Goal: Find contact information: Find contact information

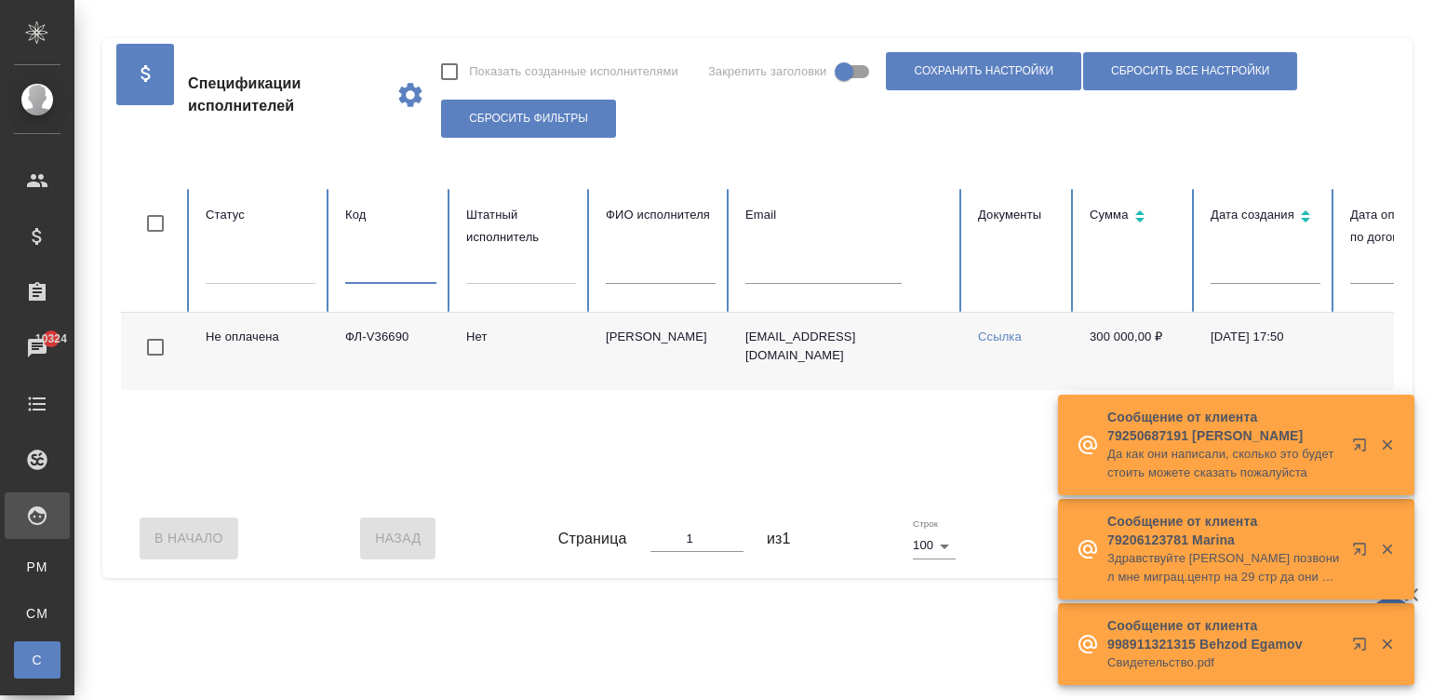
click at [661, 264] on input "text" at bounding box center [661, 271] width 110 height 26
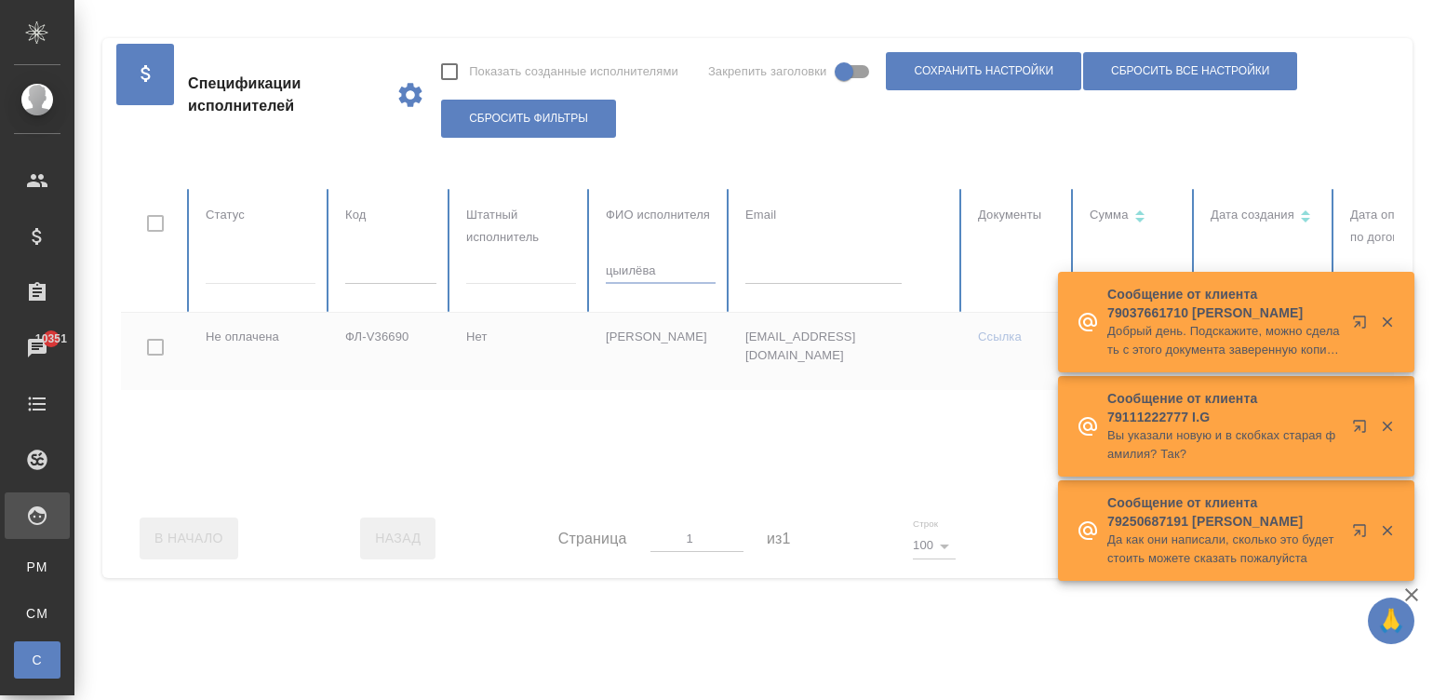
click at [617, 268] on input "цыилёва" at bounding box center [661, 271] width 110 height 26
click at [678, 271] on input "цыилёва" at bounding box center [661, 271] width 110 height 26
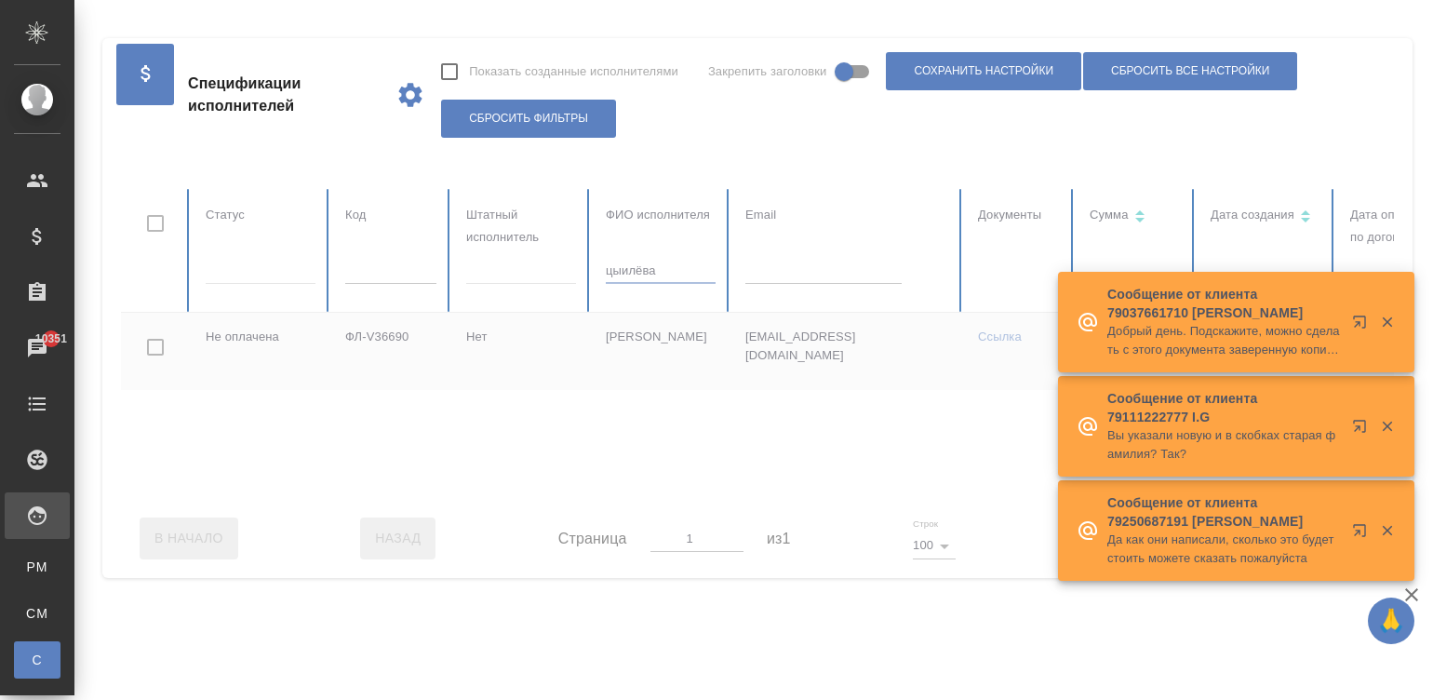
click at [678, 271] on input "цыилёва" at bounding box center [661, 271] width 110 height 26
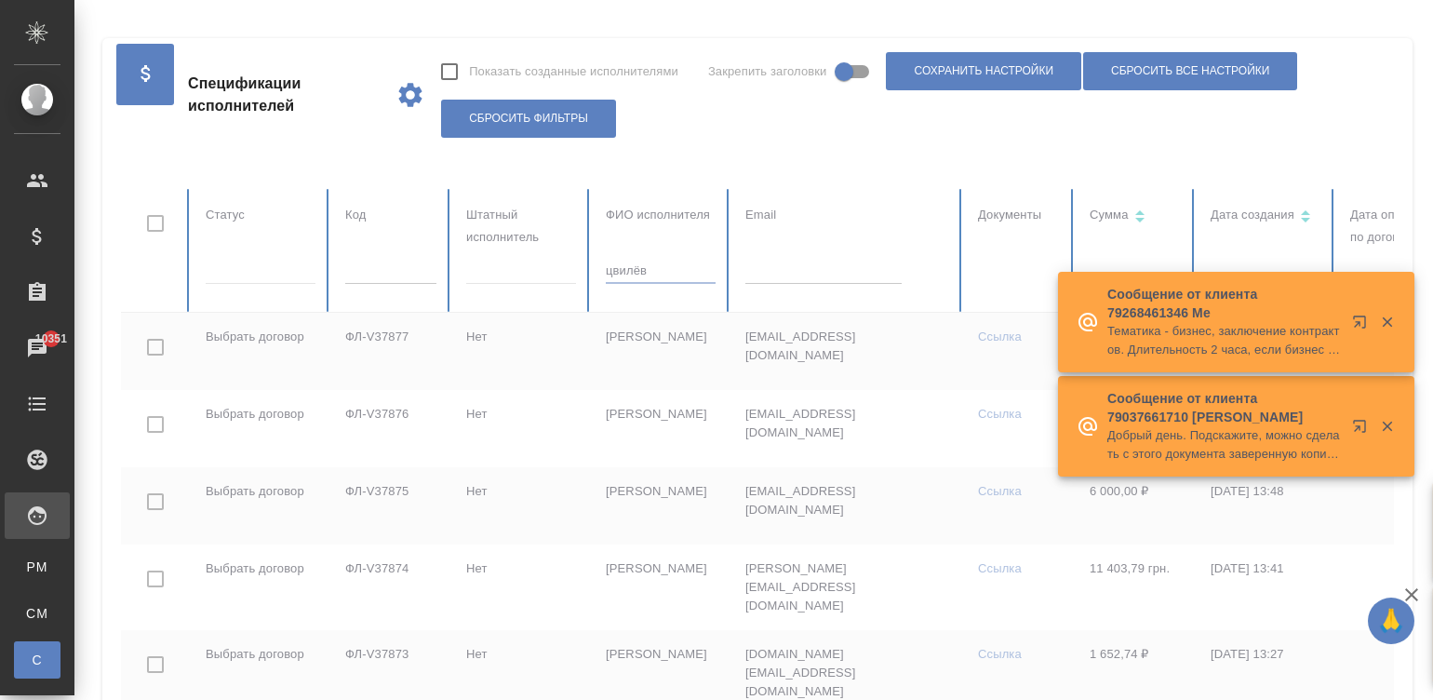
type input "цвилёва"
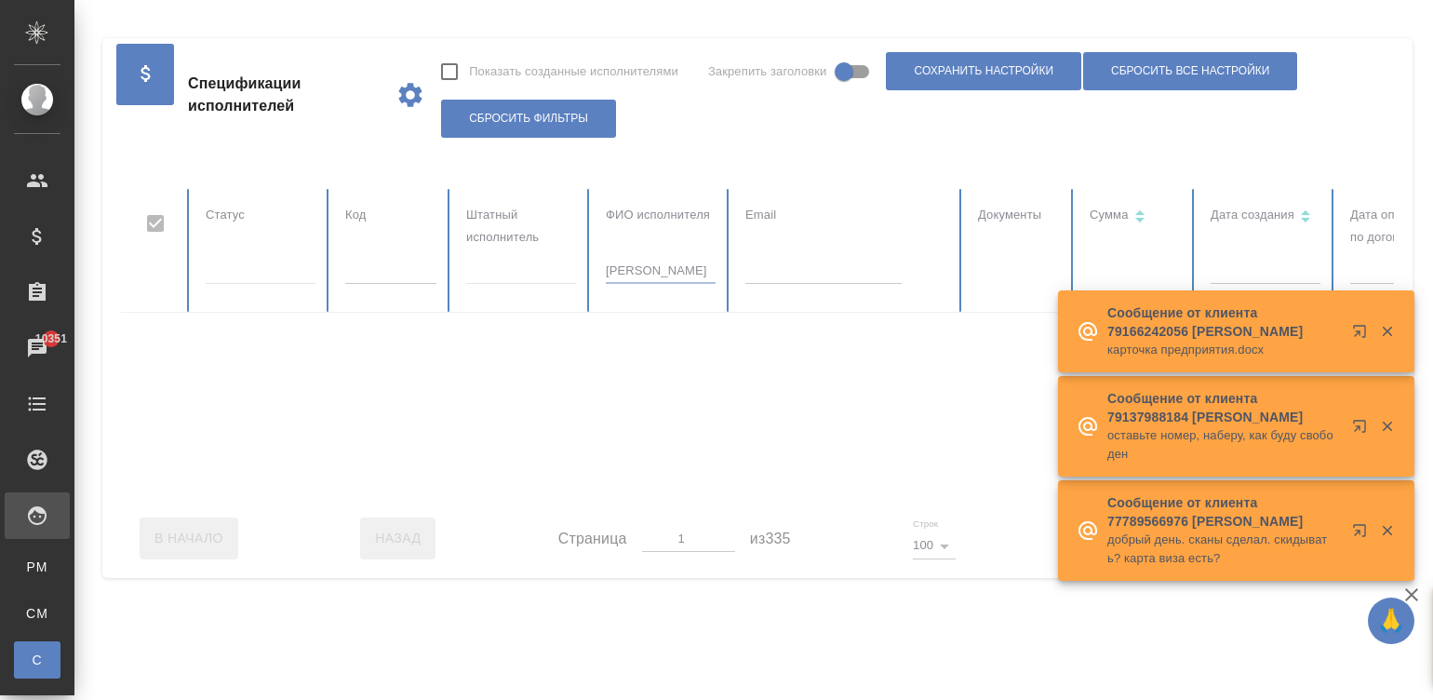
checkbox input "true"
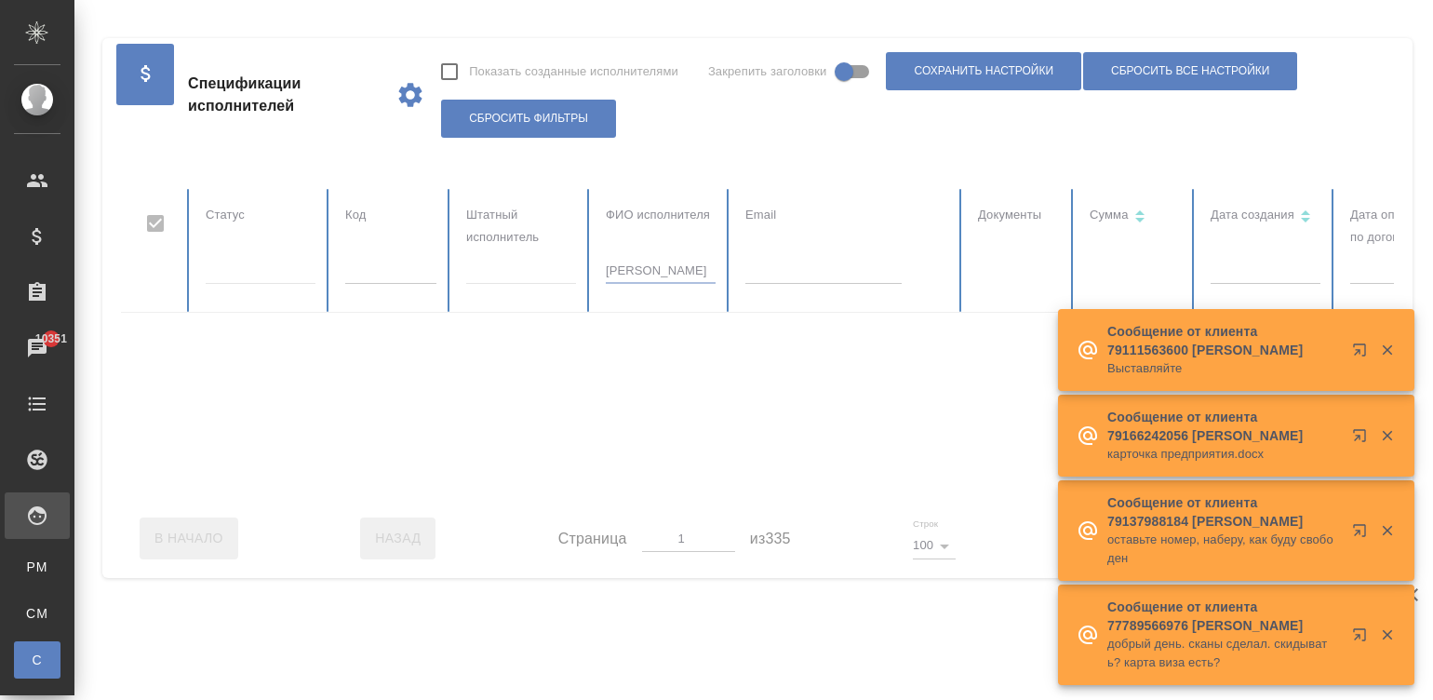
type input "цвилёва"
checkbox input "false"
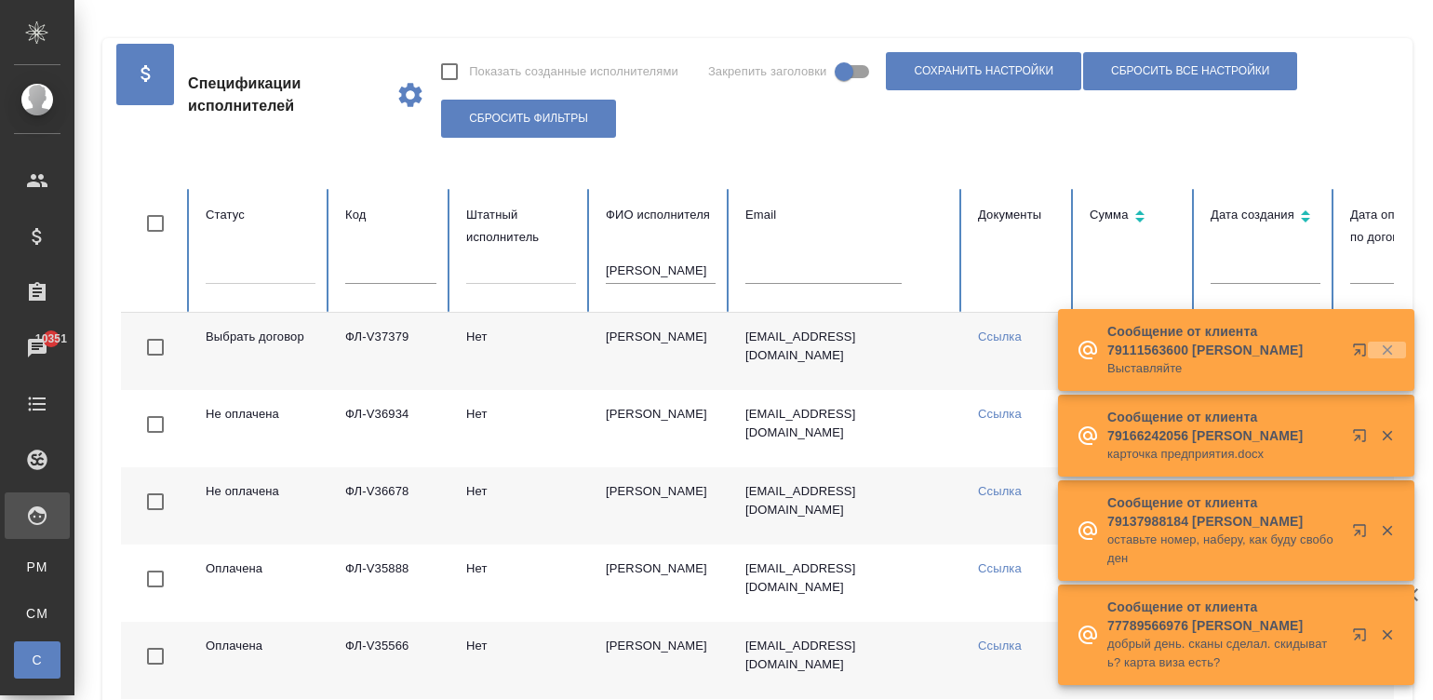
click at [1379, 350] on icon "button" at bounding box center [1387, 350] width 17 height 17
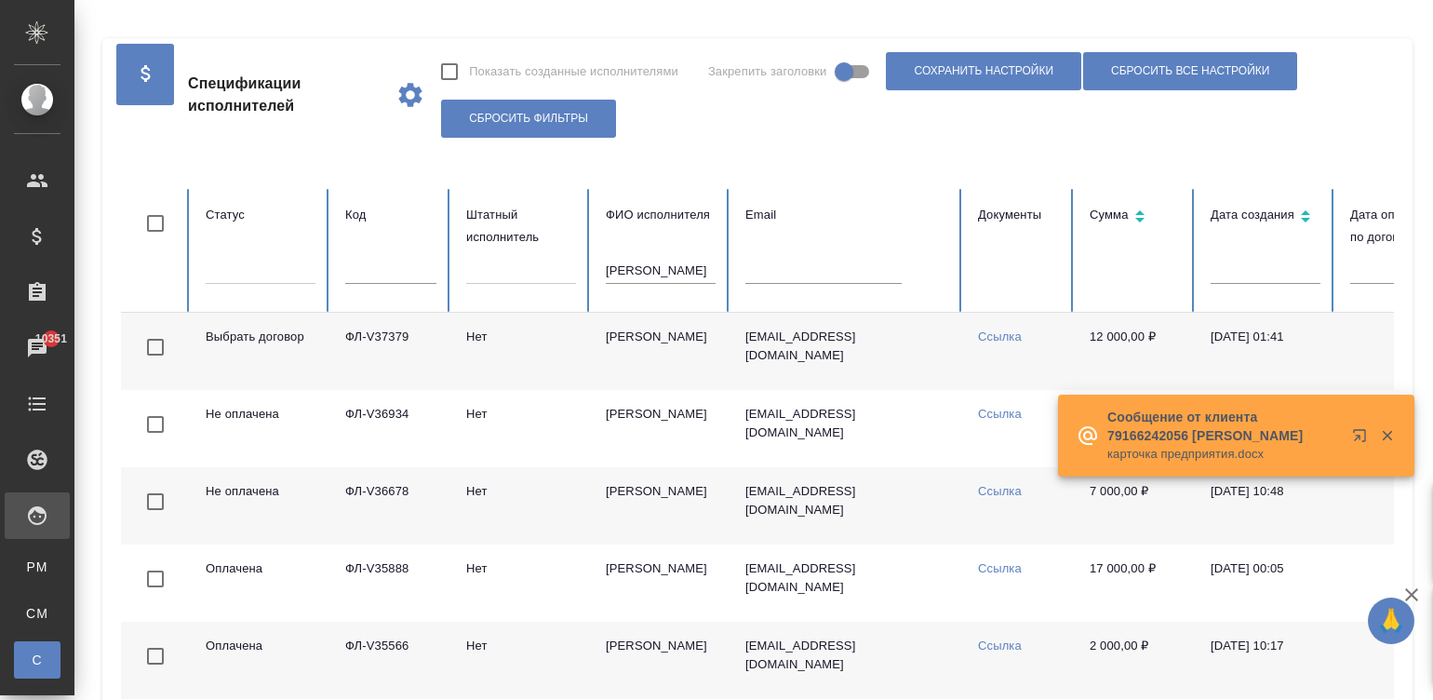
click at [634, 504] on td "Цвилёва Анна Викторовна" at bounding box center [661, 505] width 140 height 77
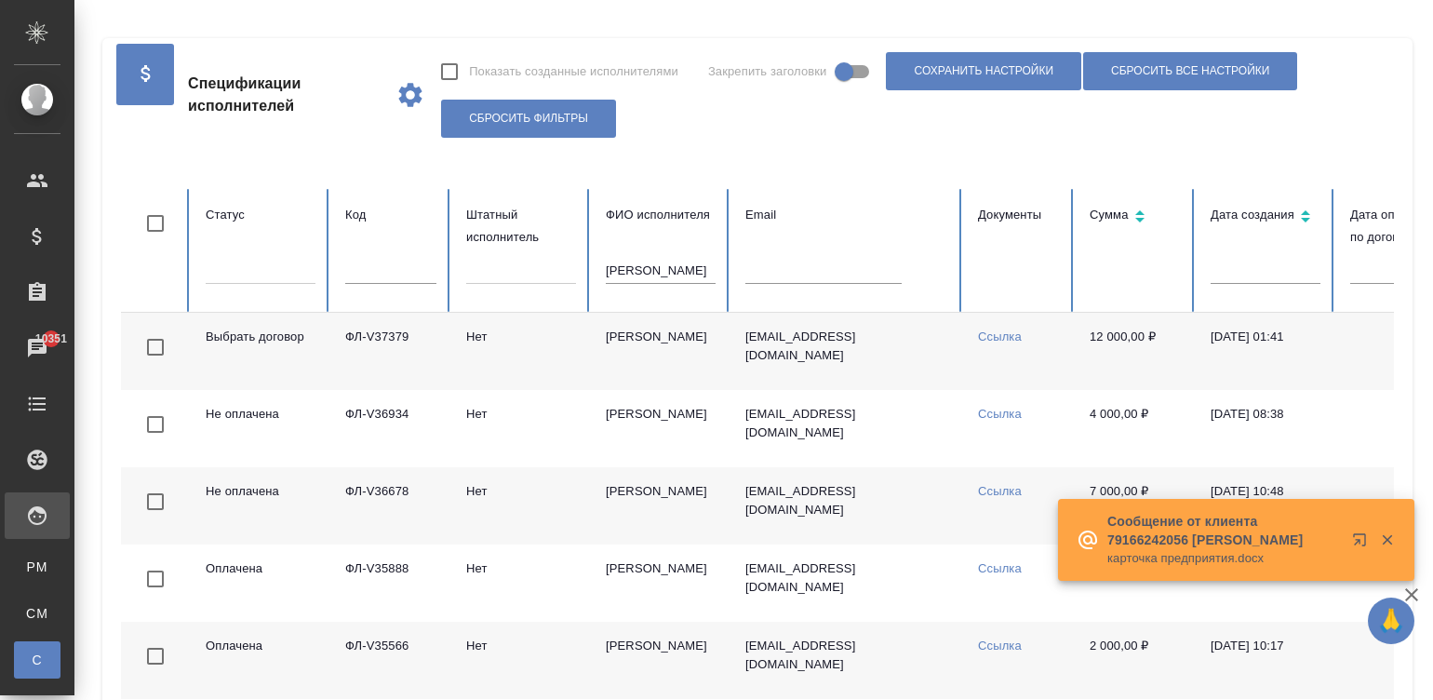
click at [634, 504] on td "Цвилёва Анна Викторовна" at bounding box center [661, 505] width 140 height 77
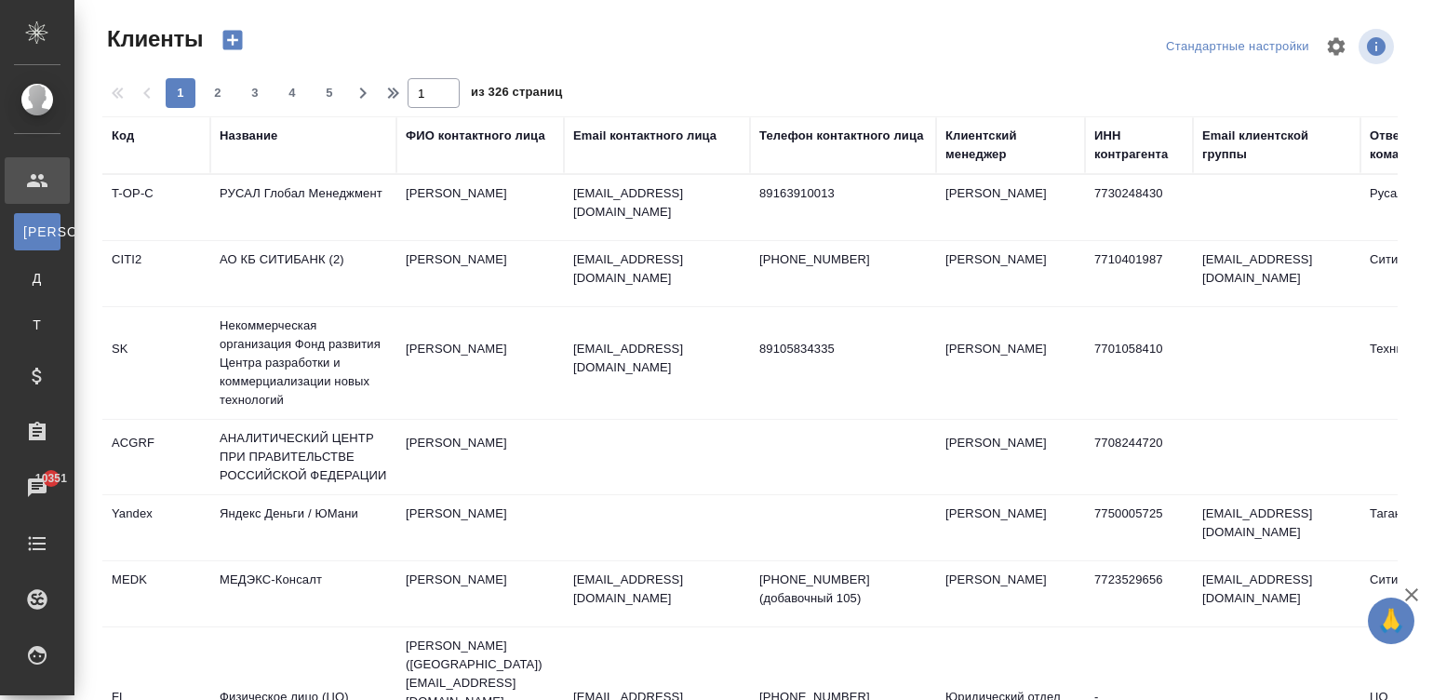
select select "RU"
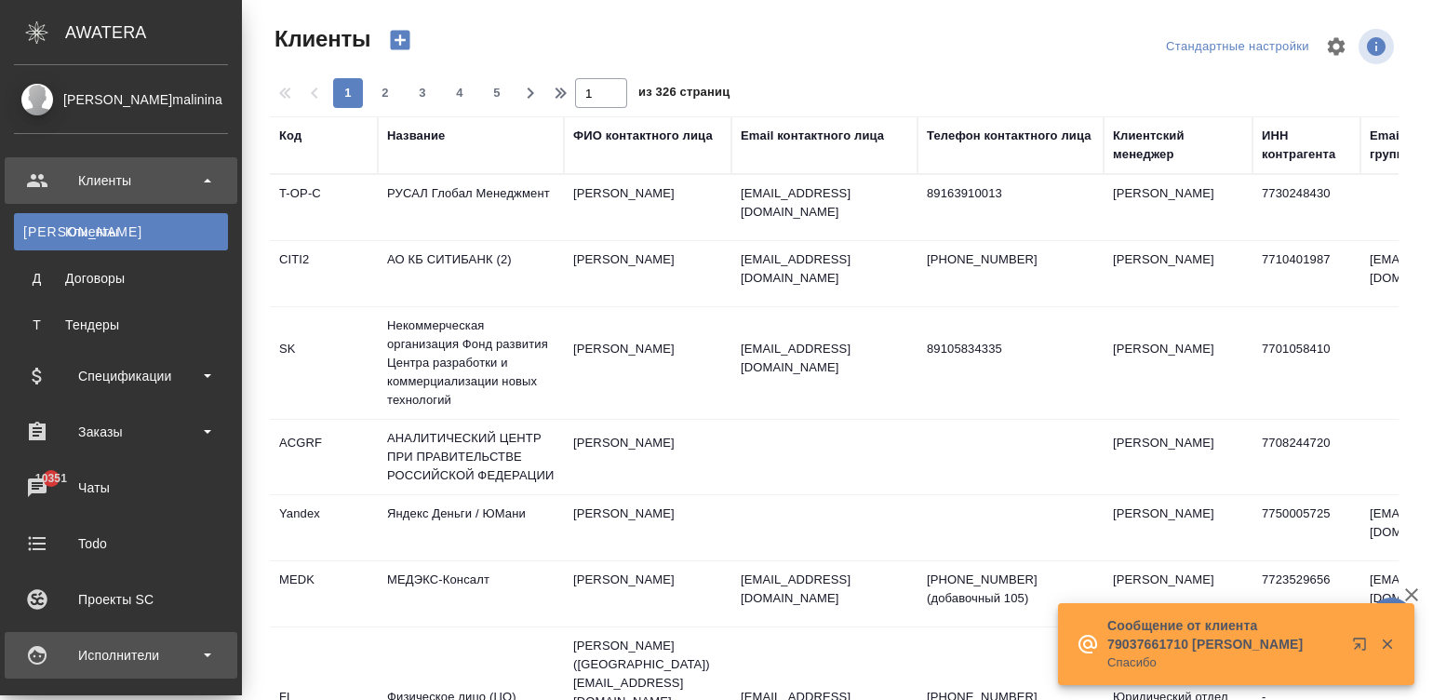
click at [45, 663] on div "Исполнители" at bounding box center [121, 655] width 233 height 47
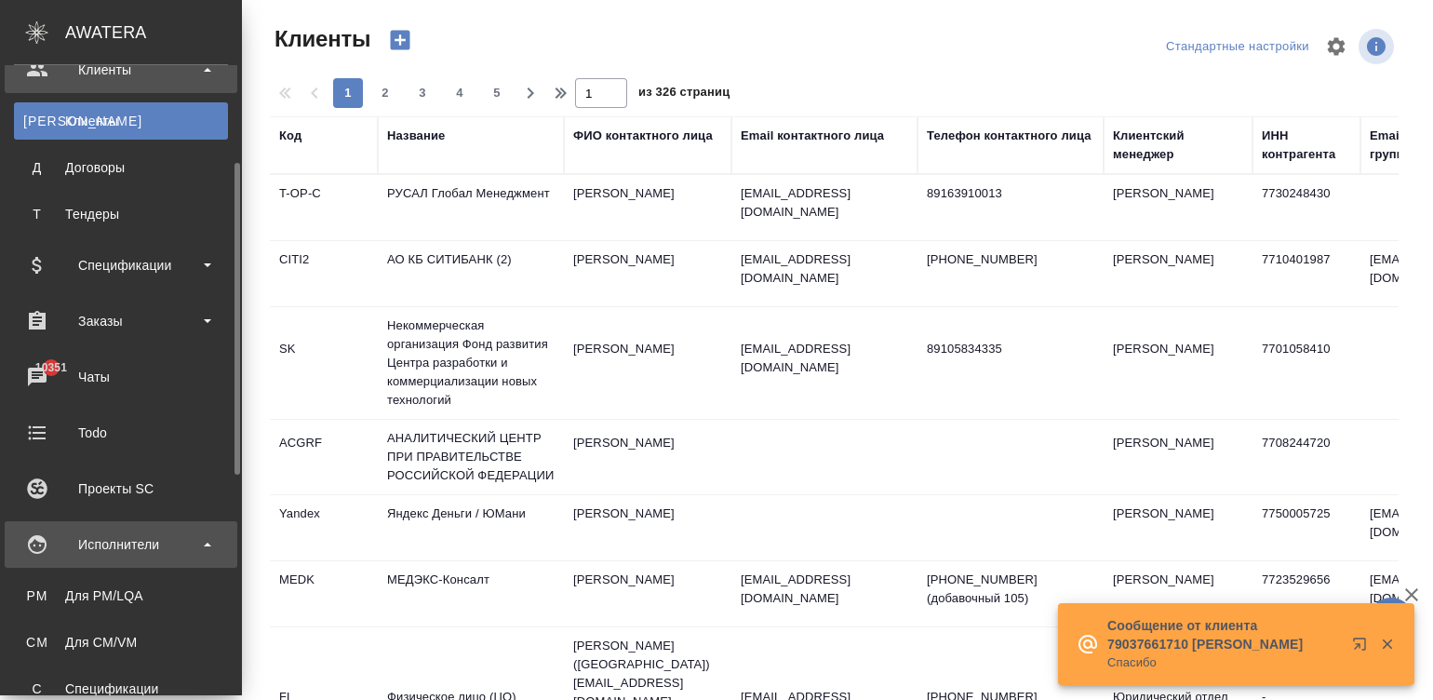
scroll to position [140, 0]
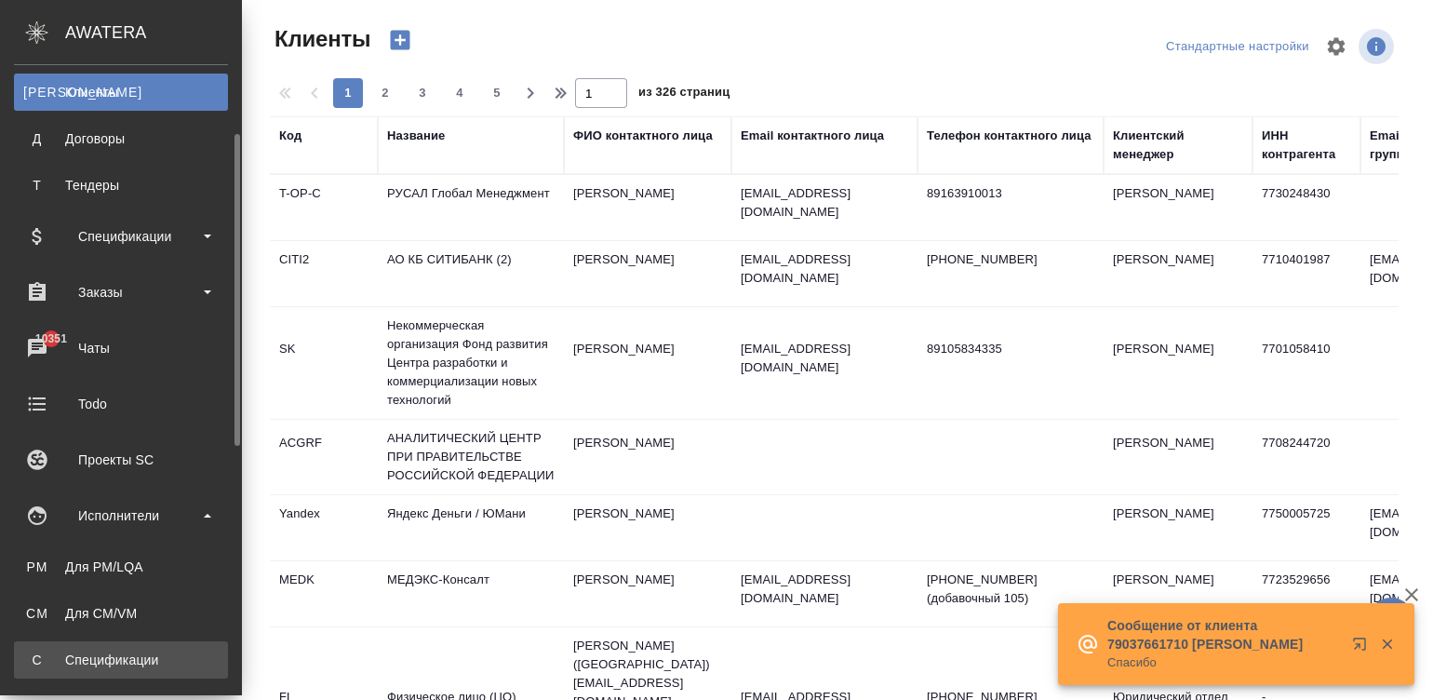
click at [80, 661] on div "Спецификации" at bounding box center [120, 660] width 195 height 19
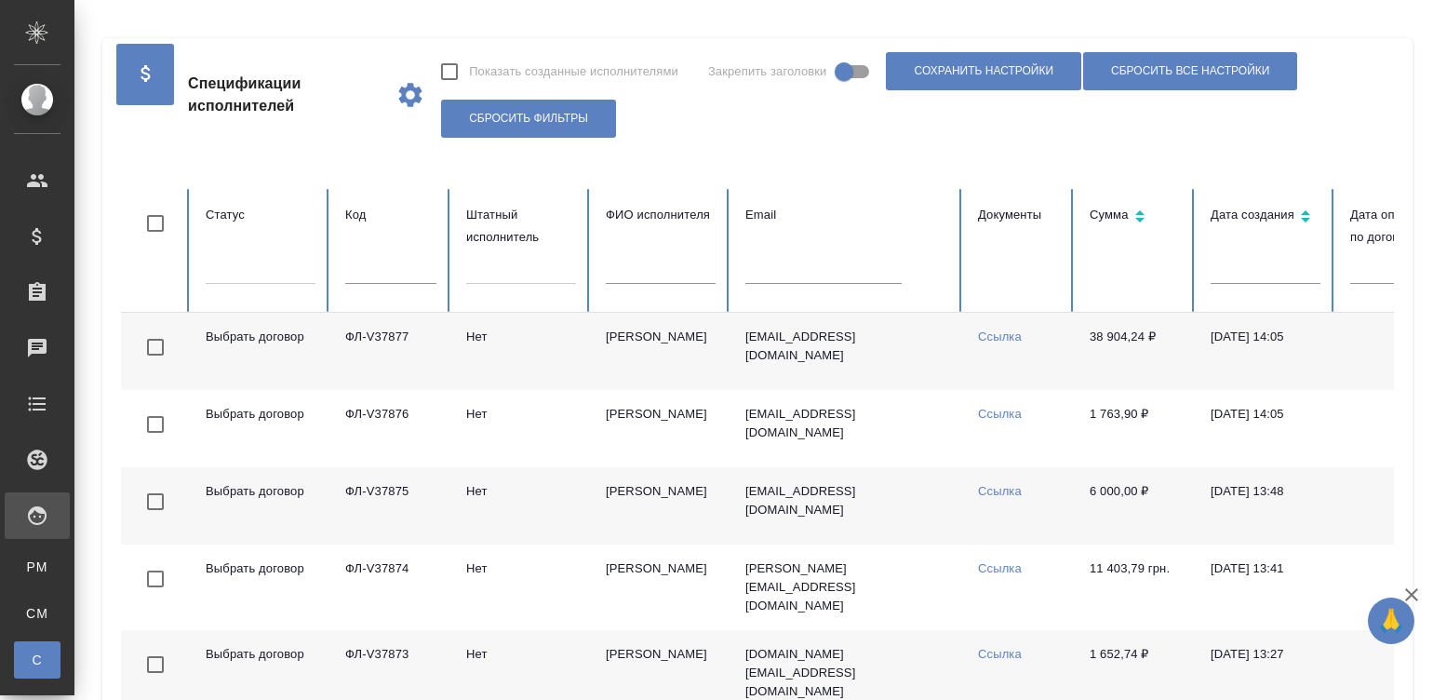
checkbox input "false"
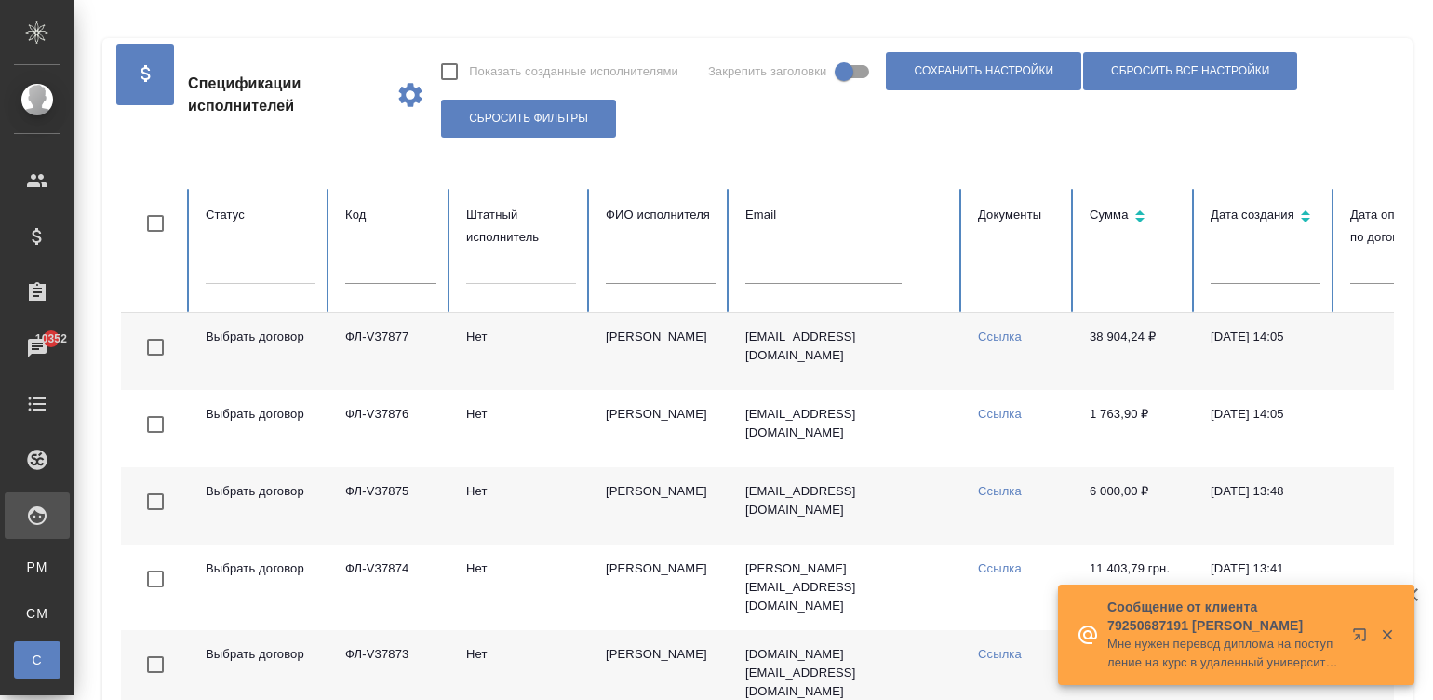
click at [647, 266] on input "text" at bounding box center [661, 271] width 110 height 26
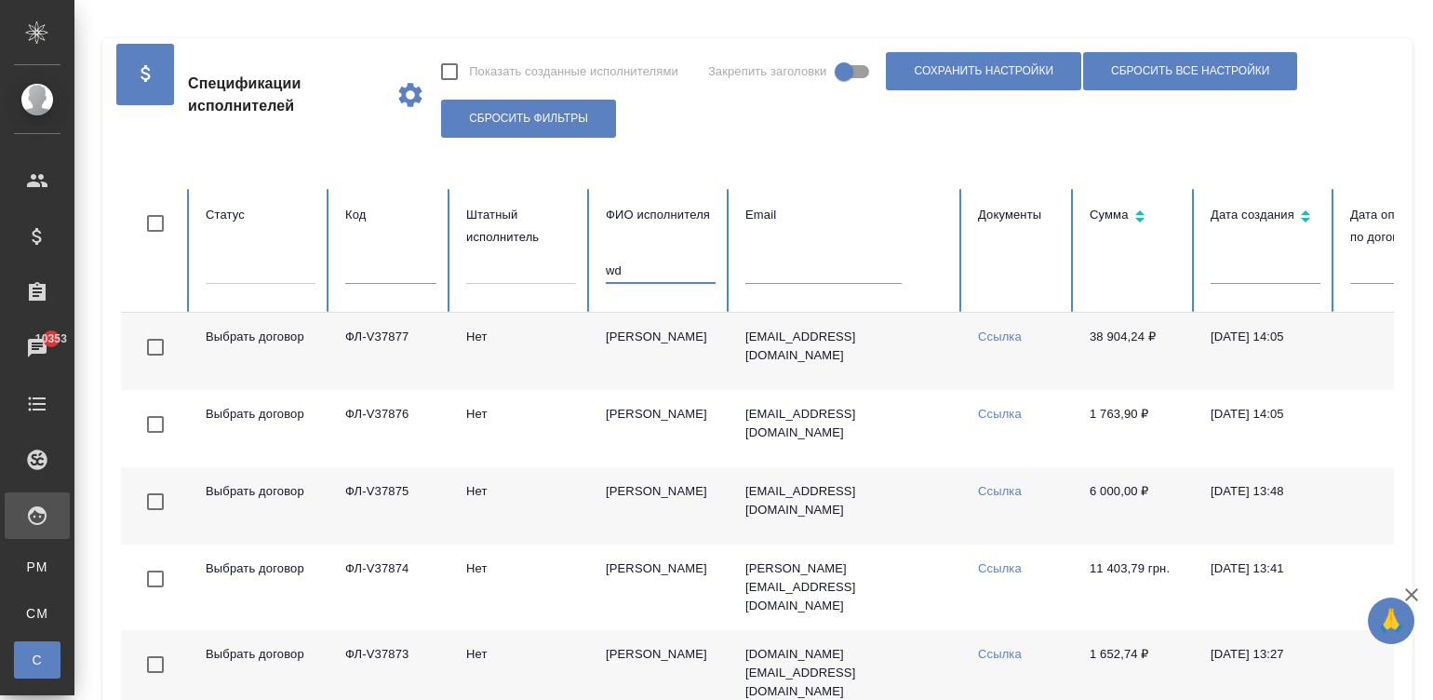
type input "w"
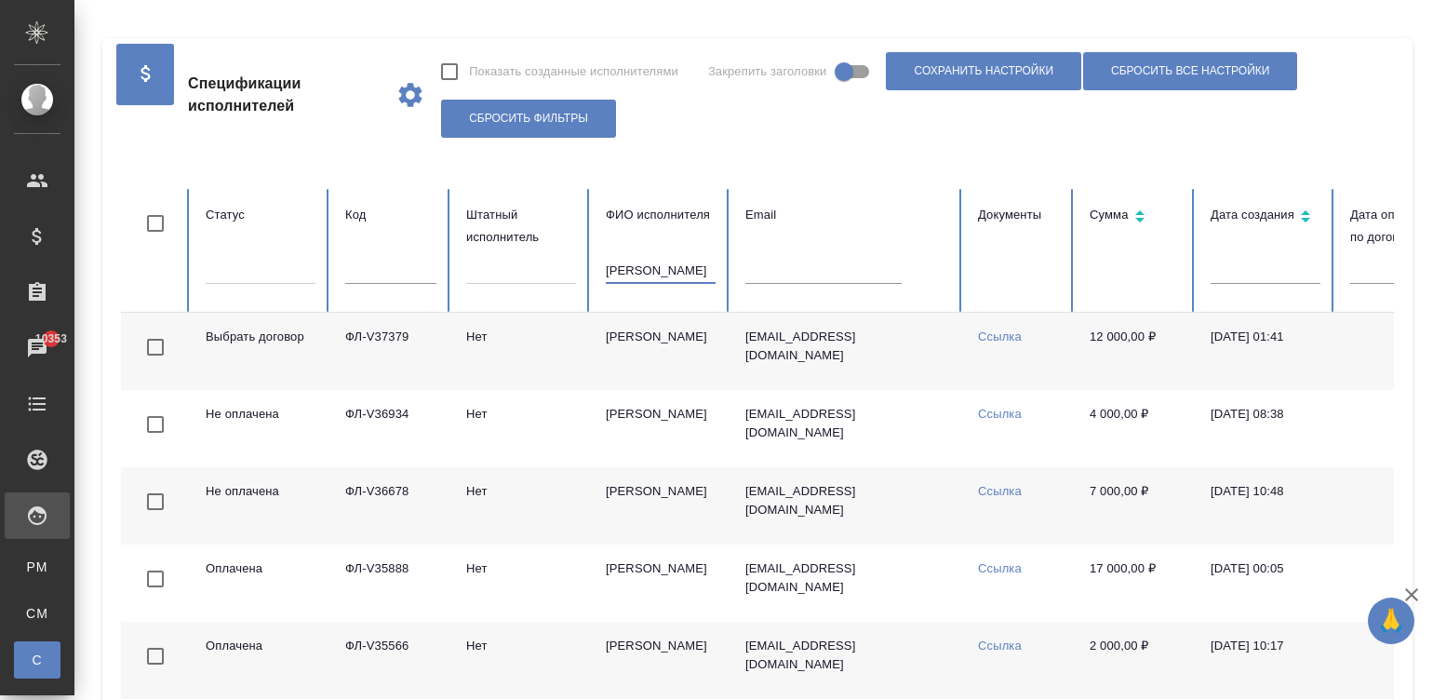
click at [591, 489] on td "Цвилёва Анна Викторовна" at bounding box center [661, 505] width 140 height 77
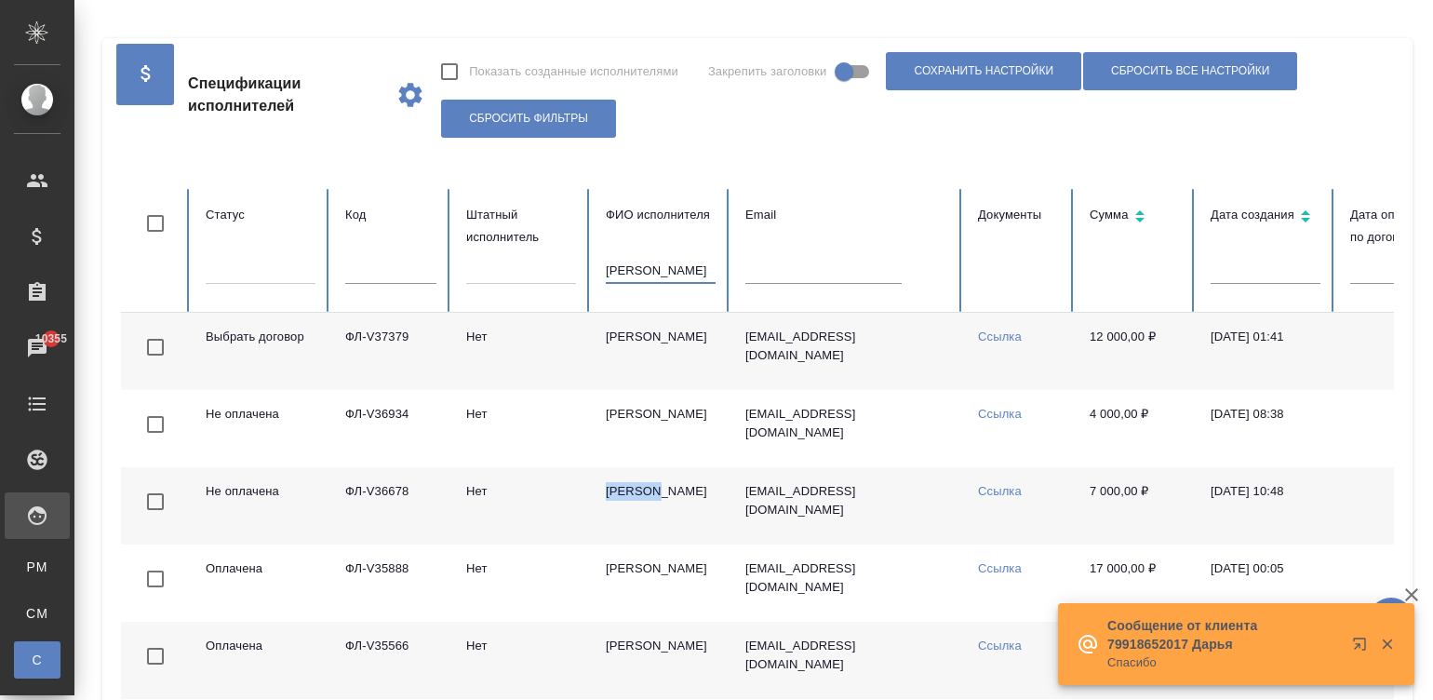
click at [670, 265] on input "цвилёва" at bounding box center [661, 271] width 110 height 26
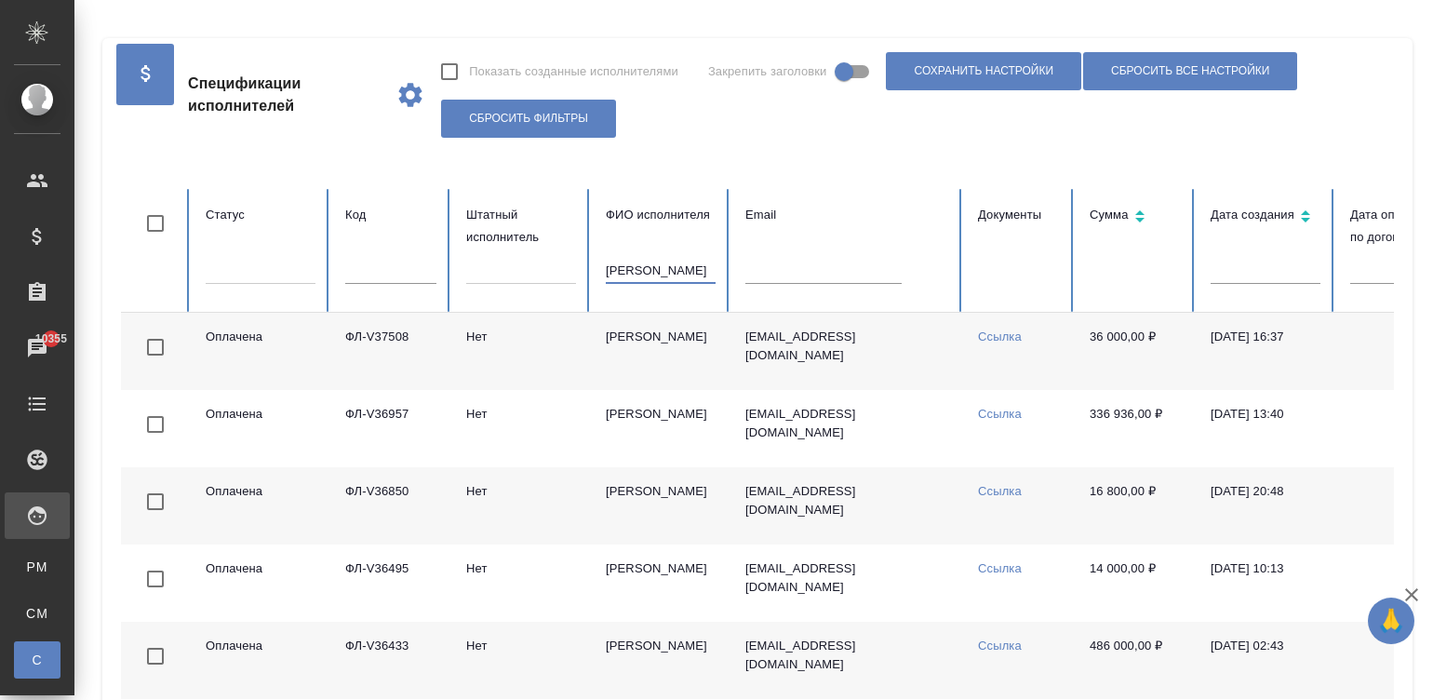
click at [651, 343] on td "Сафонова Анна Викторовна" at bounding box center [661, 351] width 140 height 77
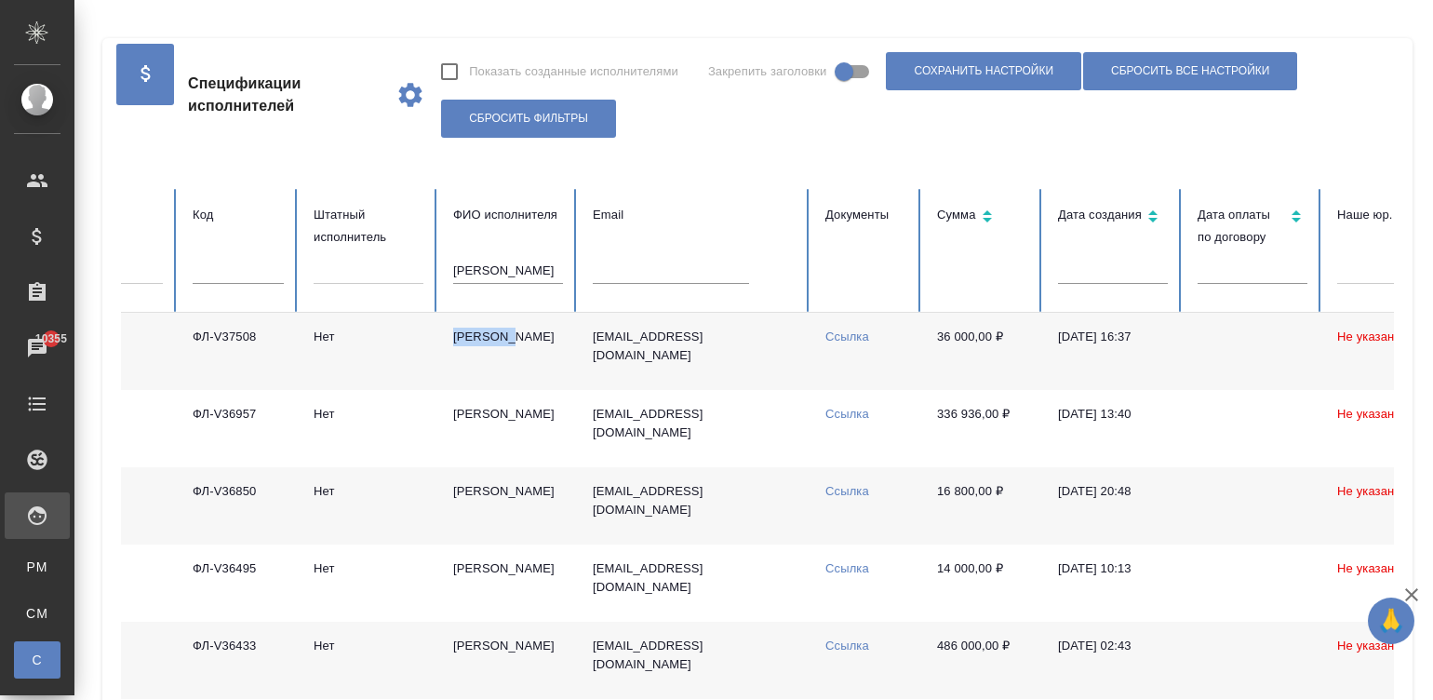
scroll to position [0, 140]
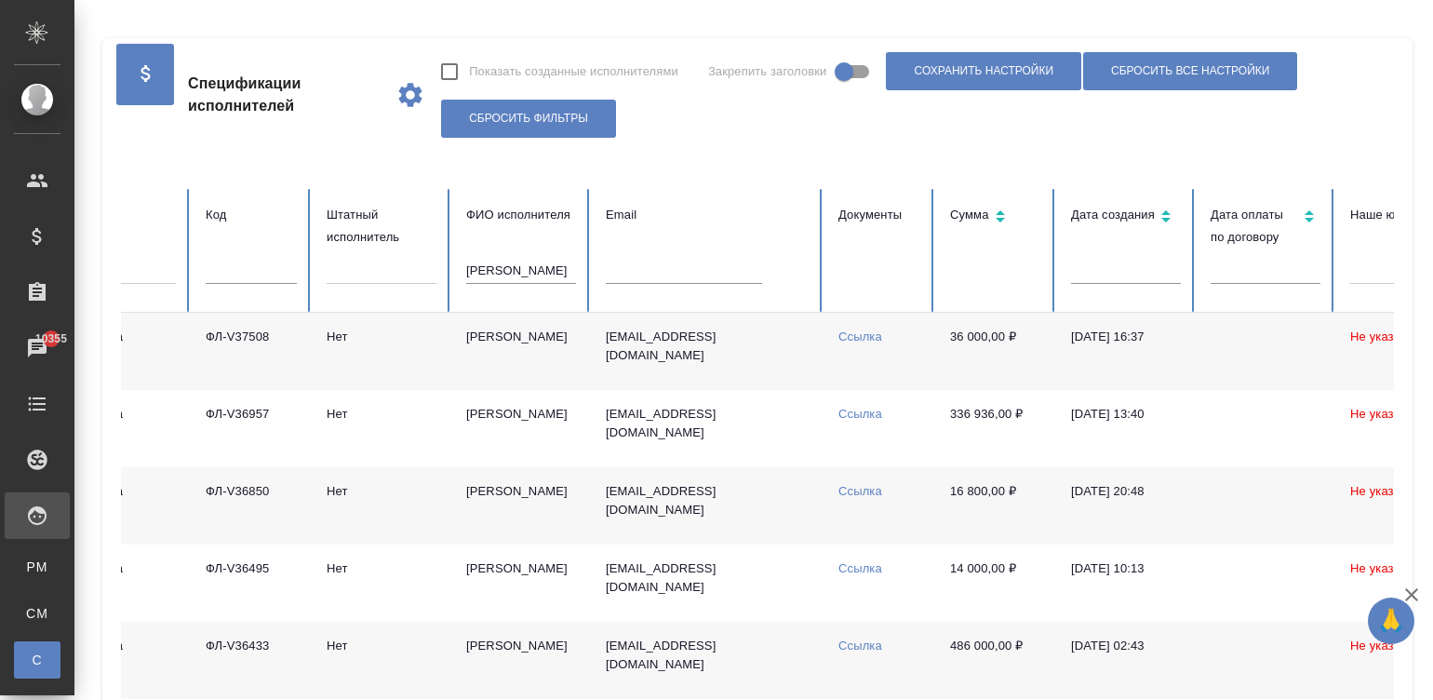
click at [666, 363] on td "annanet888@mail.ru" at bounding box center [707, 351] width 233 height 77
click at [527, 272] on input "сафонова" at bounding box center [521, 271] width 110 height 26
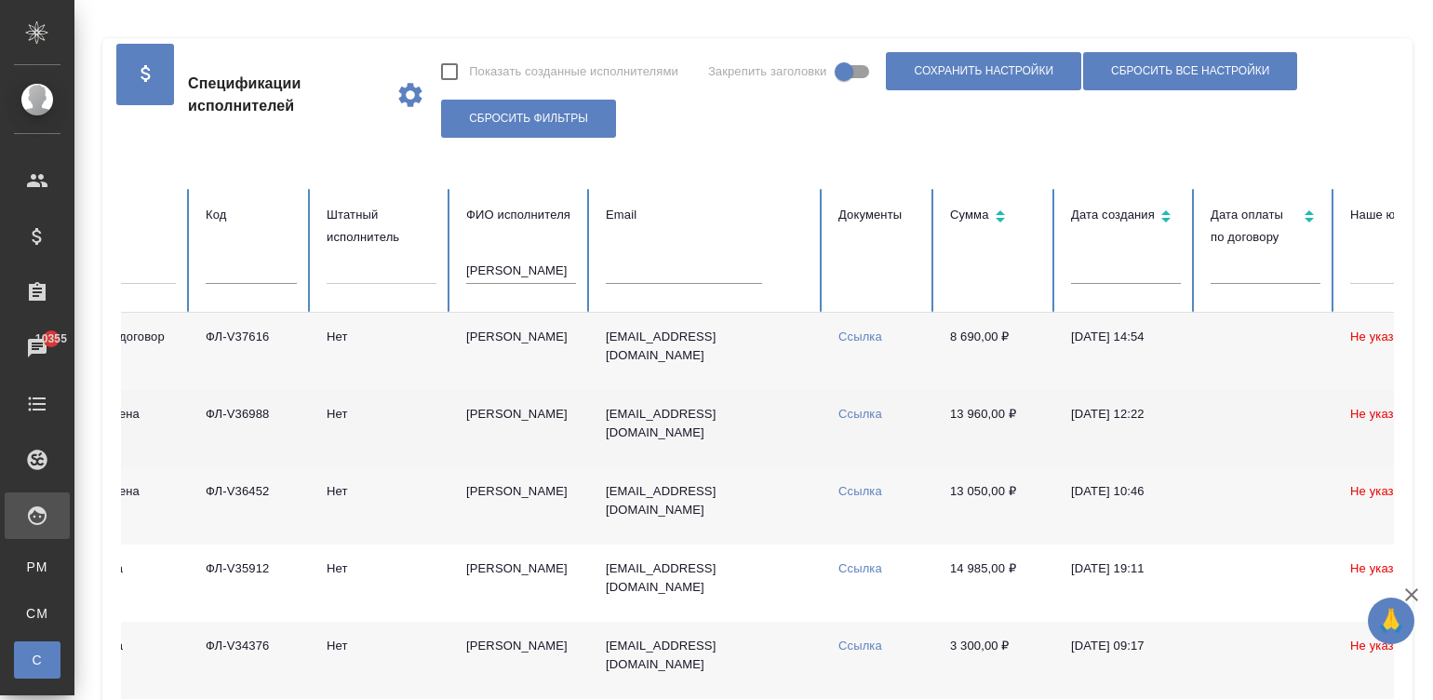
click at [723, 451] on td "gnev2807@gmail.com" at bounding box center [707, 428] width 233 height 77
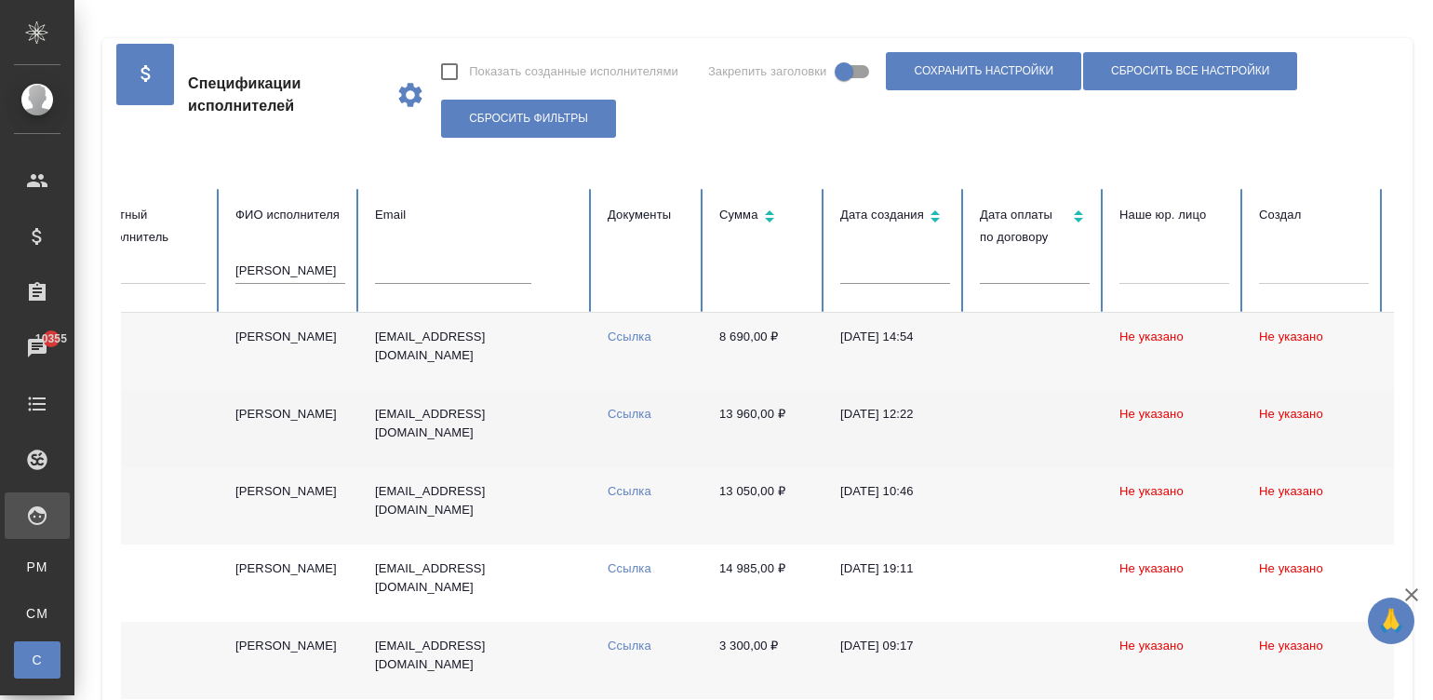
scroll to position [0, 371]
click at [672, 433] on td "Ссылка" at bounding box center [648, 428] width 112 height 77
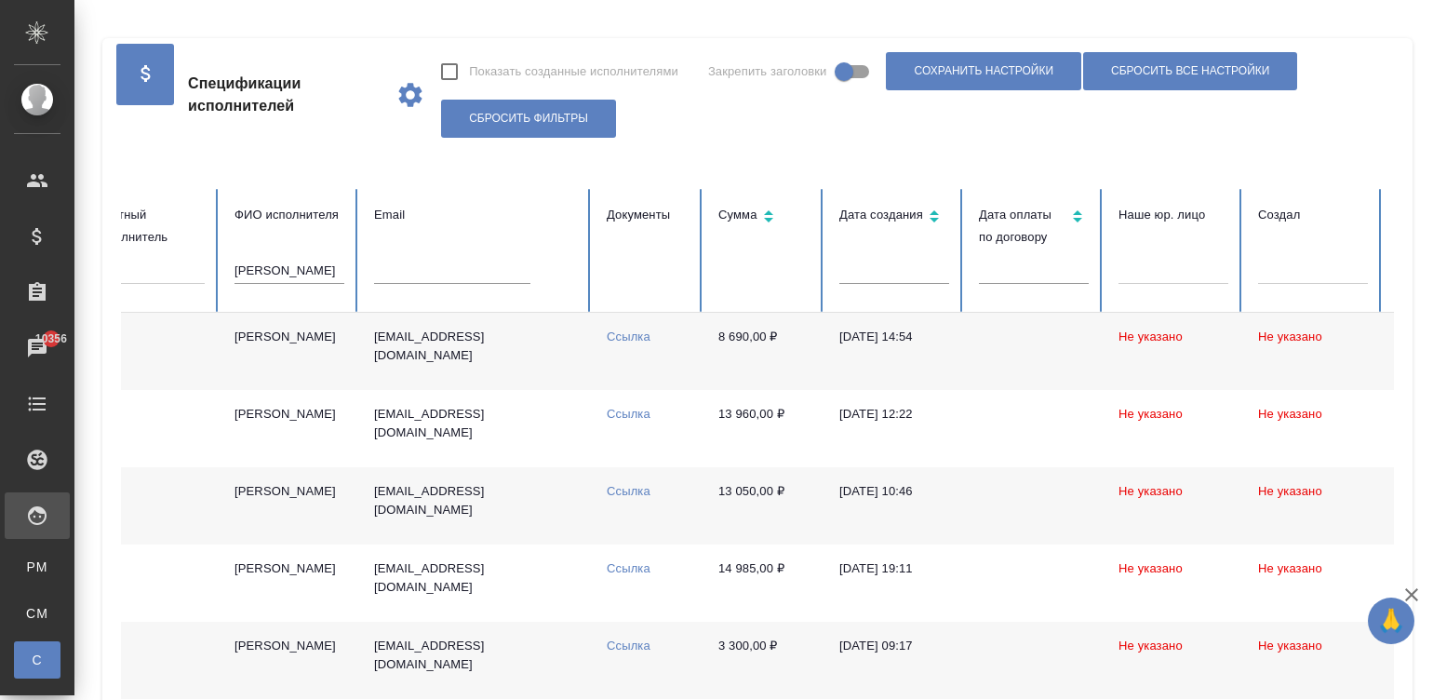
click at [298, 265] on input "горонец" at bounding box center [290, 271] width 110 height 26
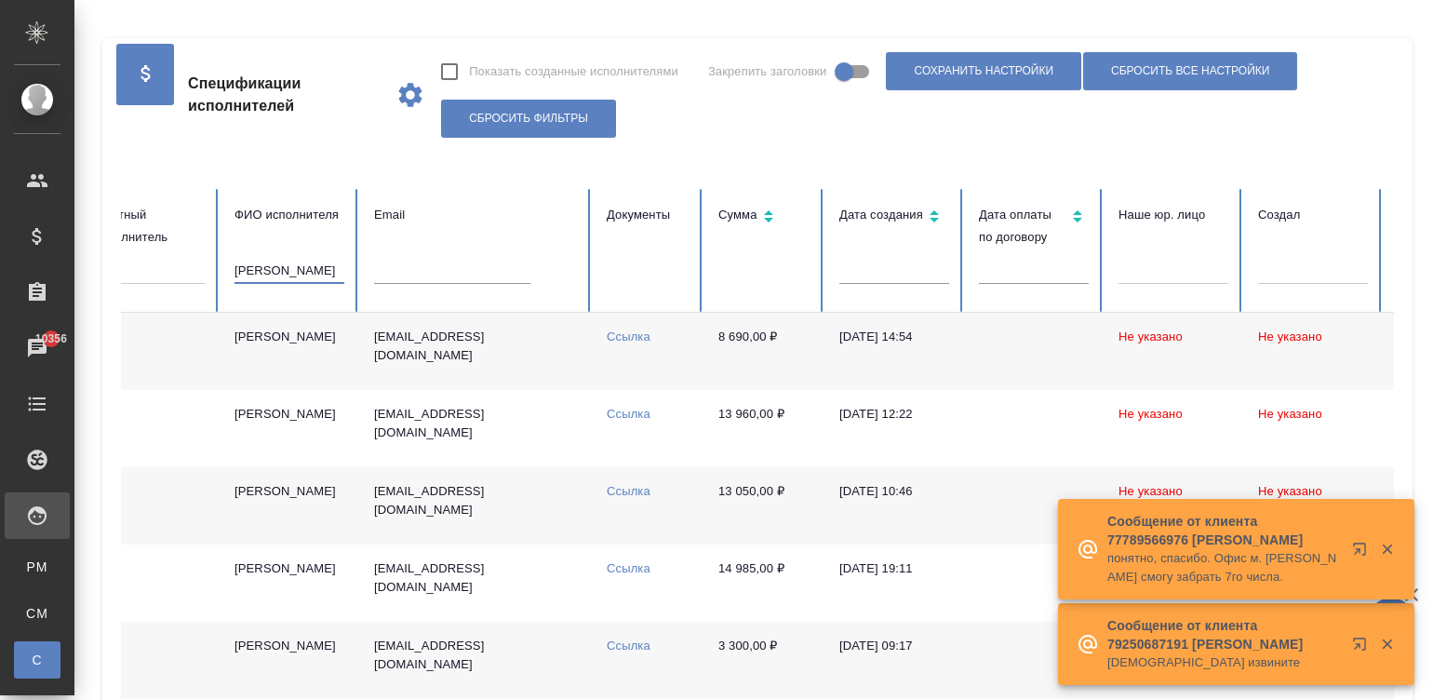
click at [298, 265] on input "горонец" at bounding box center [290, 271] width 110 height 26
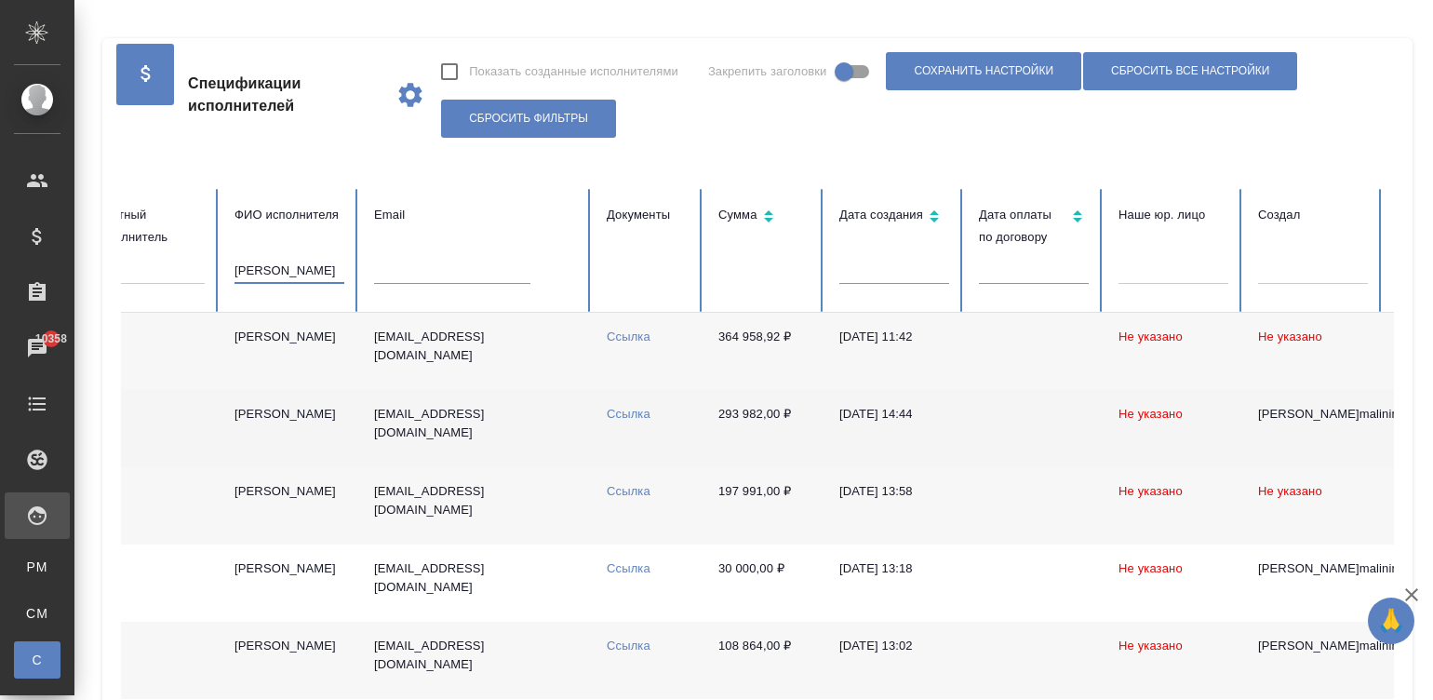
type input "буянов"
click at [535, 426] on td "rexar949@yandex.ru" at bounding box center [475, 428] width 233 height 77
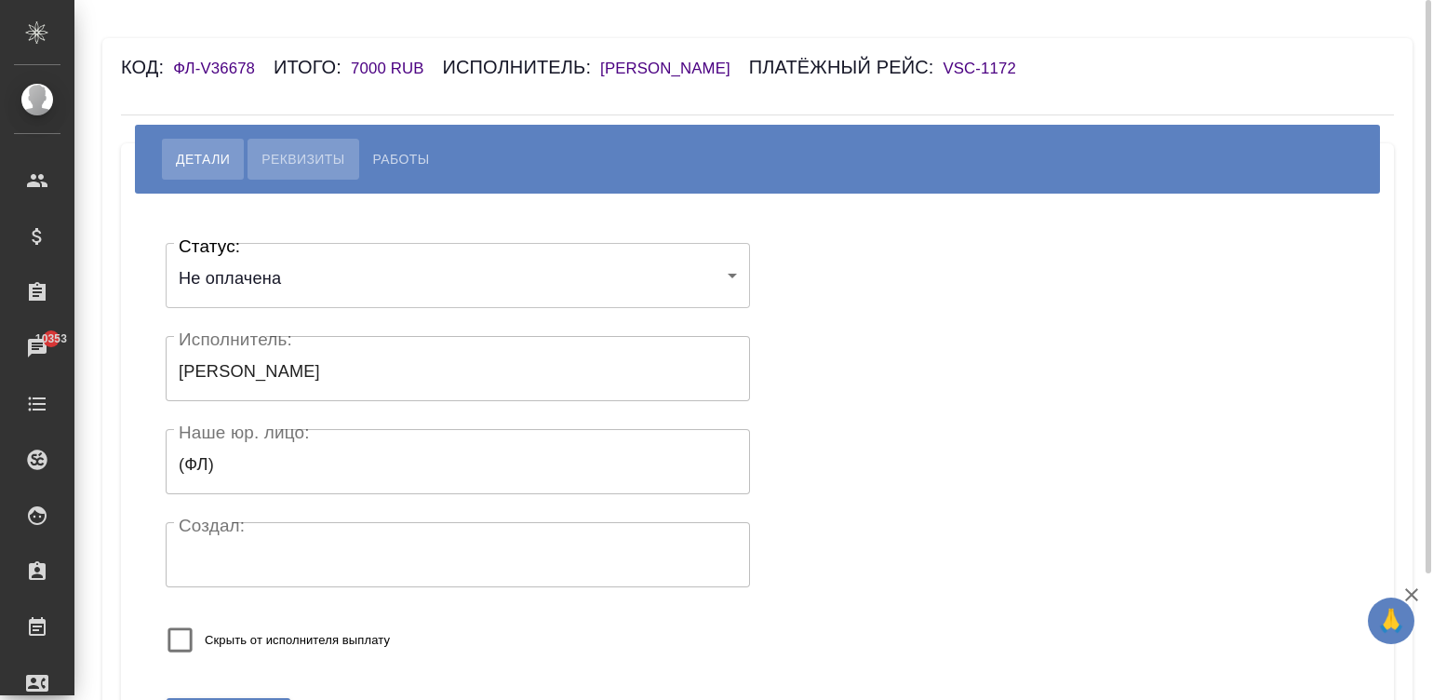
click at [291, 161] on span "Реквизиты" at bounding box center [303, 159] width 83 height 22
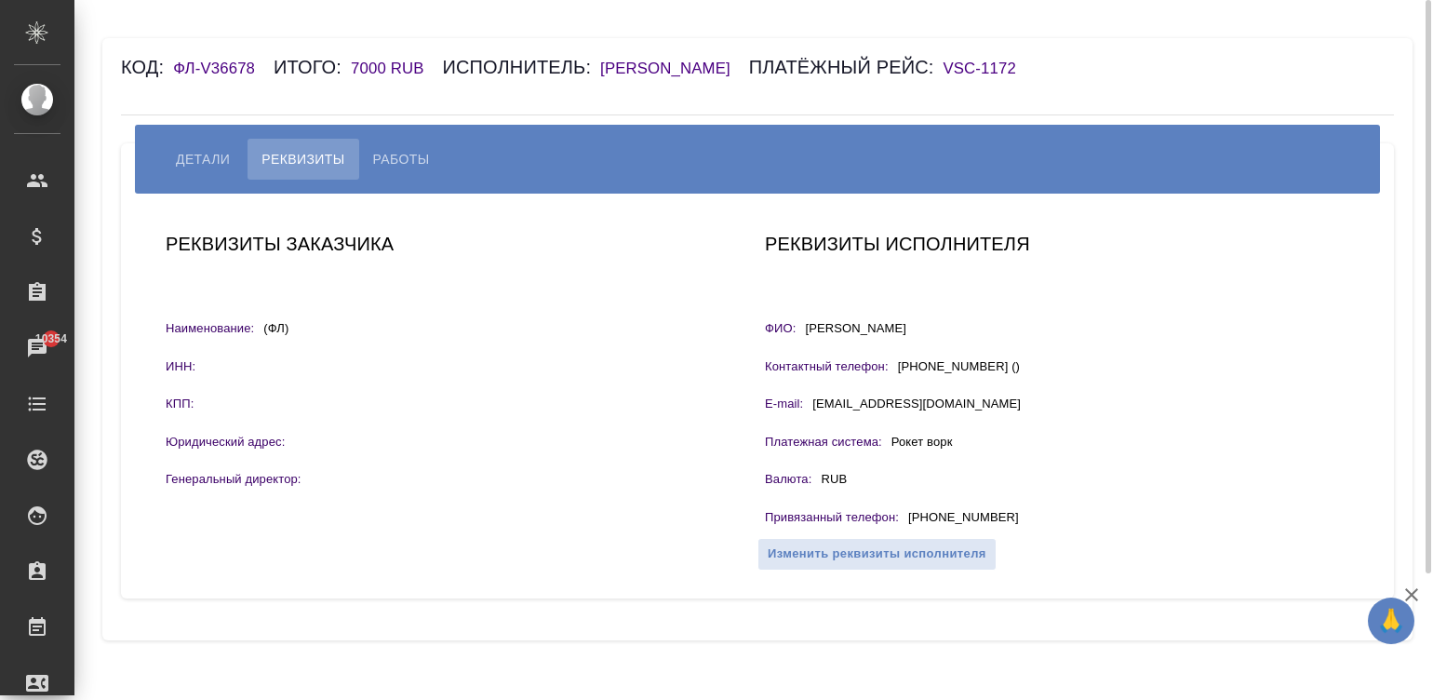
drag, startPoint x: 1022, startPoint y: 512, endPoint x: 907, endPoint y: 511, distance: 114.5
click at [907, 511] on div "Привязанный телефон : +7 916 847 33 24" at bounding box center [1057, 519] width 584 height 23
copy p "+7 916 847 33 24"
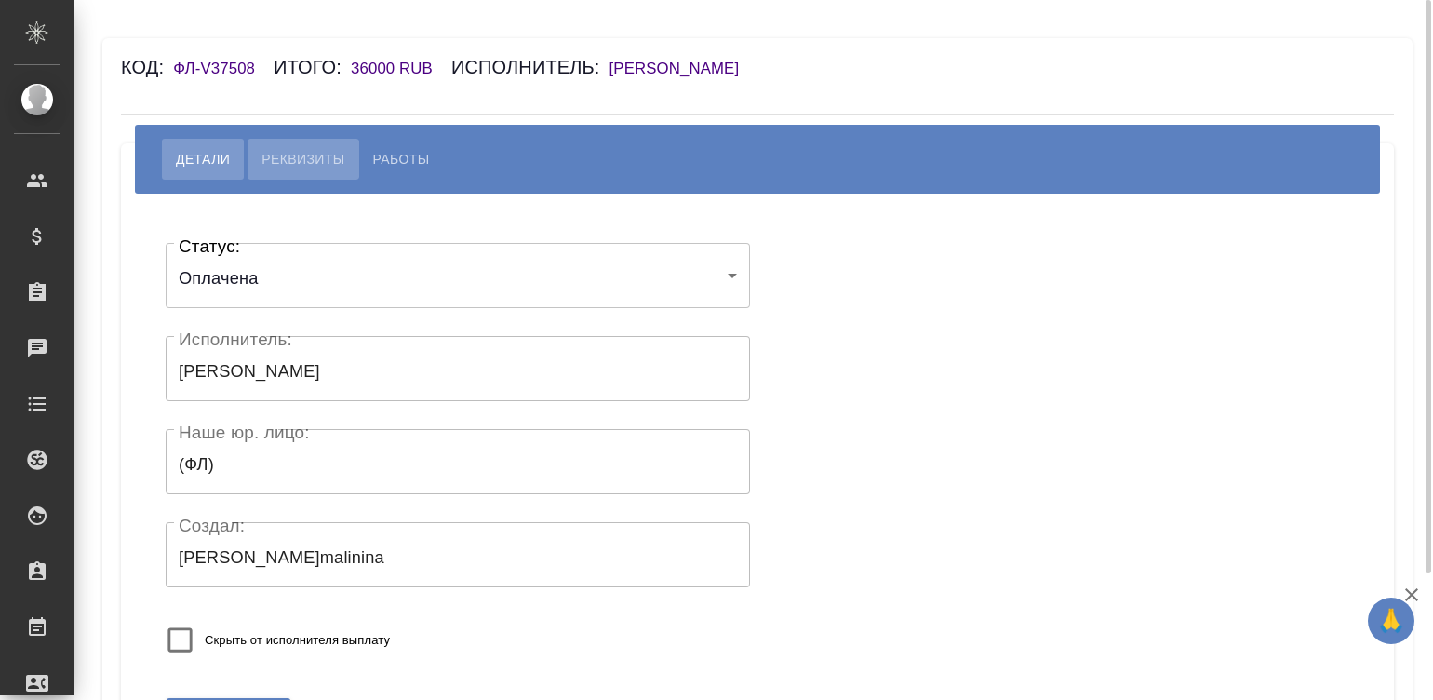
click at [316, 151] on span "Реквизиты" at bounding box center [303, 159] width 83 height 22
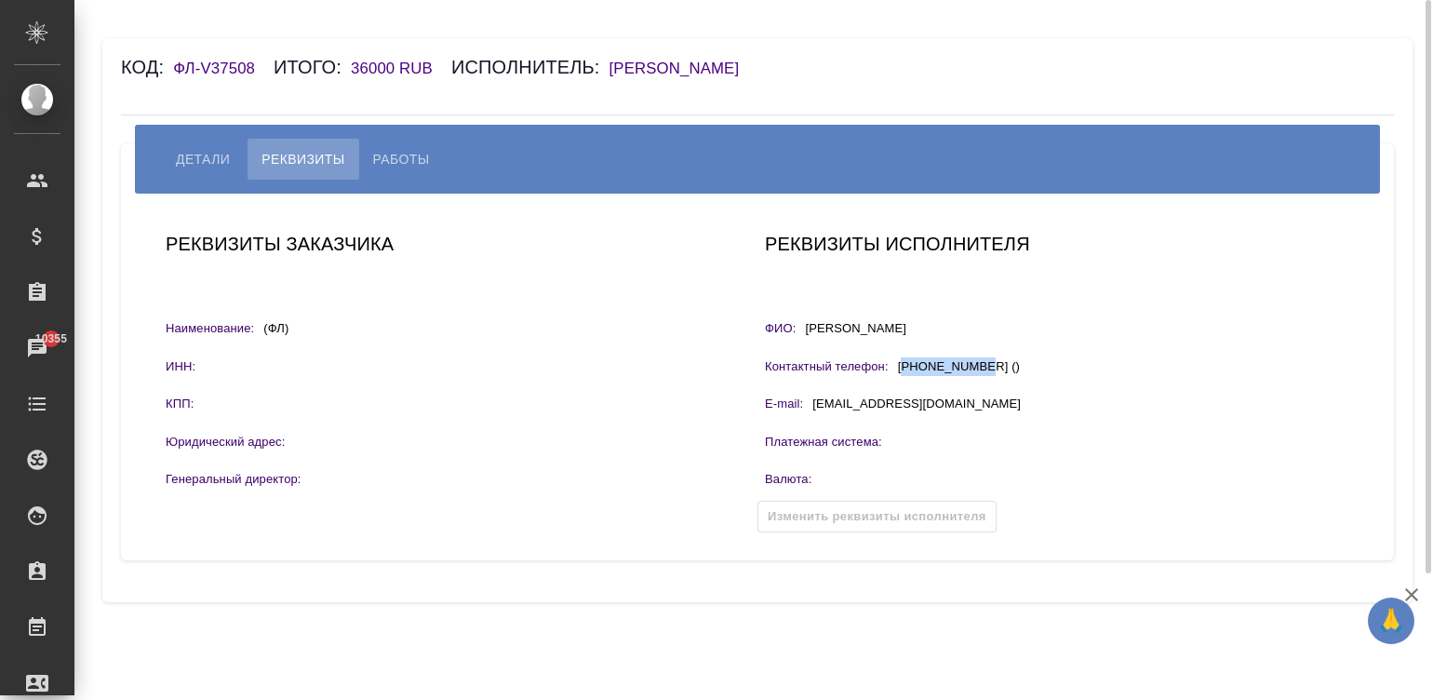
drag, startPoint x: 977, startPoint y: 360, endPoint x: 904, endPoint y: 359, distance: 73.5
click at [904, 359] on div "+79139295158 ()" at bounding box center [959, 366] width 122 height 19
copy div "79139295158"
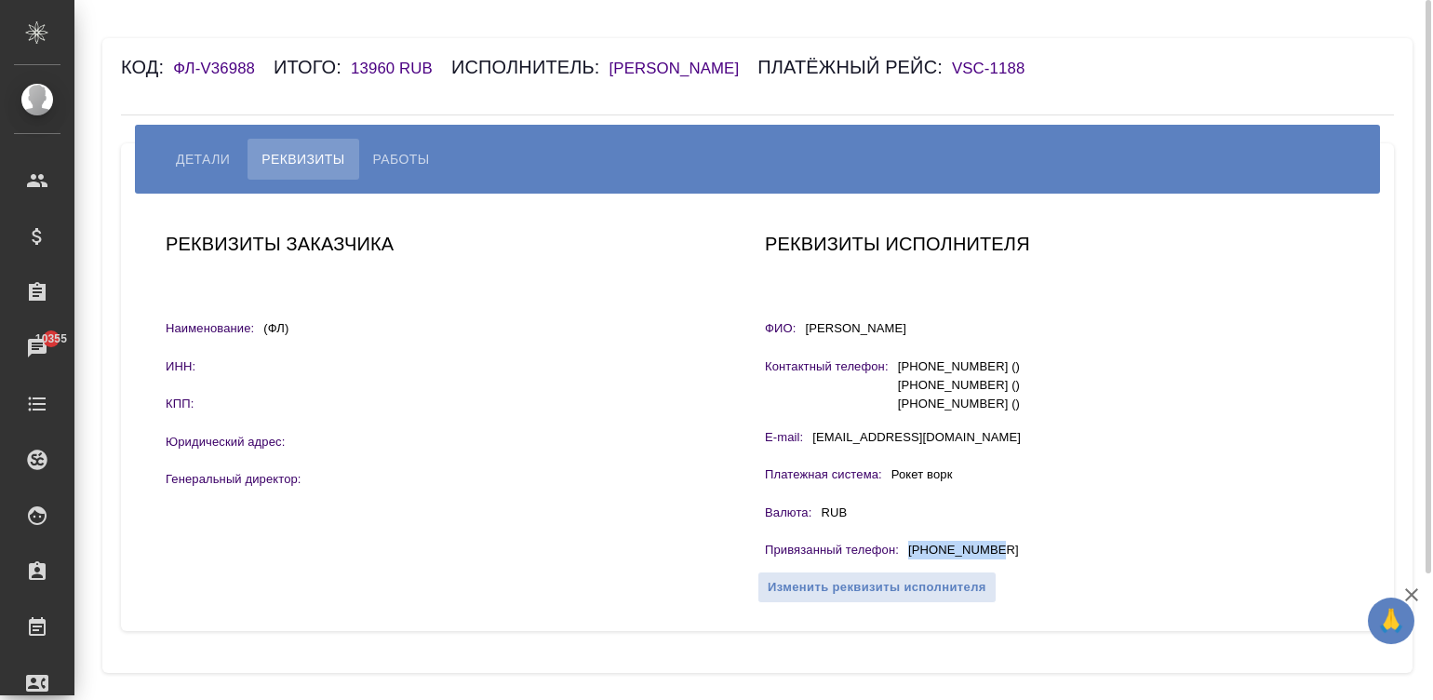
drag, startPoint x: 1019, startPoint y: 549, endPoint x: 907, endPoint y: 551, distance: 111.7
click at [907, 551] on div "Привязанный телефон : [PHONE_NUMBER]" at bounding box center [1057, 552] width 584 height 23
copy p "[PHONE_NUMBER]"
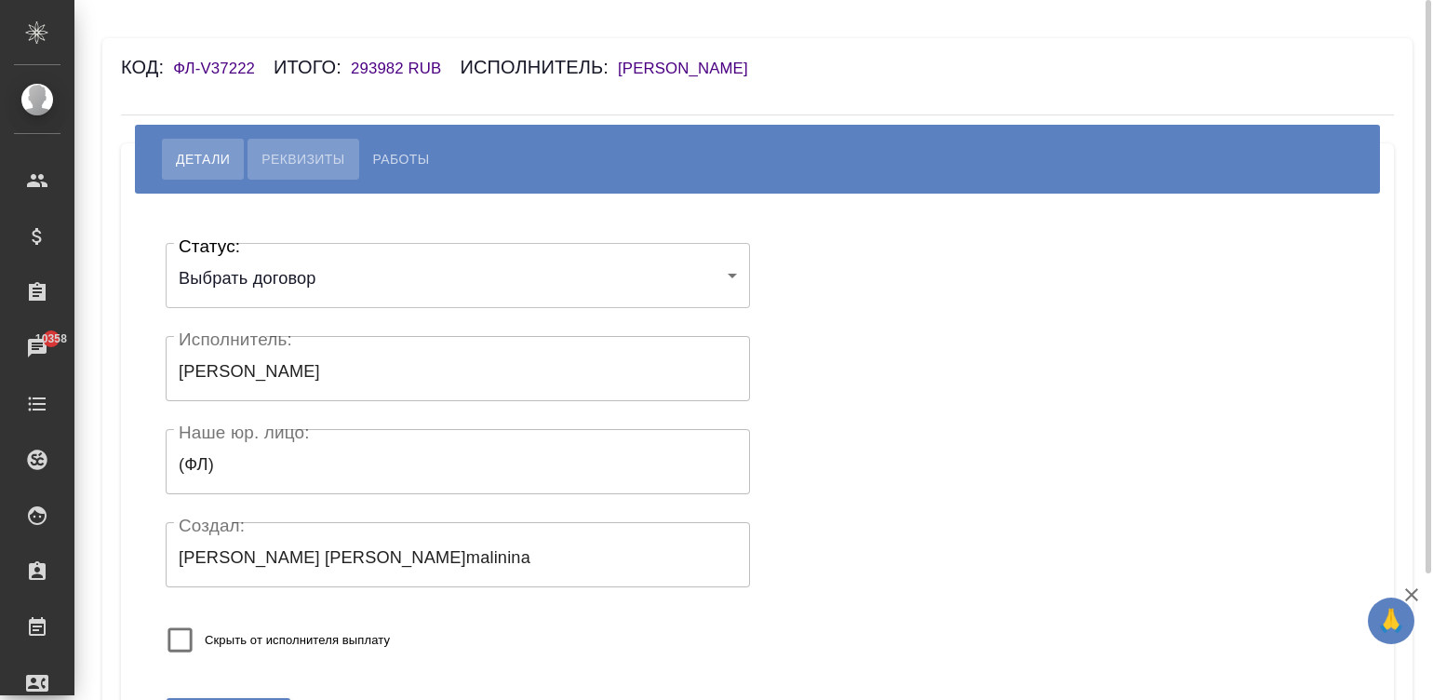
click at [297, 153] on span "Реквизиты" at bounding box center [303, 159] width 83 height 22
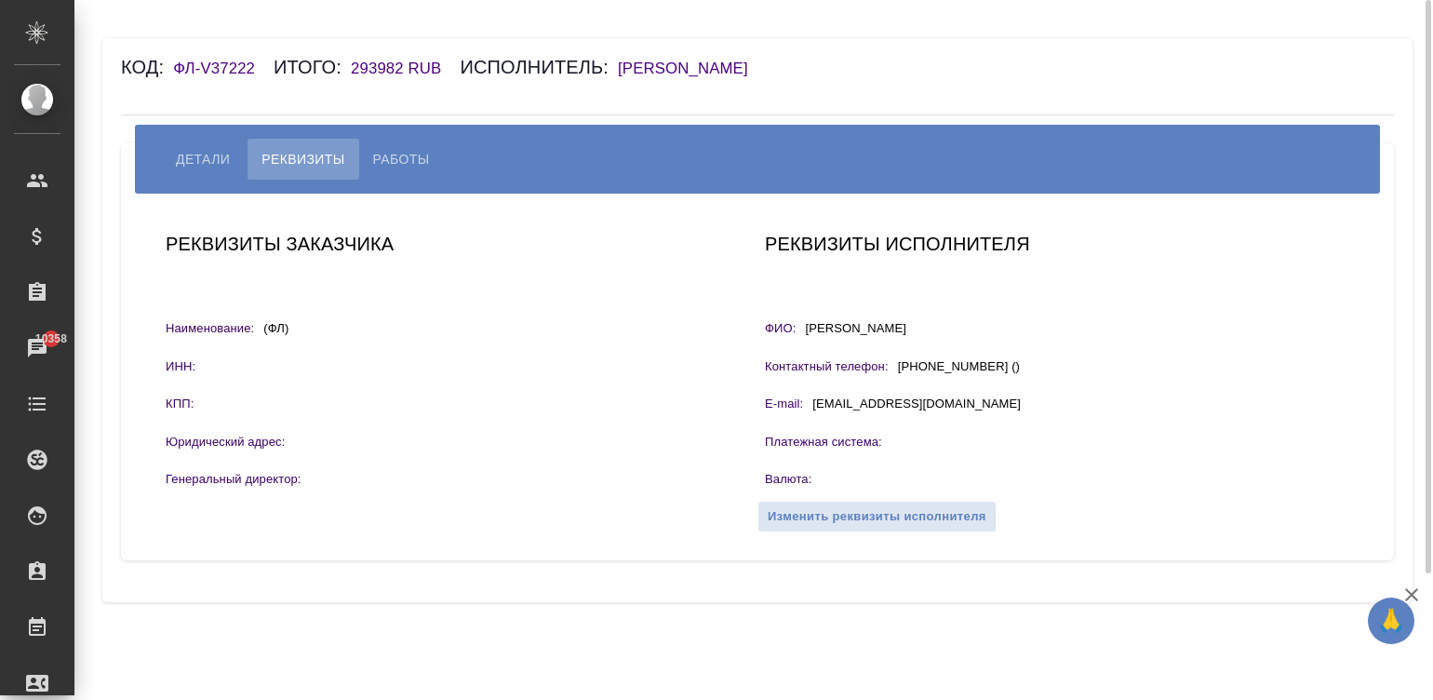
click at [677, 65] on h6 "[PERSON_NAME]" at bounding box center [692, 69] width 149 height 18
click at [377, 141] on button "Работы" at bounding box center [401, 159] width 85 height 41
select select "10"
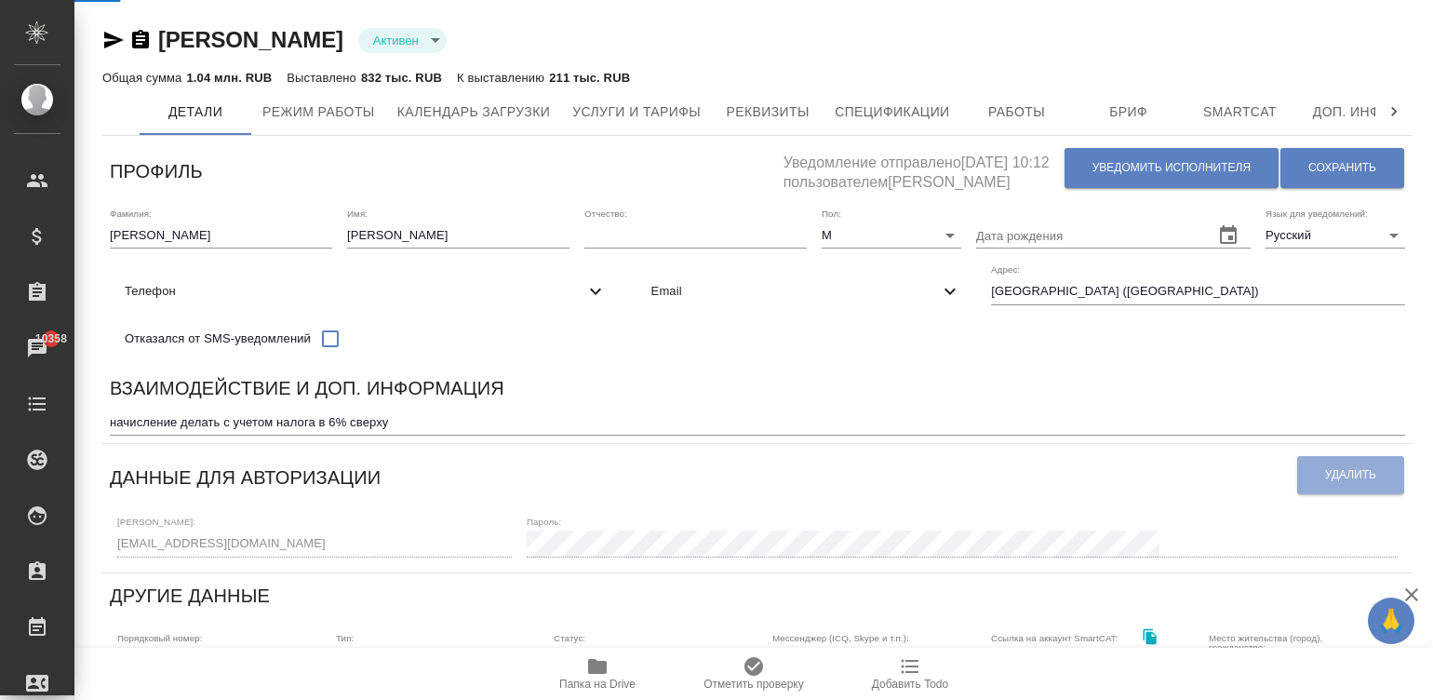
select select "10"
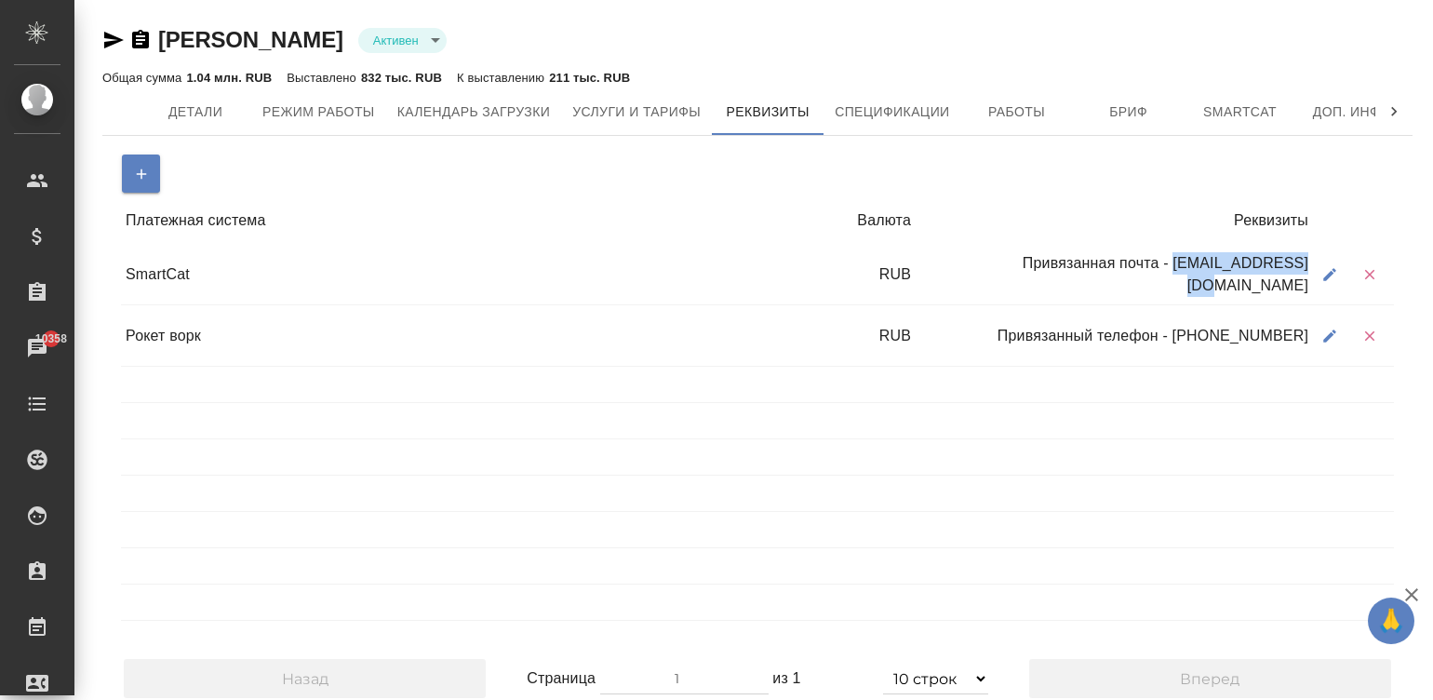
drag, startPoint x: 1305, startPoint y: 279, endPoint x: 1167, endPoint y: 275, distance: 137.8
click at [1167, 275] on div "Привязанная почта - [EMAIL_ADDRESS][DOMAIN_NAME]" at bounding box center [1114, 275] width 397 height 58
copy div "[EMAIL_ADDRESS][DOMAIN_NAME]"
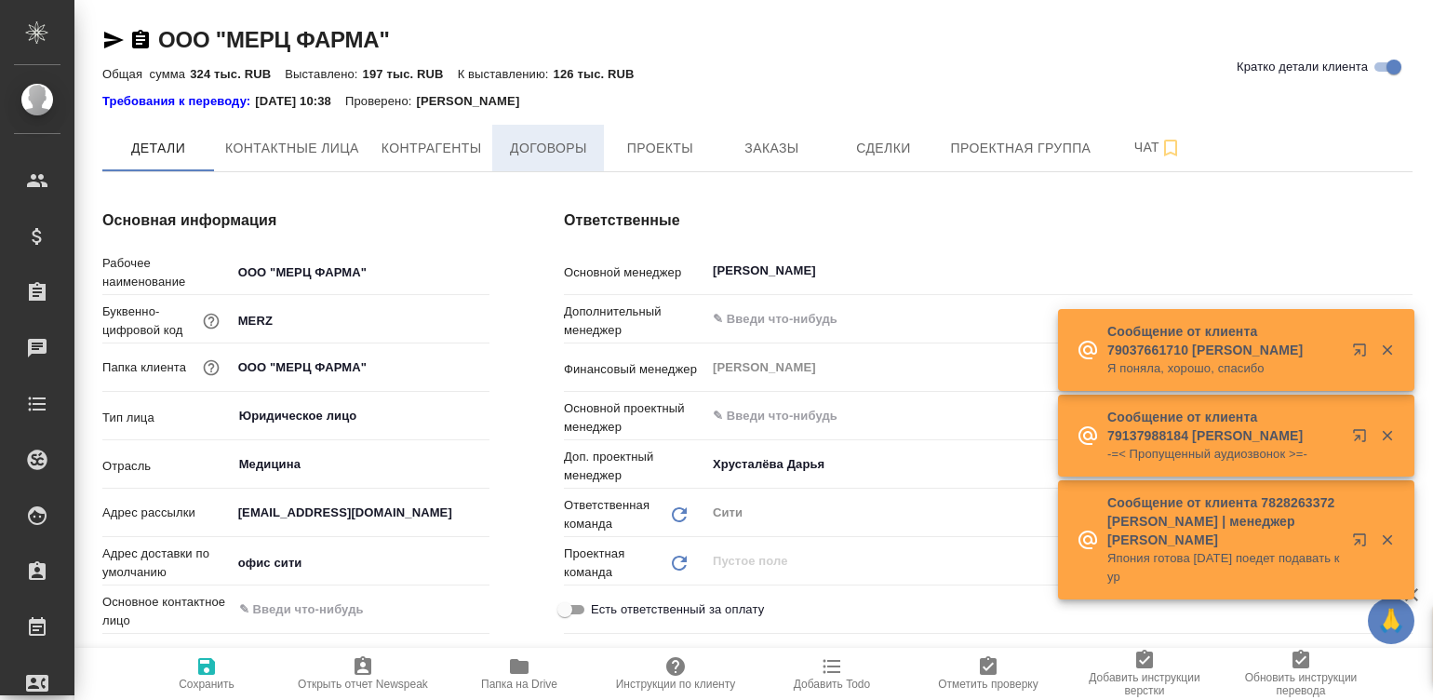
type textarea "x"
type спецификации\)-0 "Конечный заказчик (заказы, спецификации)"
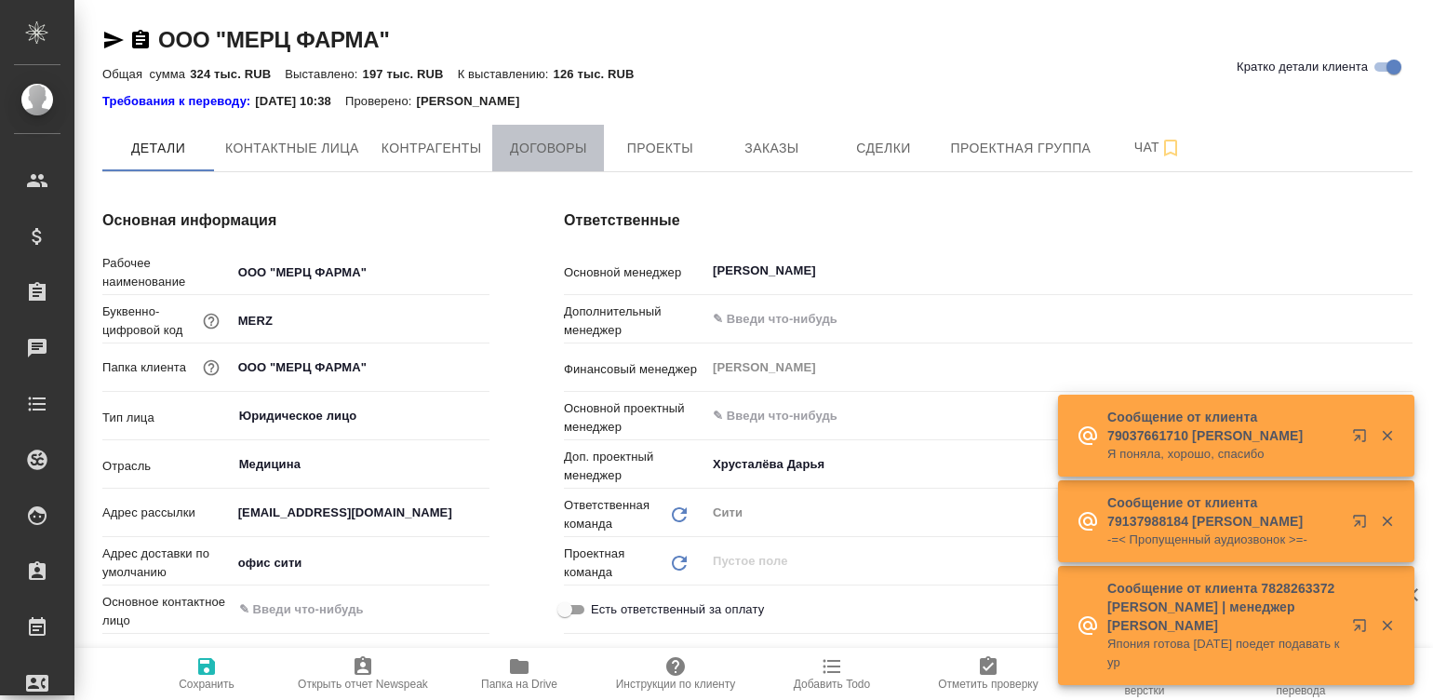
click at [554, 141] on span "Договоры" at bounding box center [548, 148] width 89 height 23
type textarea "x"
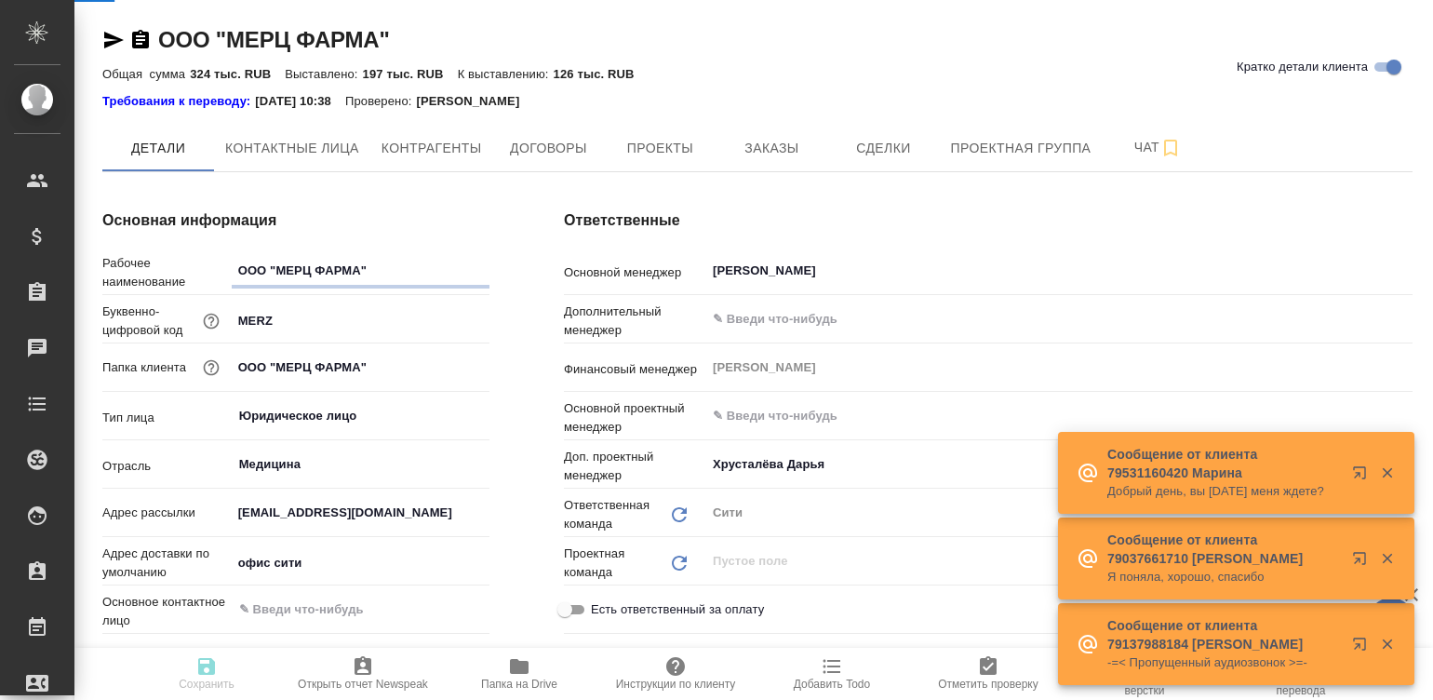
type textarea "x"
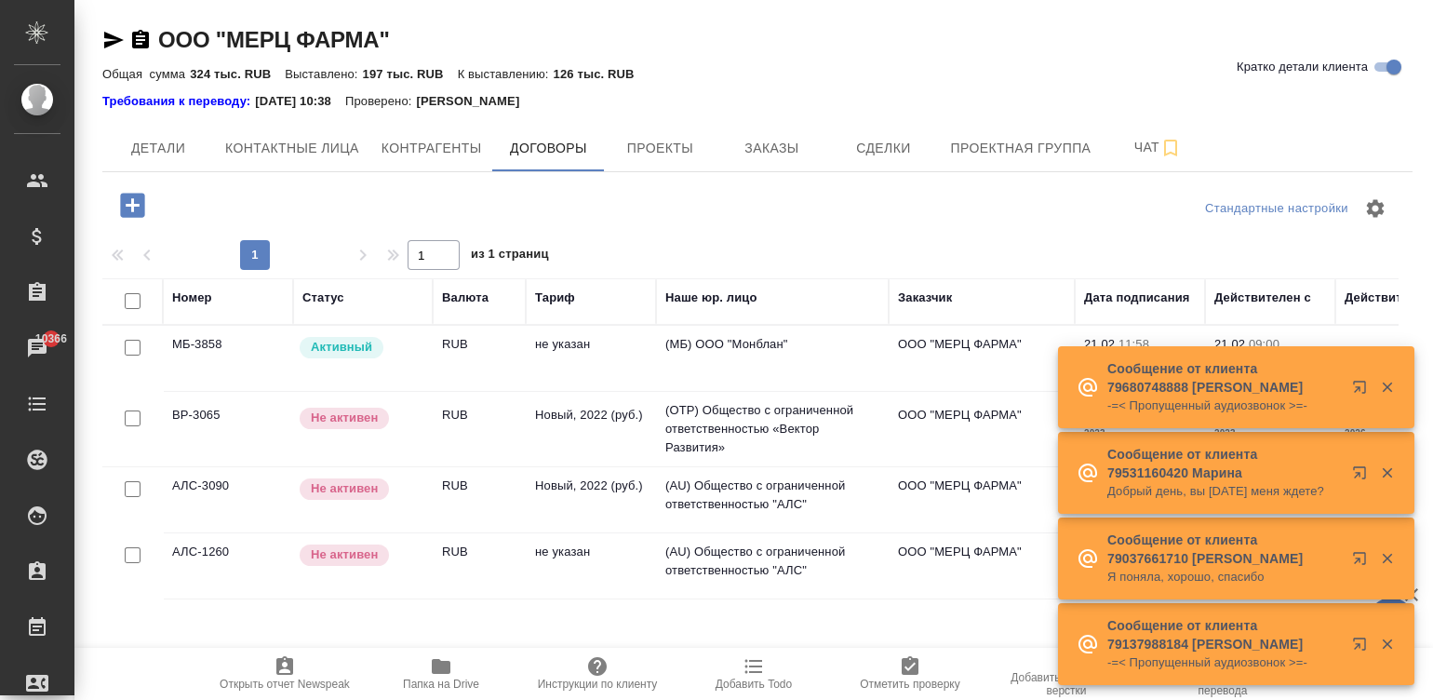
click at [665, 358] on td "(МБ) ООО "Монблан"" at bounding box center [772, 358] width 233 height 65
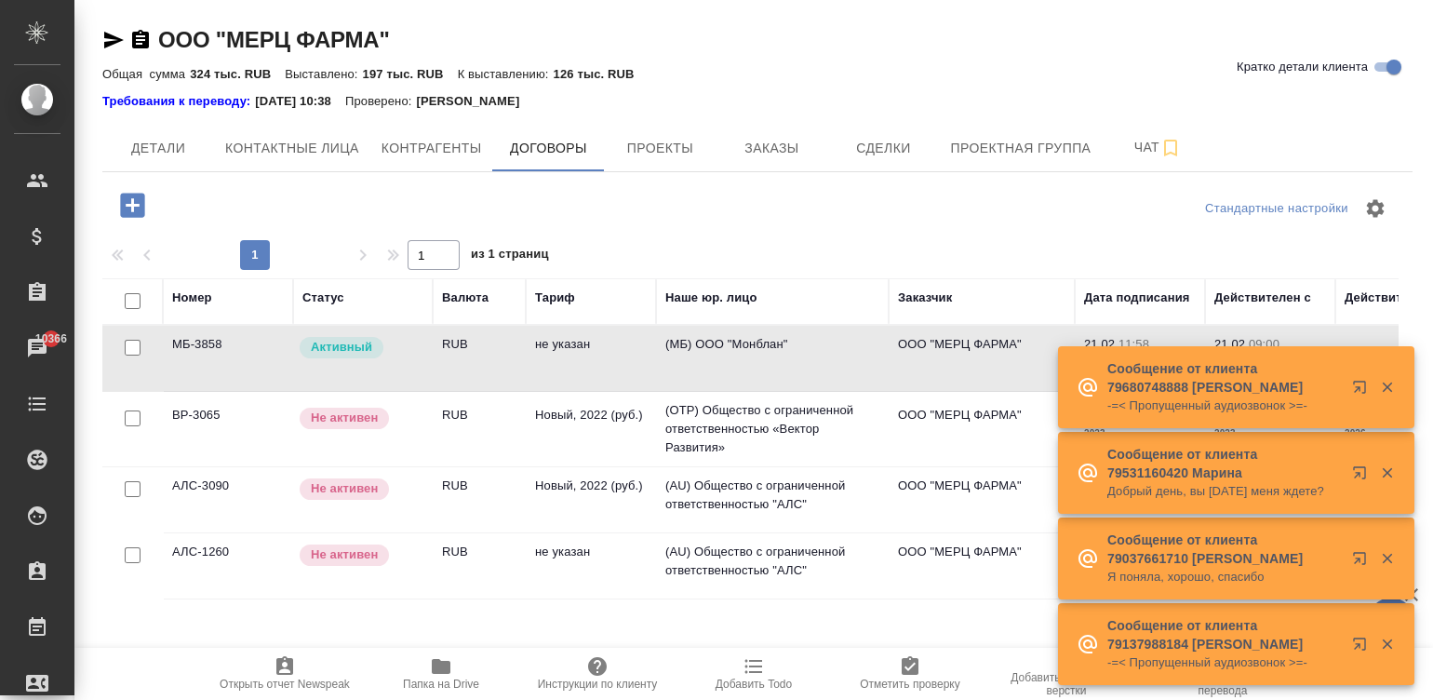
click at [665, 358] on td "(МБ) ООО "Монблан"" at bounding box center [772, 358] width 233 height 65
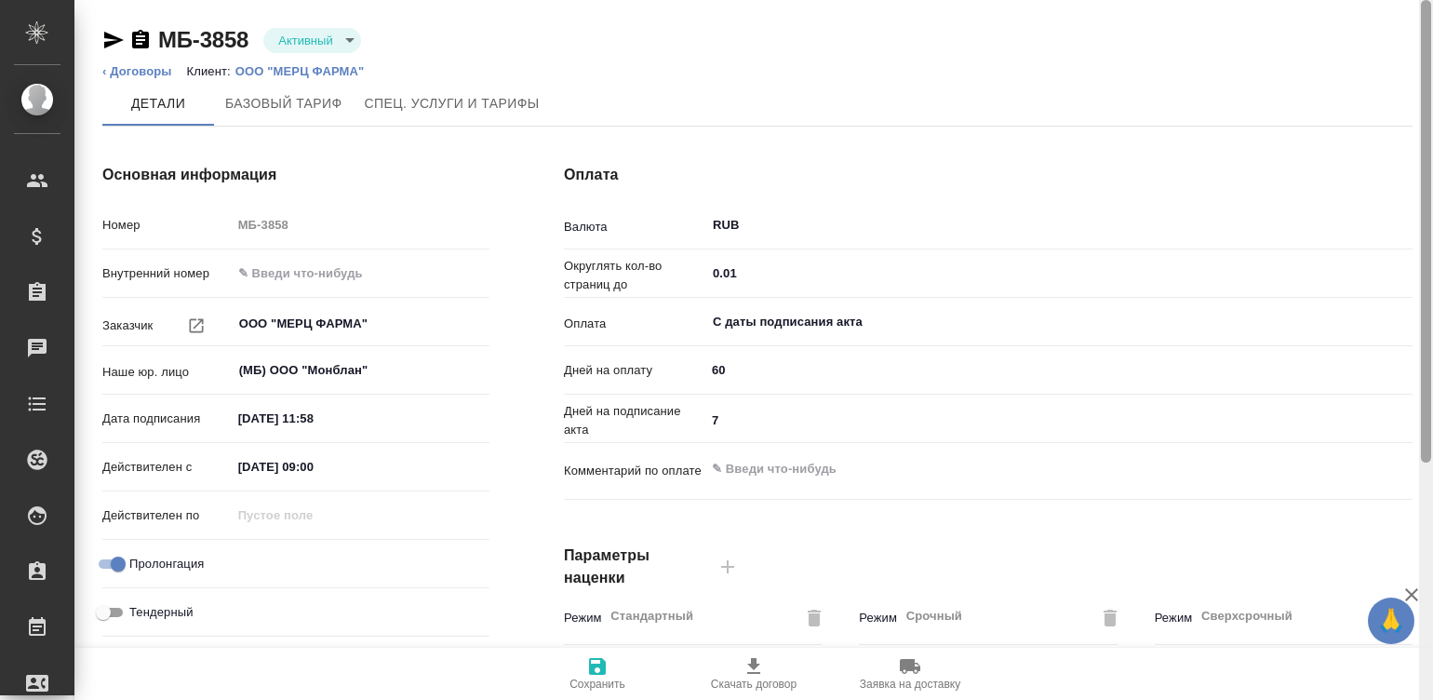
scroll to position [565, 0]
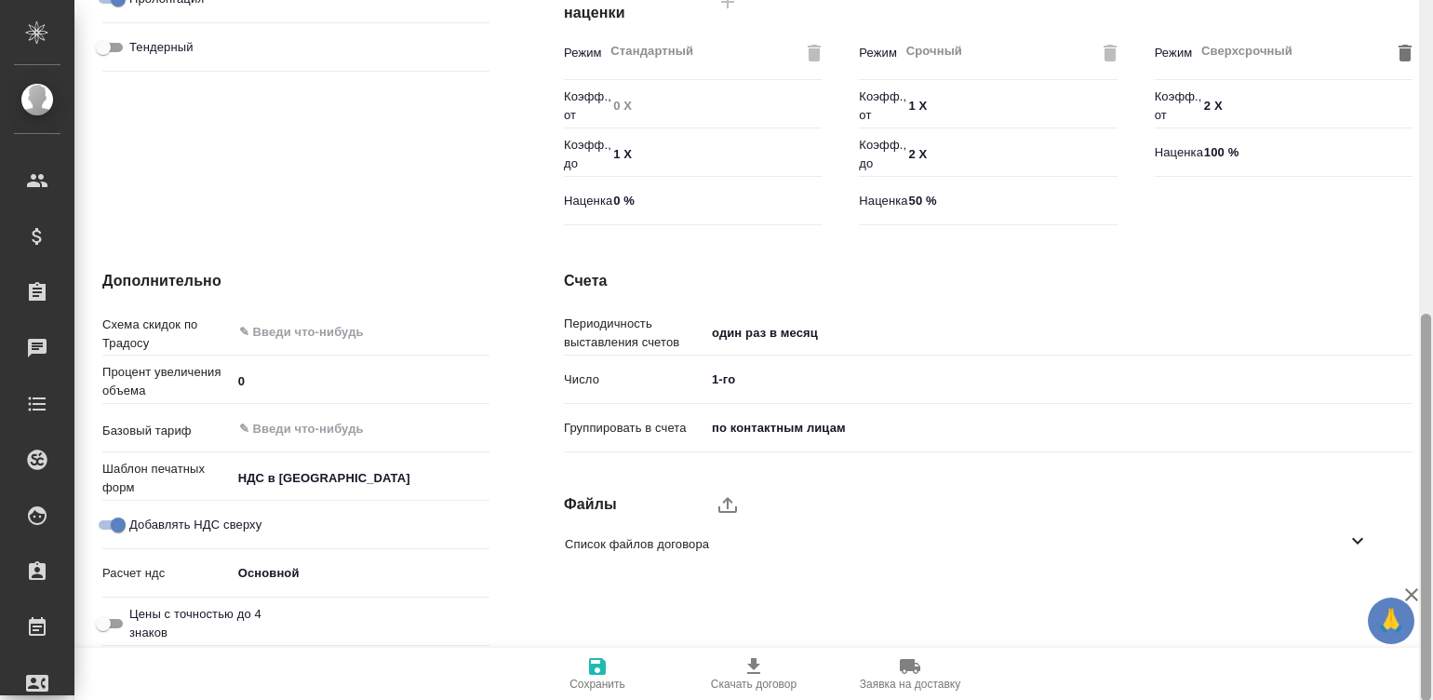
click at [1432, 494] on div at bounding box center [1426, 350] width 14 height 701
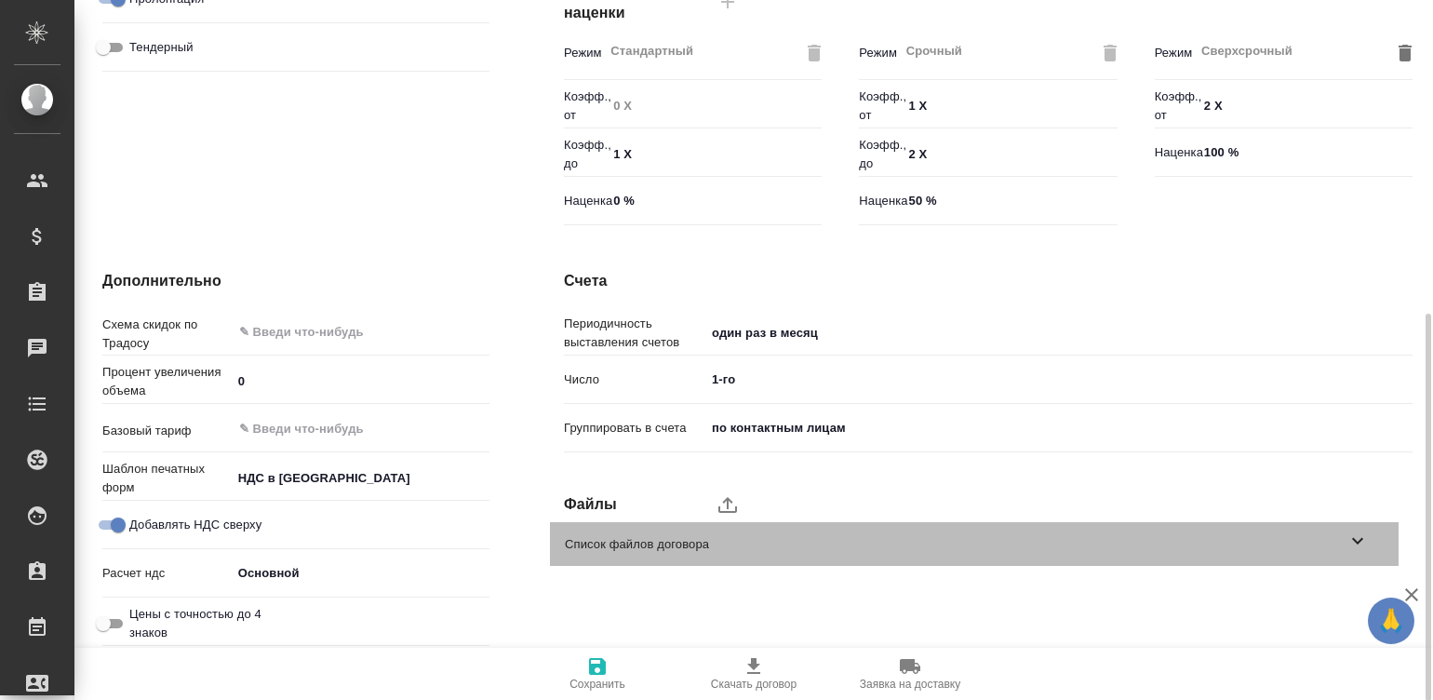
click at [1322, 531] on div "Список файлов договора" at bounding box center [974, 544] width 849 height 44
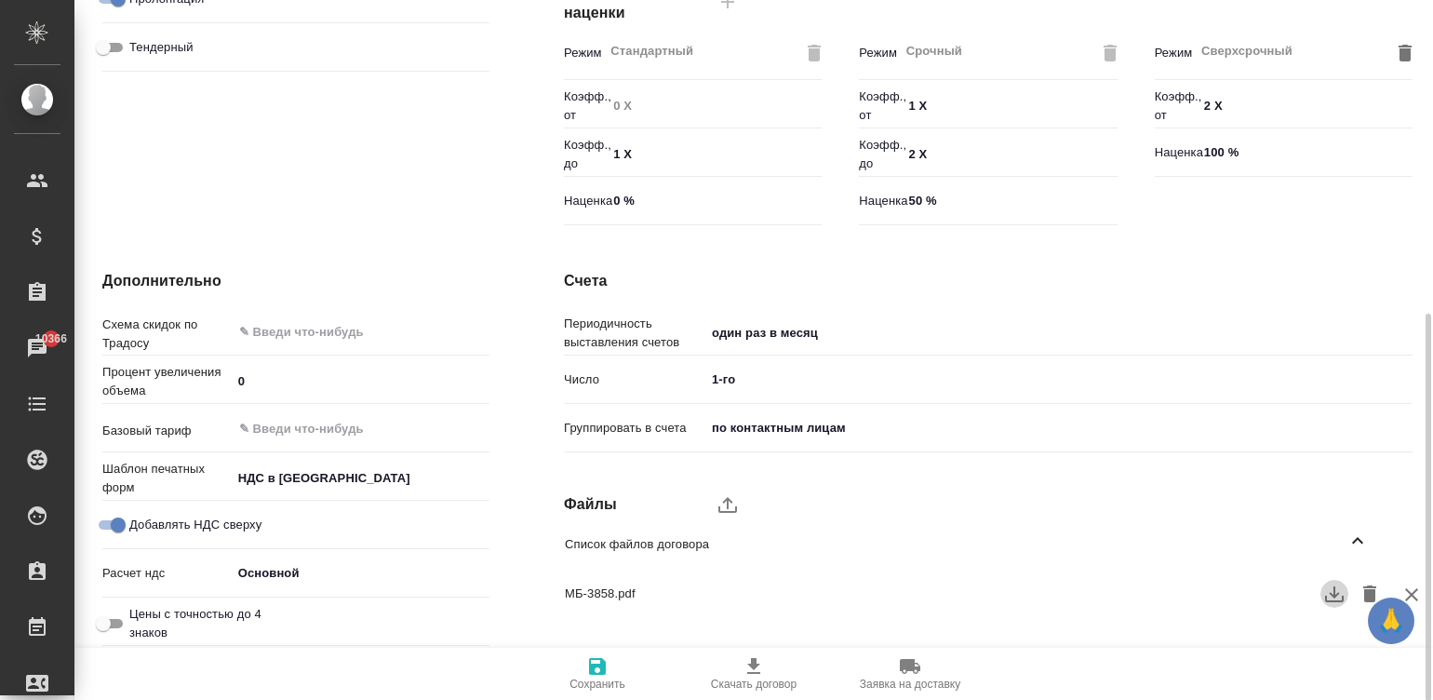
click at [1327, 598] on icon "button" at bounding box center [1334, 594] width 22 height 22
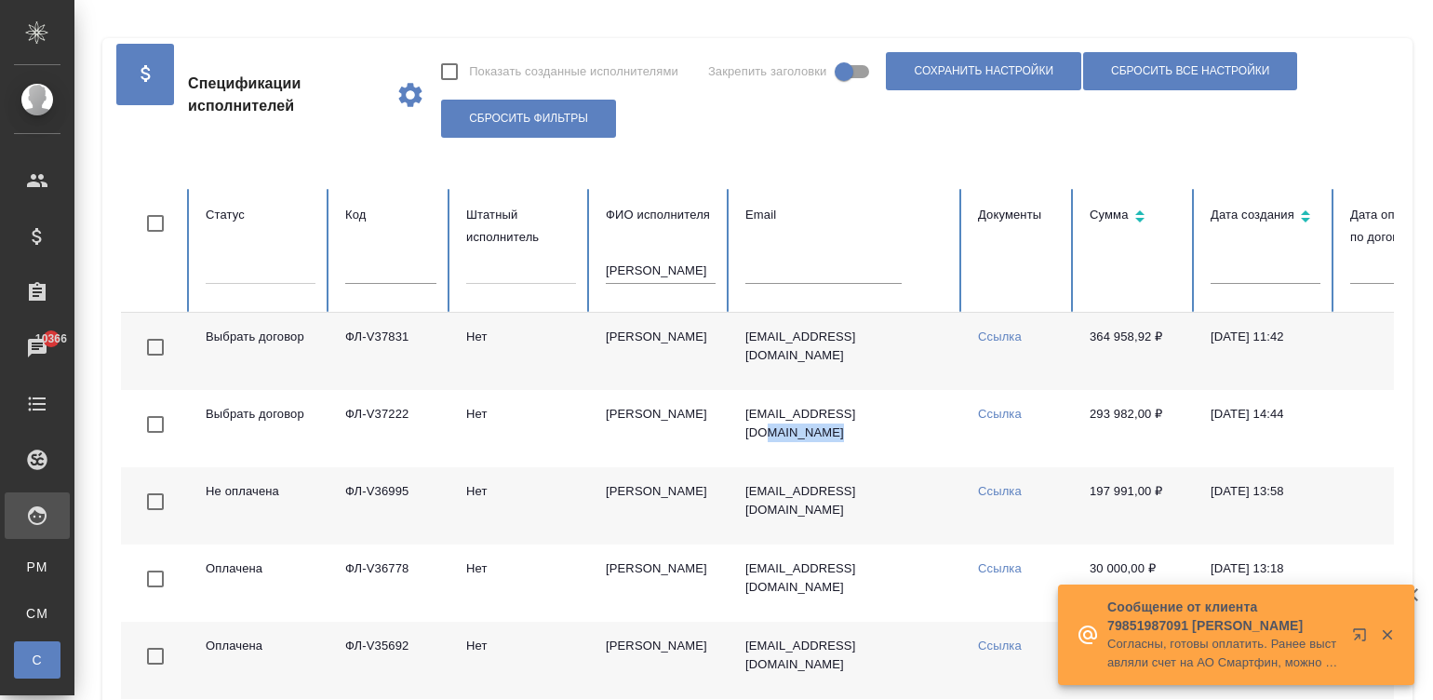
scroll to position [0, 371]
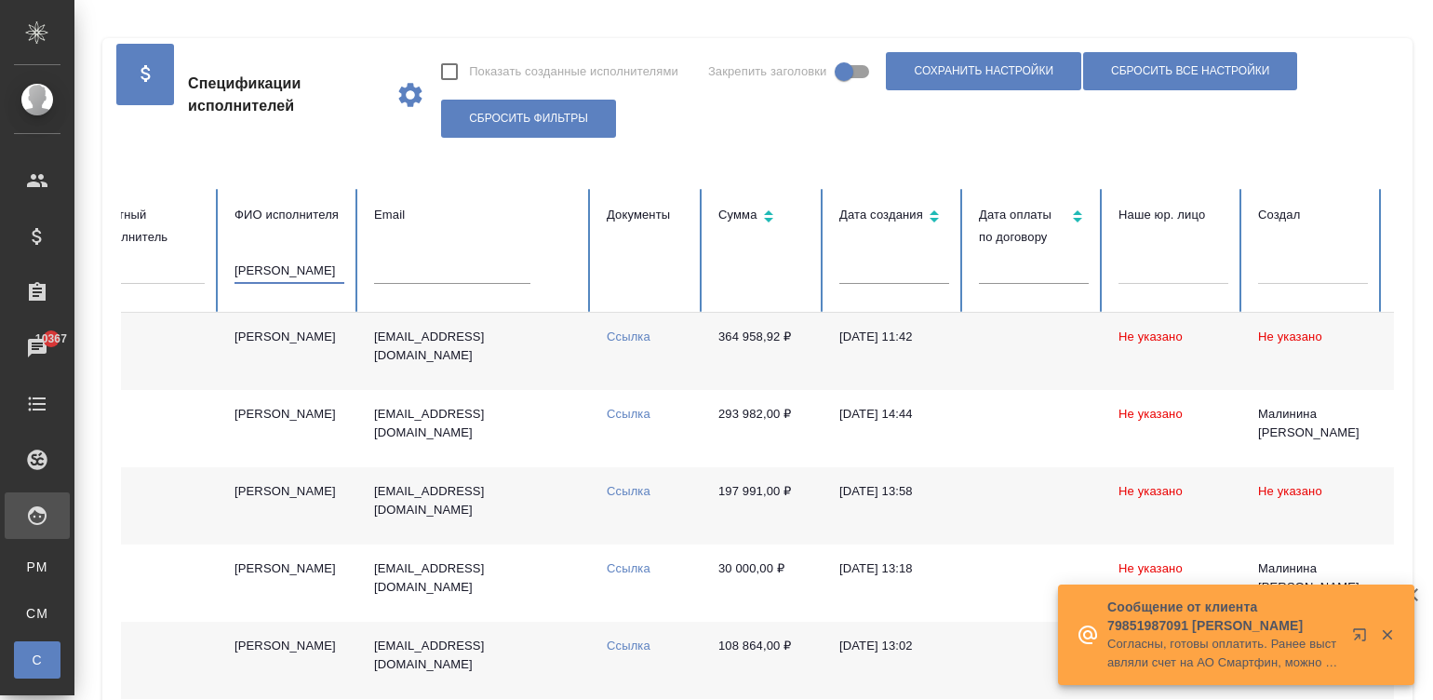
click at [273, 273] on input "буянов" at bounding box center [290, 271] width 110 height 26
click at [514, 355] on table "Статус Код Штатный исполнитель ФИО исполнителя Email Документы Сумма Дата созда…" at bounding box center [747, 444] width 1994 height 510
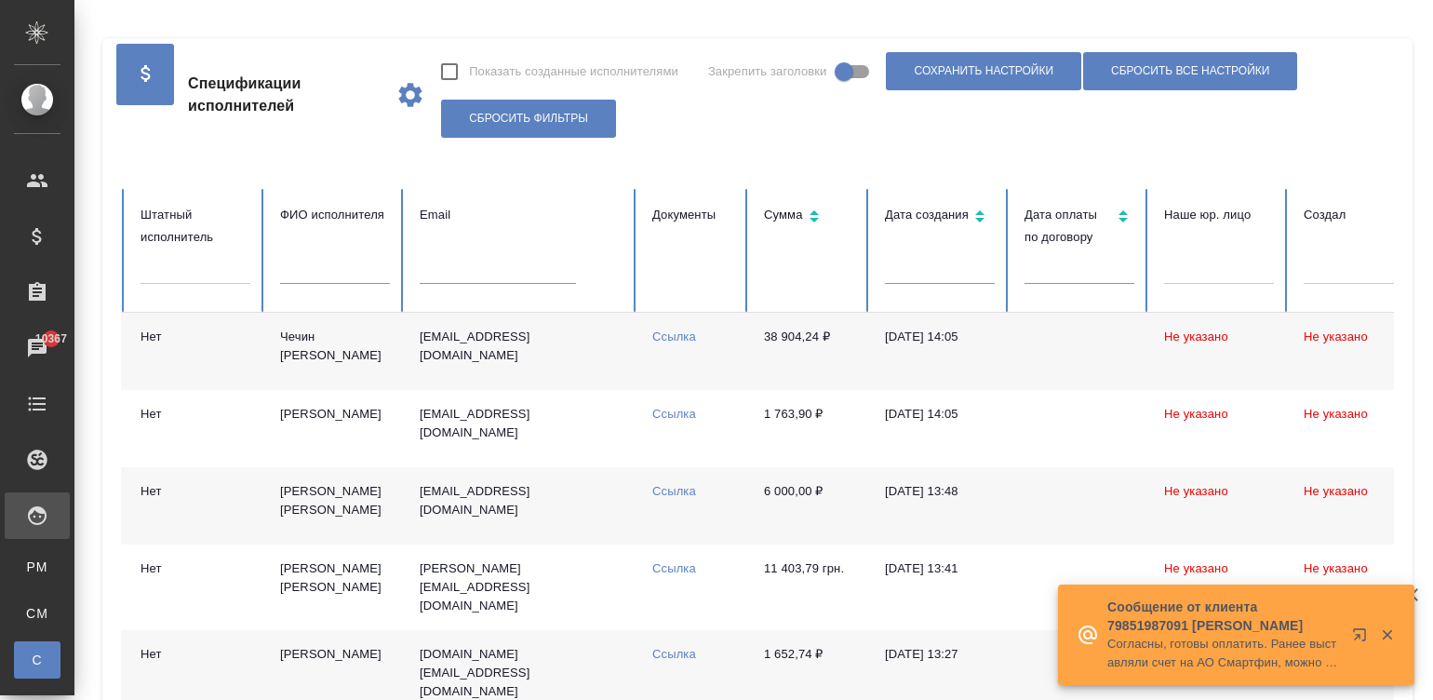
scroll to position [0, 0]
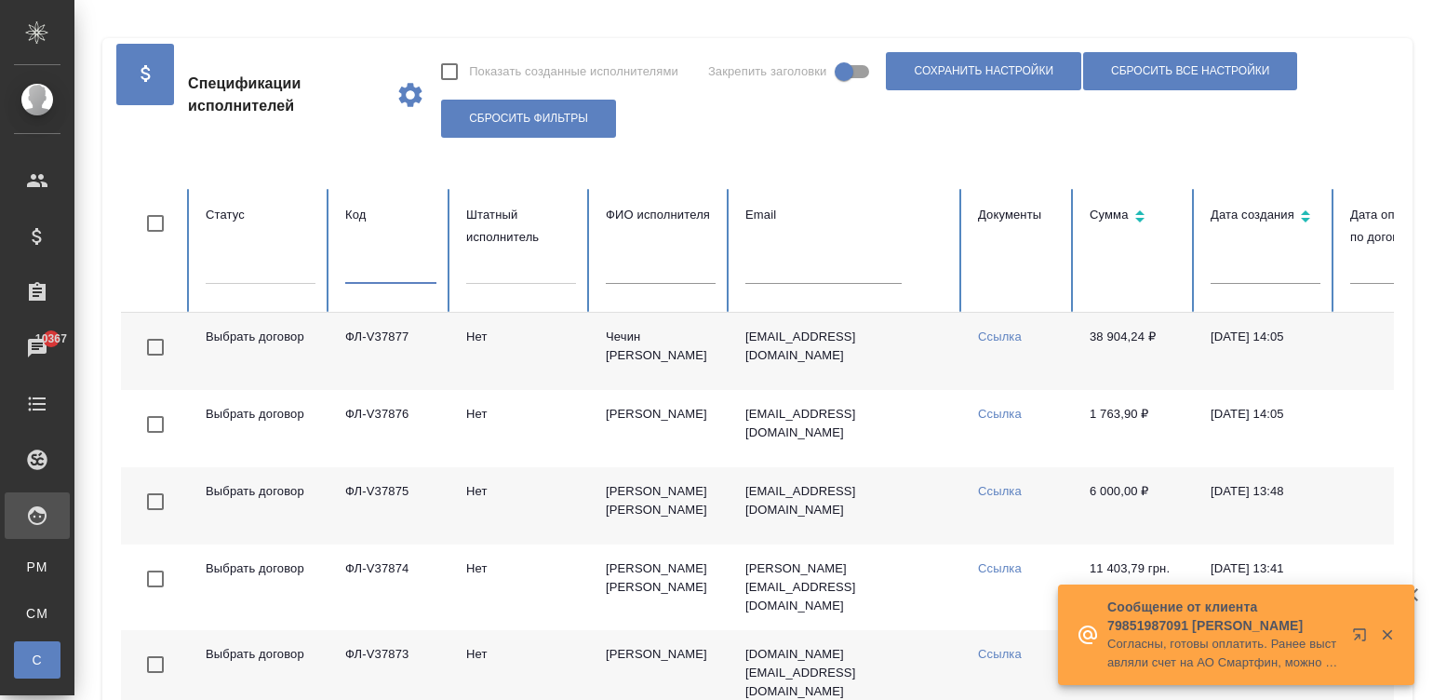
click at [385, 272] on input "text" at bounding box center [390, 271] width 91 height 26
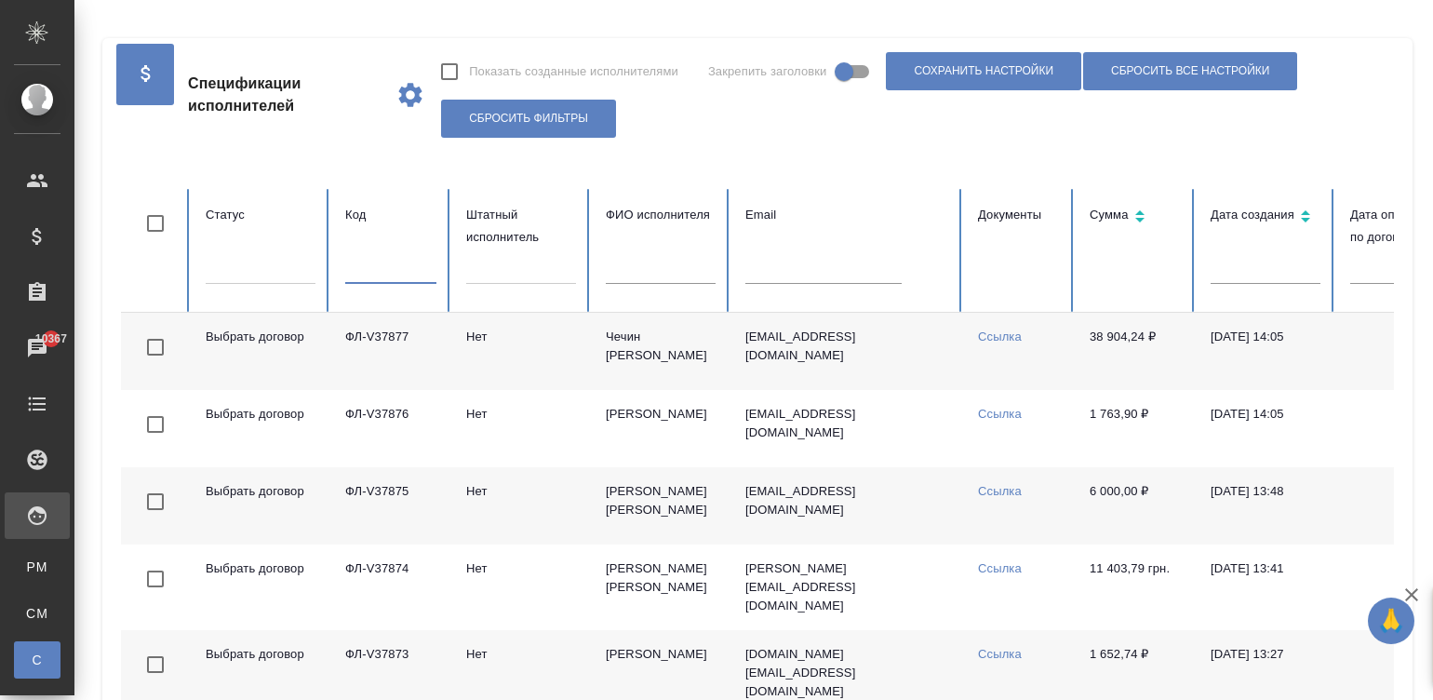
paste input "ФЛ-V37234"
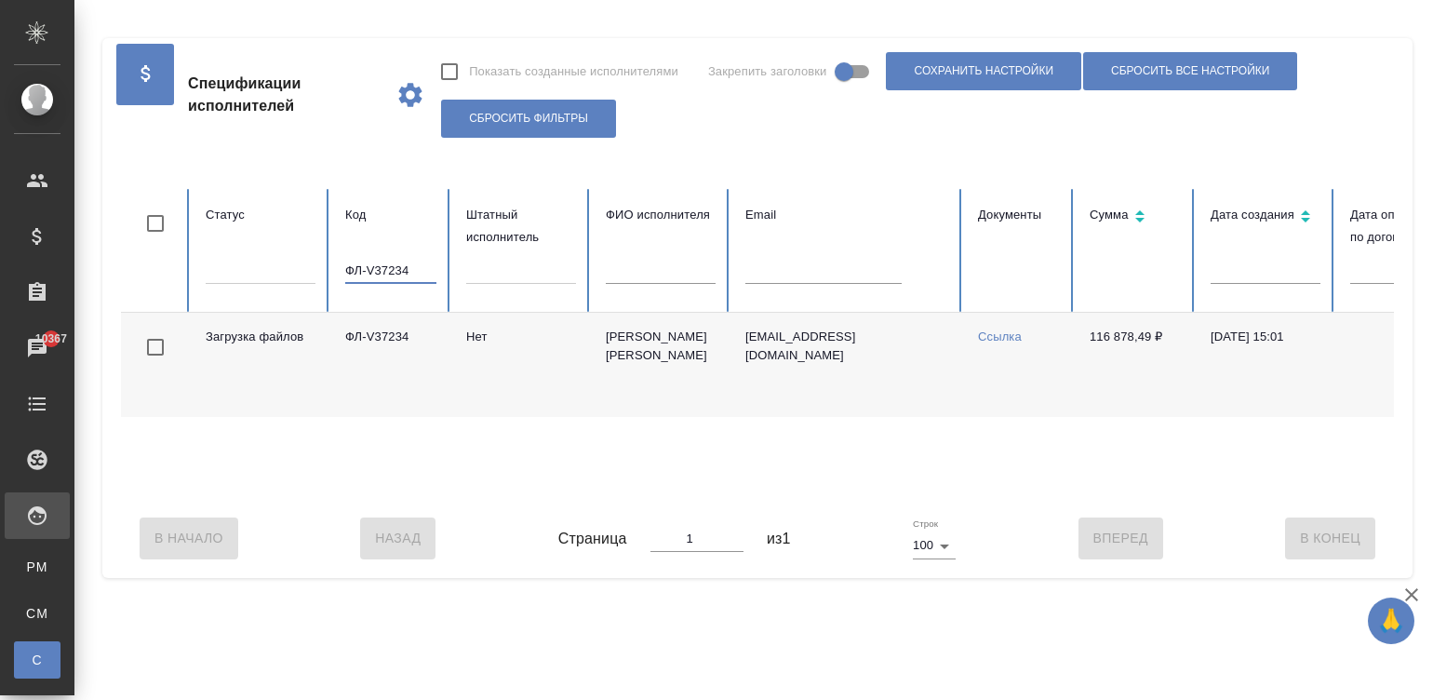
type input "ФЛ-V37234"
drag, startPoint x: 871, startPoint y: 344, endPoint x: 745, endPoint y: 347, distance: 126.6
click at [745, 347] on td "olgaskl73@gmail.com" at bounding box center [847, 365] width 233 height 104
copy td "olgaskl73@gmail.com"
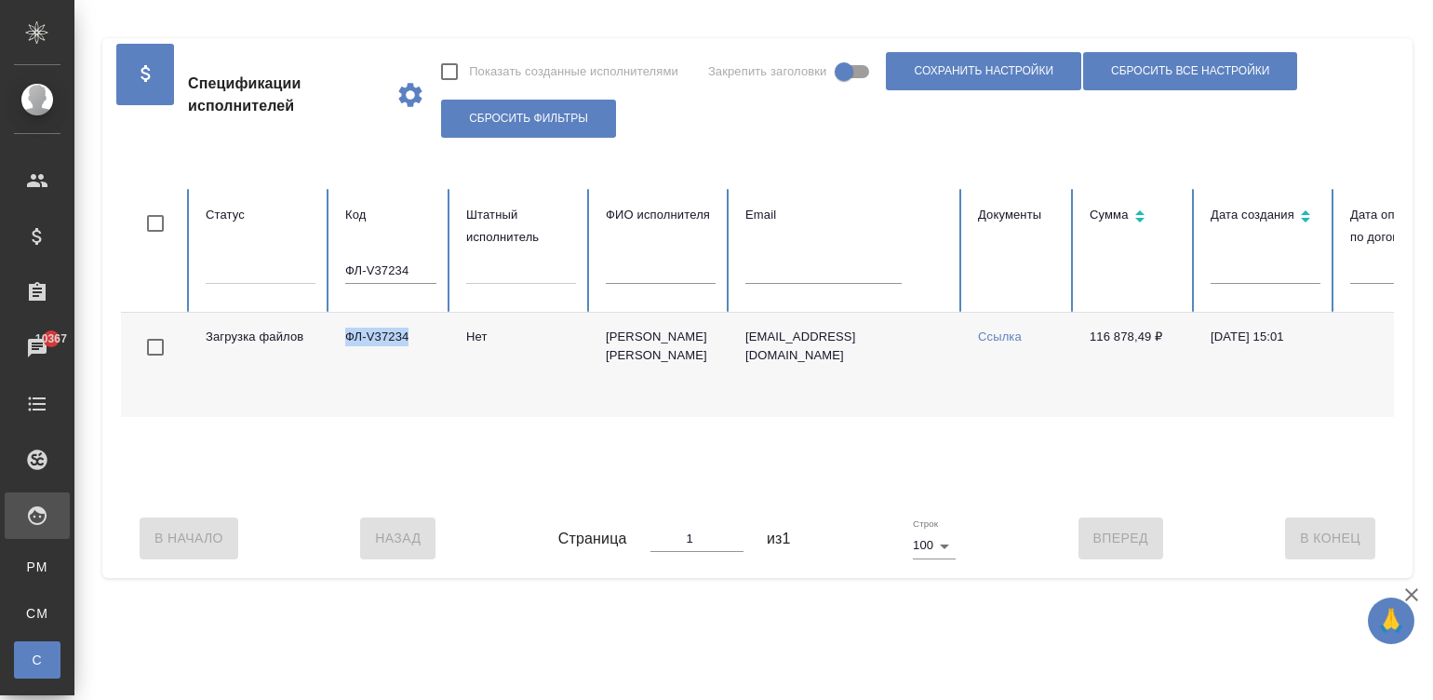
drag, startPoint x: 424, startPoint y: 326, endPoint x: 341, endPoint y: 330, distance: 83.9
click at [341, 330] on td "ФЛ-V37234" at bounding box center [390, 365] width 121 height 104
copy td "ФЛ-V37234"
click at [599, 334] on td "Скляренко Ольга Николаевна" at bounding box center [661, 365] width 140 height 104
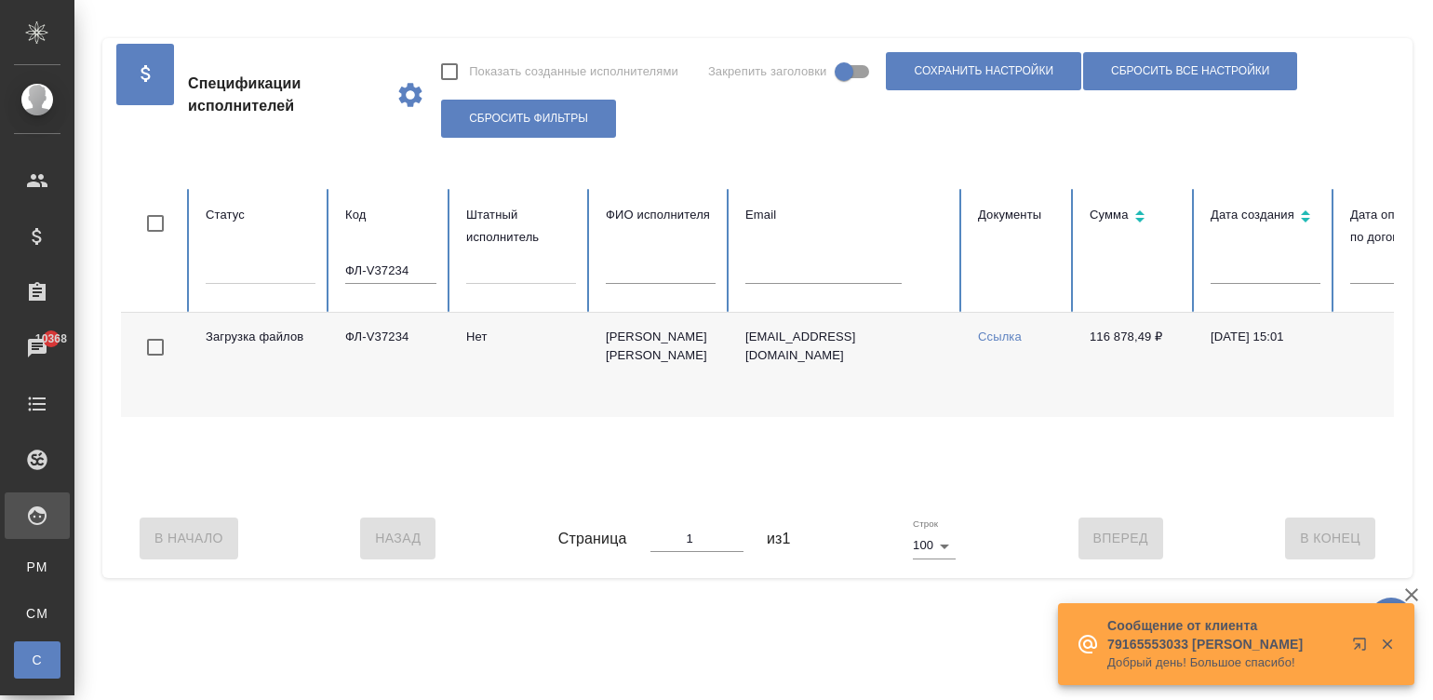
click at [393, 258] on input "ФЛ-V37234" at bounding box center [390, 271] width 91 height 26
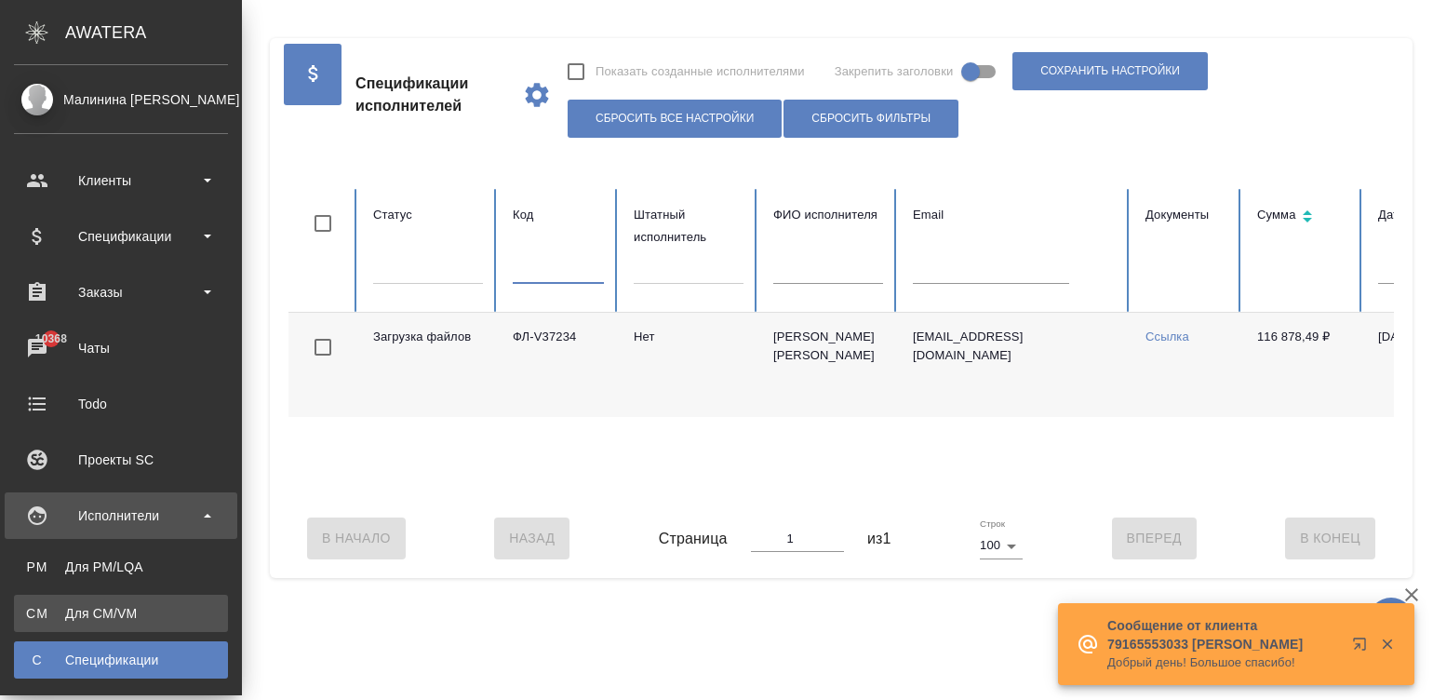
click at [42, 612] on div "Для CM/VM" at bounding box center [120, 613] width 195 height 19
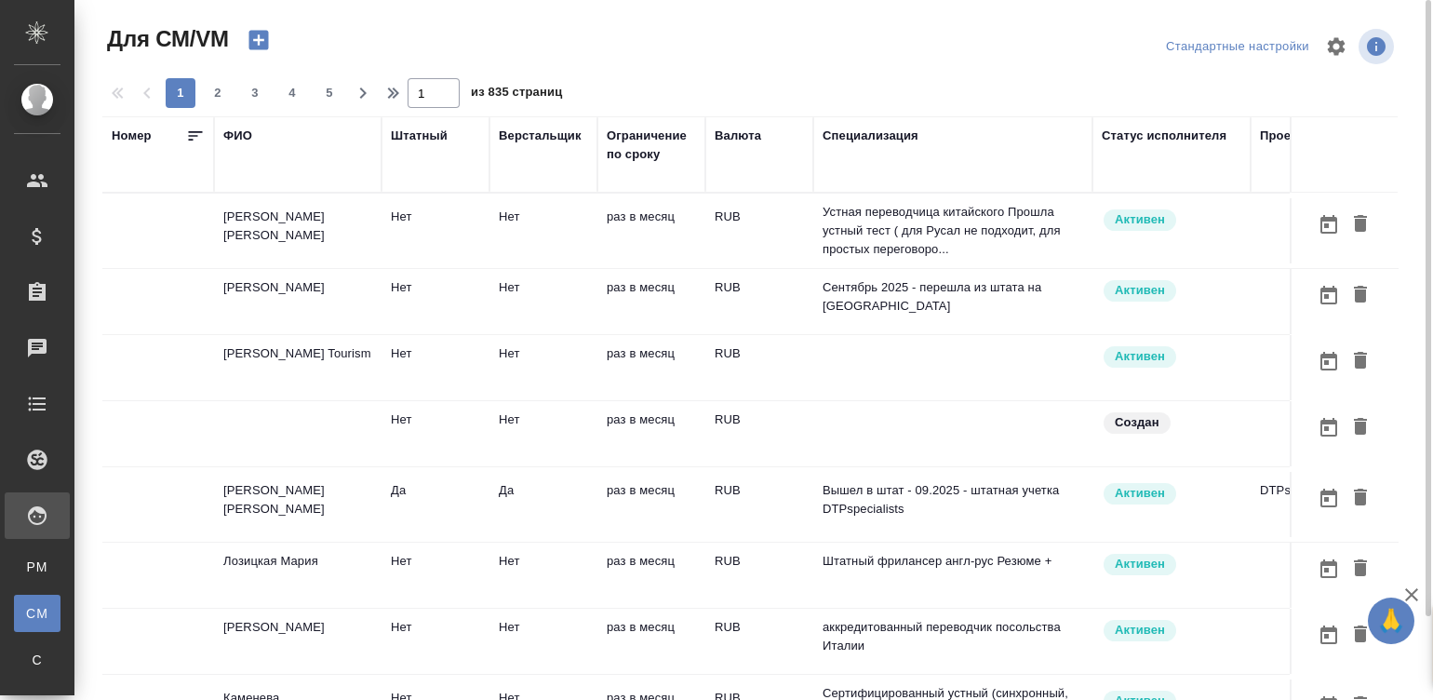
click at [853, 219] on p "Устная переводчица китайского Прошла устный тест ( для Русал не подходит, для п…" at bounding box center [953, 231] width 261 height 56
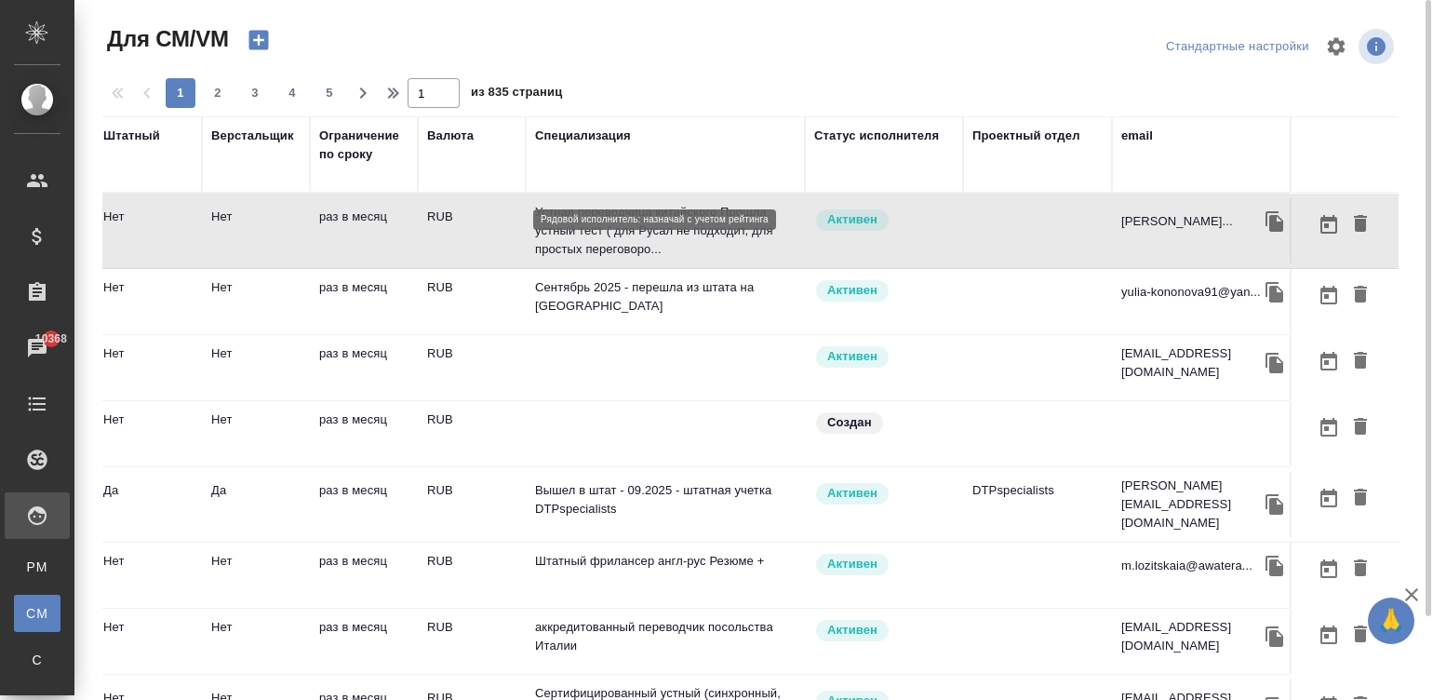
scroll to position [0, 326]
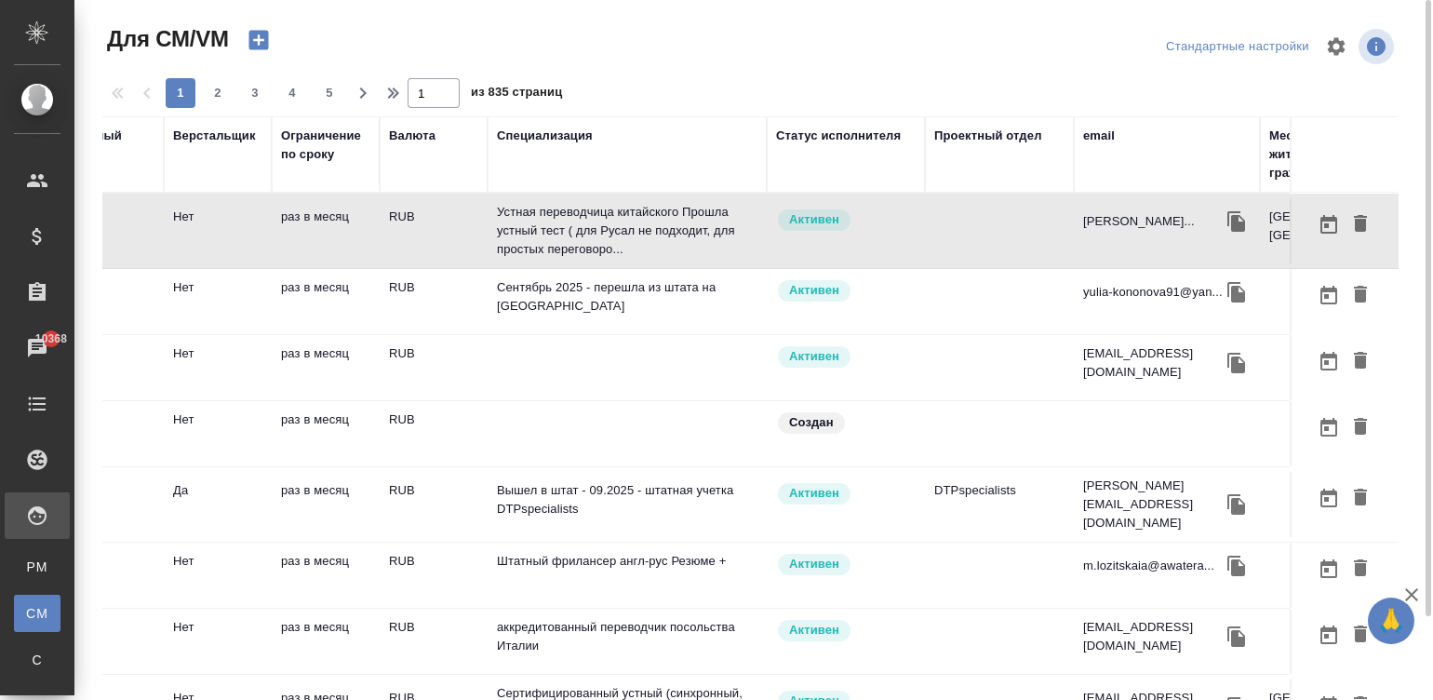
click at [1098, 135] on div "email" at bounding box center [1099, 136] width 32 height 19
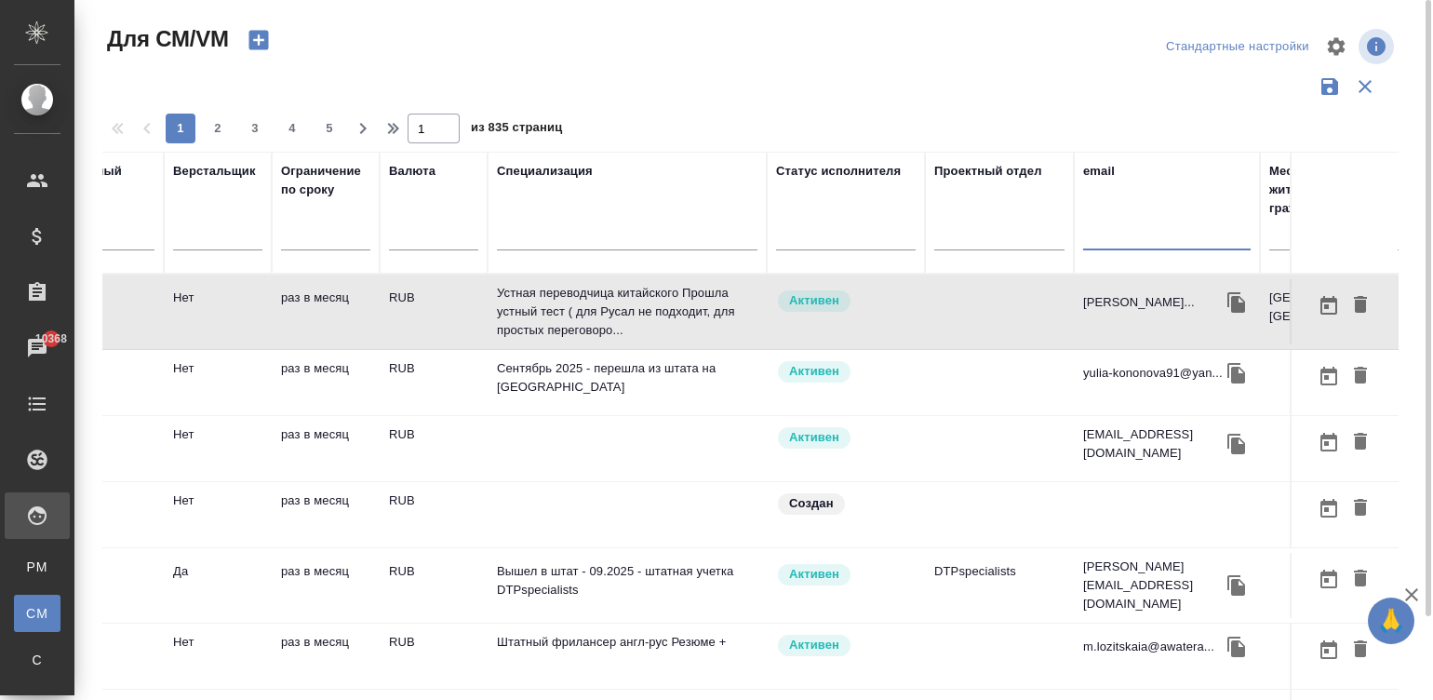
click at [1103, 232] on input "text" at bounding box center [1167, 238] width 168 height 23
paste input "reality50@mail.ru"
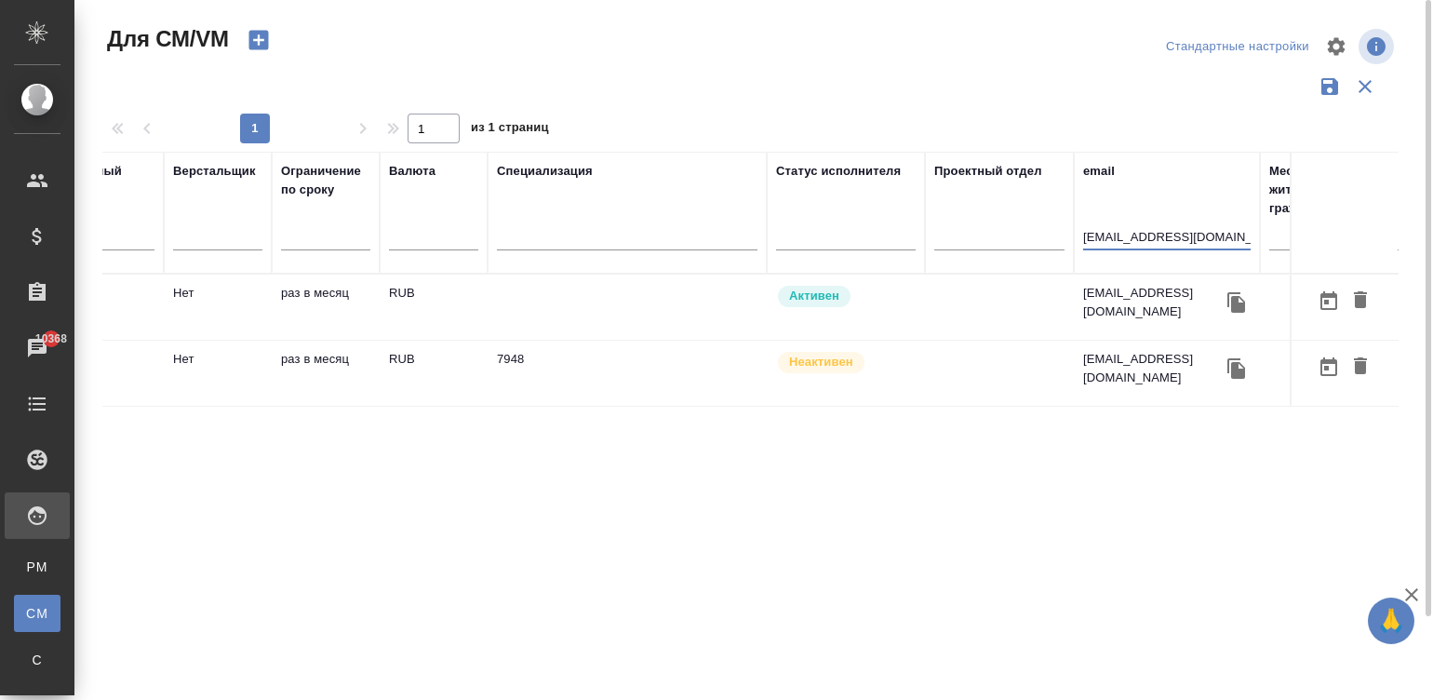
type input "reality50@mail.ru"
click at [719, 303] on td at bounding box center [627, 307] width 279 height 65
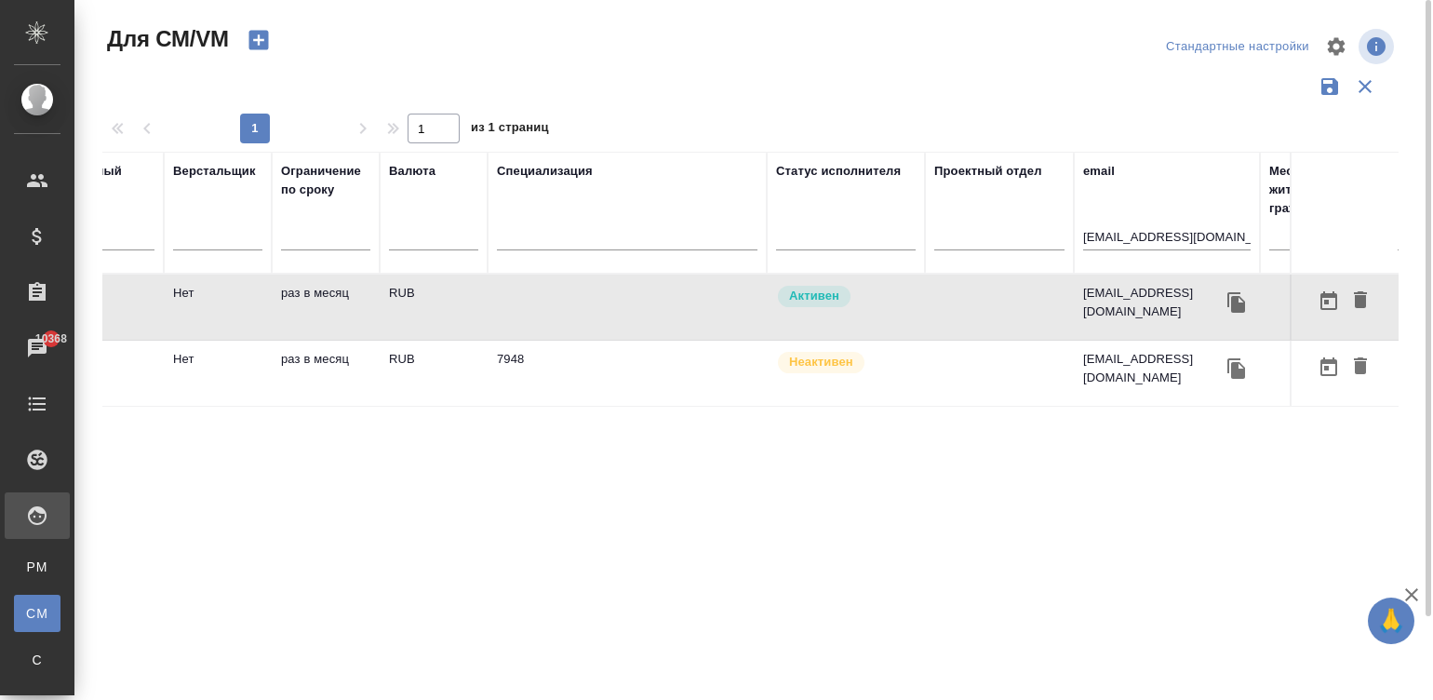
click at [719, 303] on td at bounding box center [627, 307] width 279 height 65
click at [28, 663] on div "Спецификации" at bounding box center [14, 660] width 28 height 19
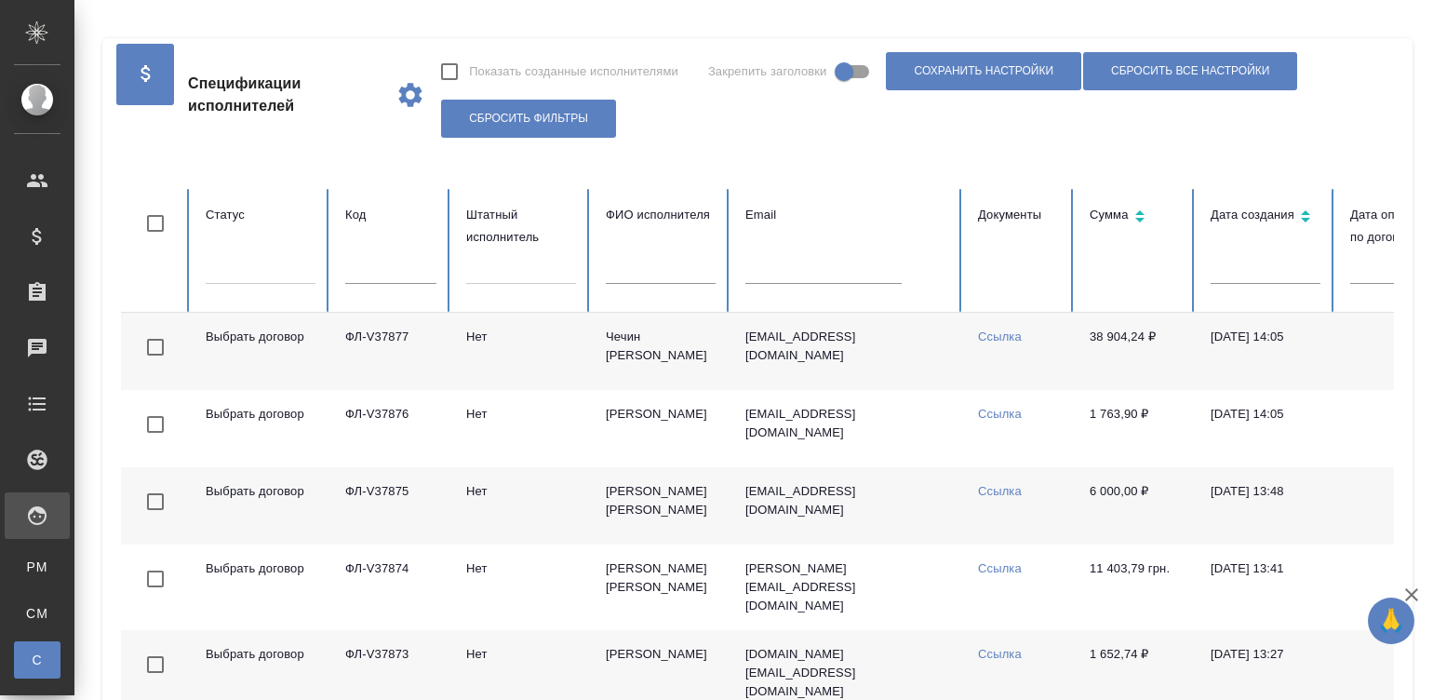
checkbox input "false"
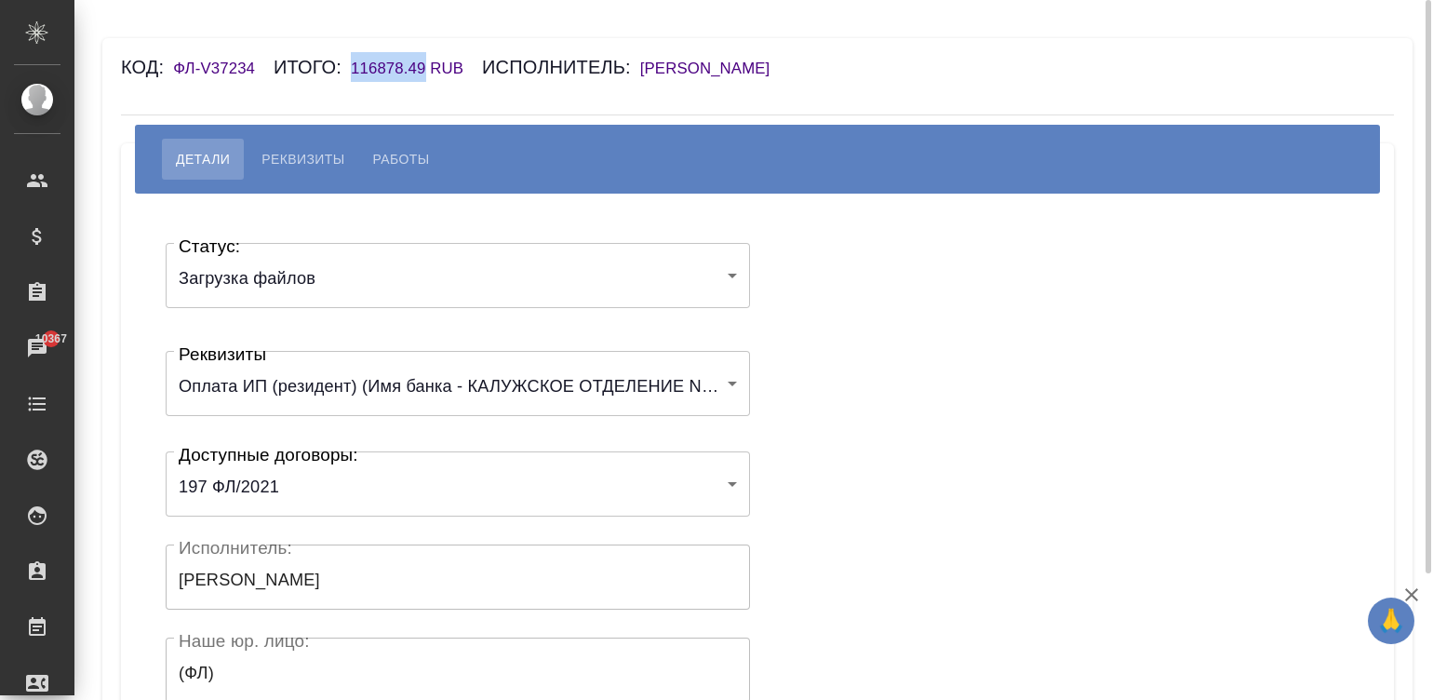
drag, startPoint x: 341, startPoint y: 74, endPoint x: 421, endPoint y: 73, distance: 80.1
click at [421, 73] on div "Код: ФЛ-V37234 Итого: 116878.49 RUB Исполнитель: Скляренко Ольга Николаевна" at bounding box center [651, 67] width 1061 height 30
copy h6 "116878.49"
click at [304, 161] on span "Реквизиты" at bounding box center [303, 159] width 83 height 22
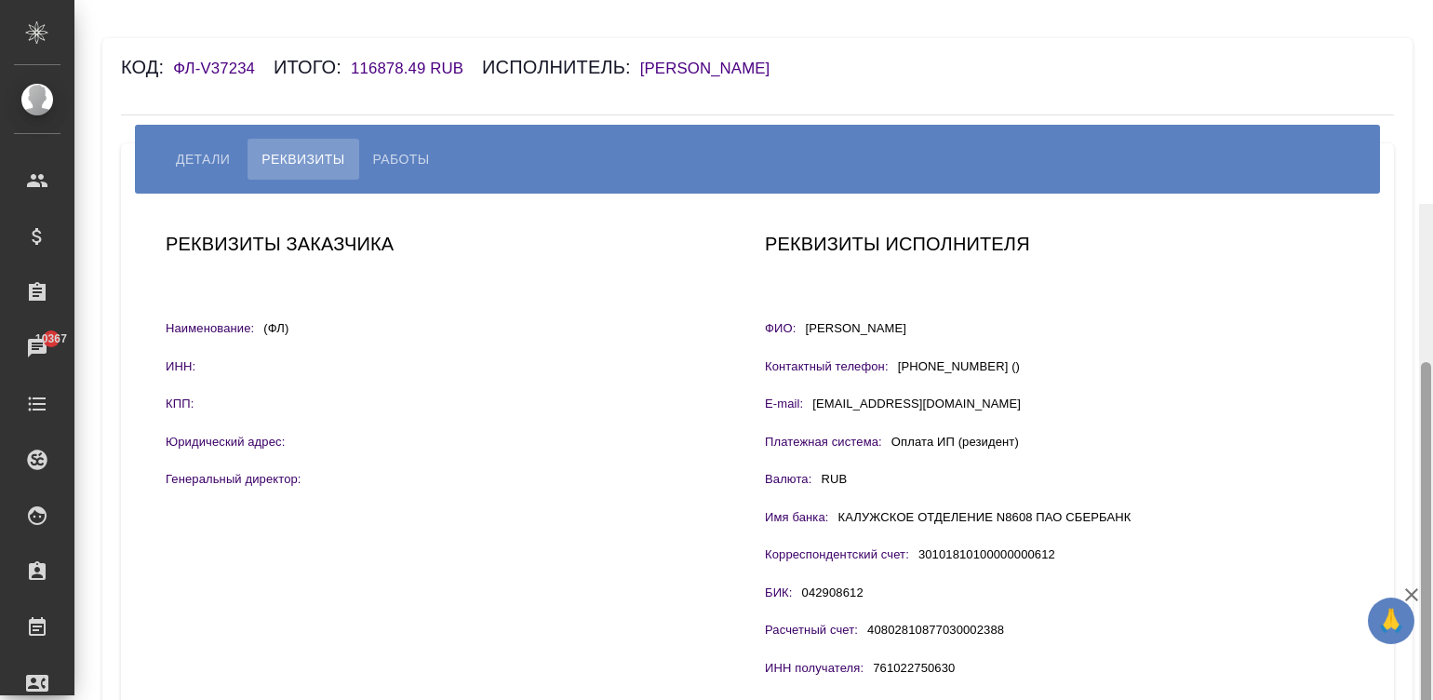
scroll to position [204, 0]
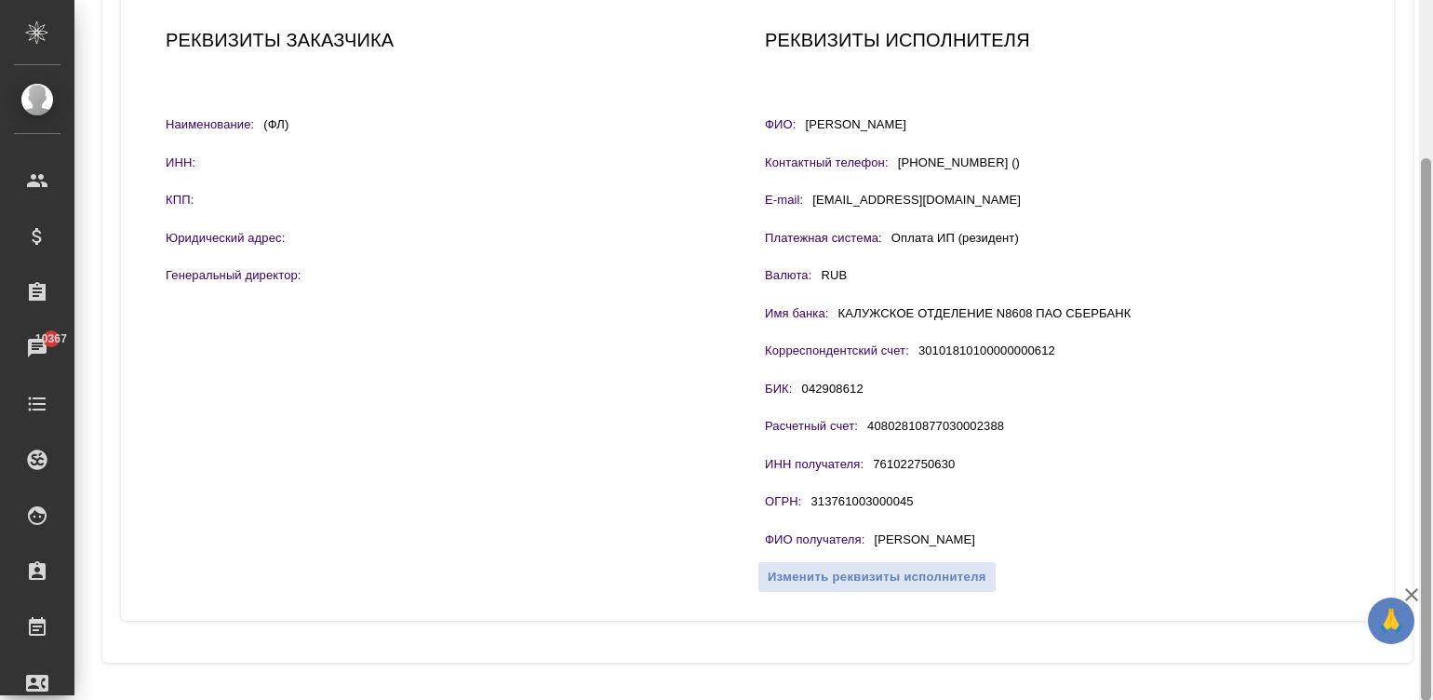
click at [1429, 625] on div at bounding box center [1426, 350] width 14 height 701
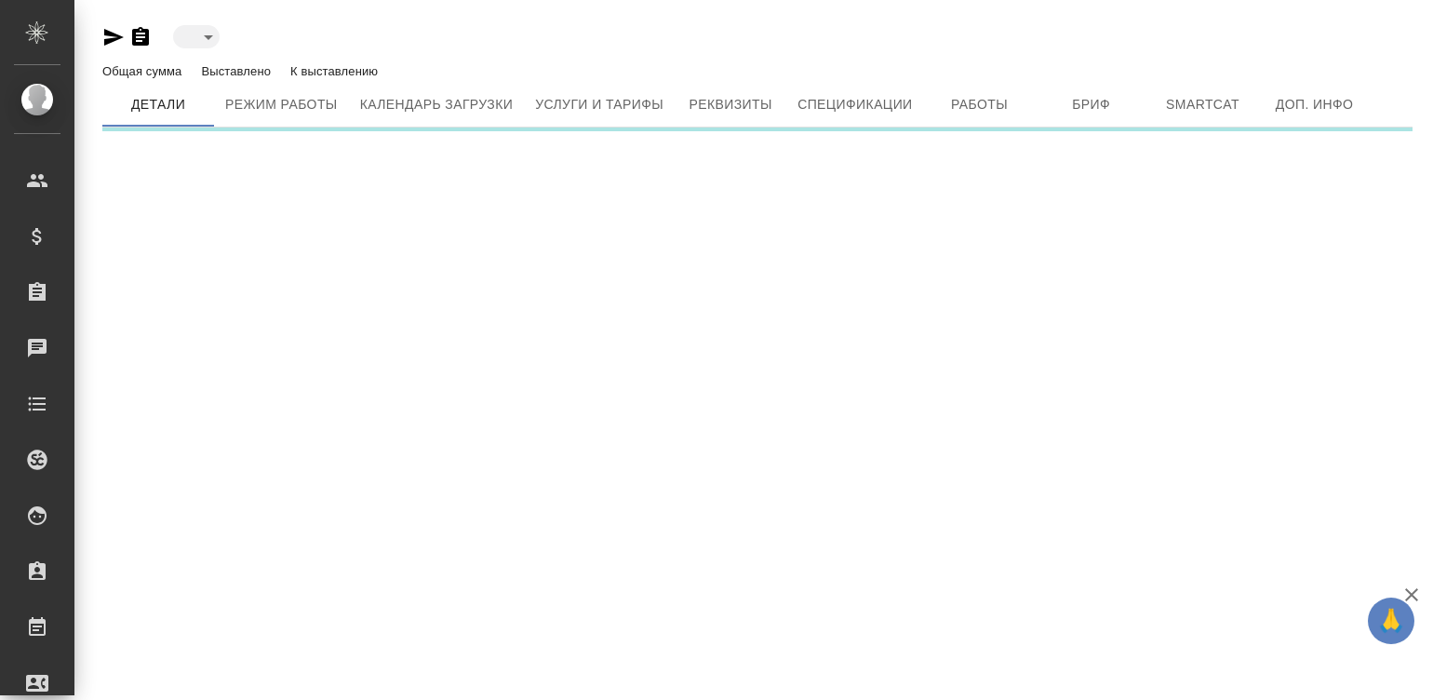
type input "active"
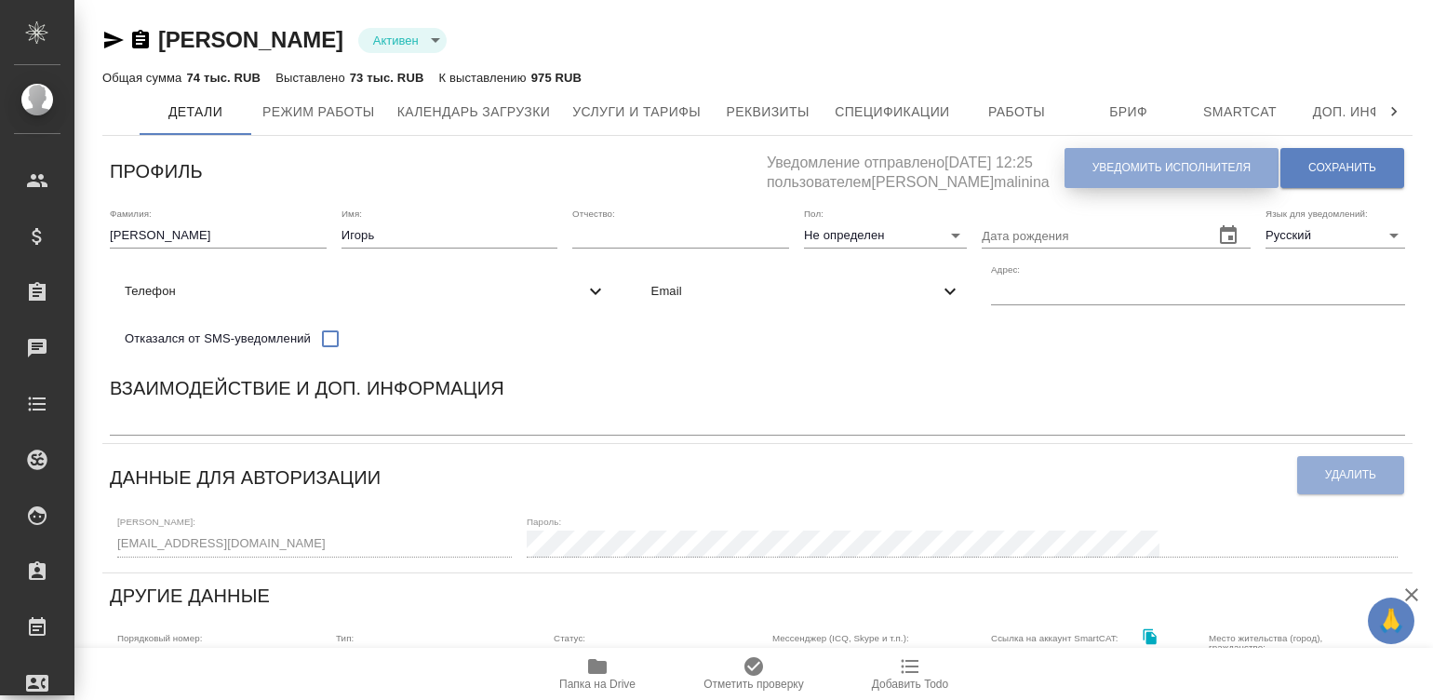
click at [1130, 169] on span "Уведомить исполнителя" at bounding box center [1172, 168] width 158 height 16
type textarea "Добрый день, Игорь! Ознакомиться с подробной информацией по выполненным работам…"
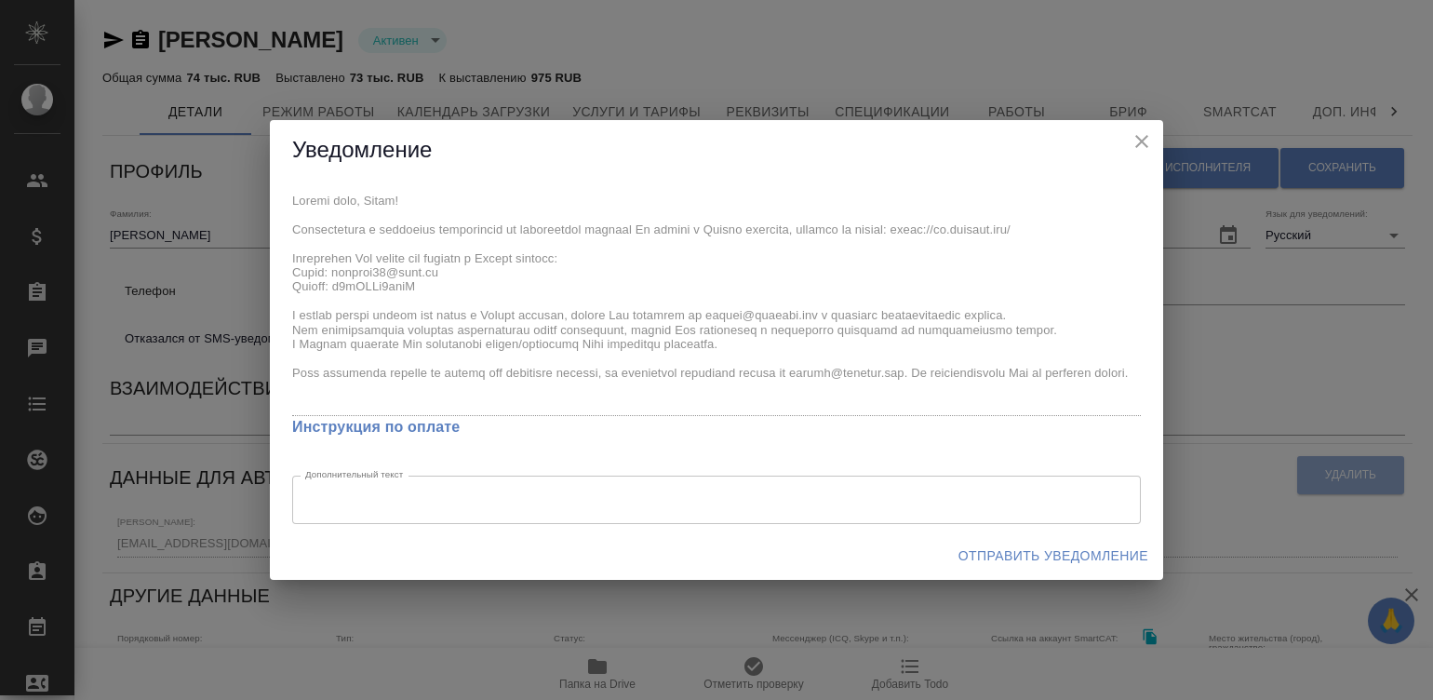
click at [242, 181] on div "Уведомление x Инструкция по оплате Дополнительный текст x Дополнительный текст …" at bounding box center [716, 350] width 1433 height 700
click at [1050, 541] on button "Отправить уведомление" at bounding box center [1053, 556] width 205 height 34
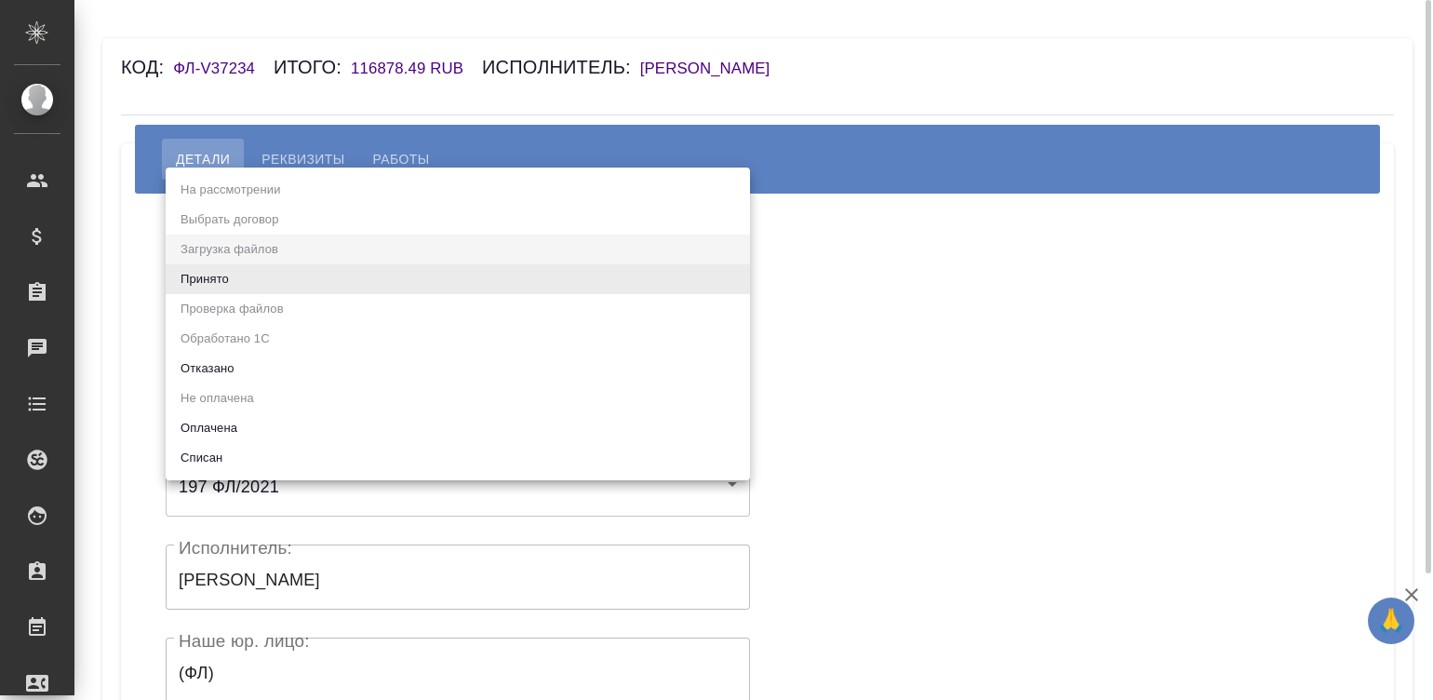
click at [293, 263] on body "🙏 .cls-1 fill:#fff; AWATERA Малинина Мария m.malinina Клиенты Спецификации Зака…" at bounding box center [716, 350] width 1433 height 700
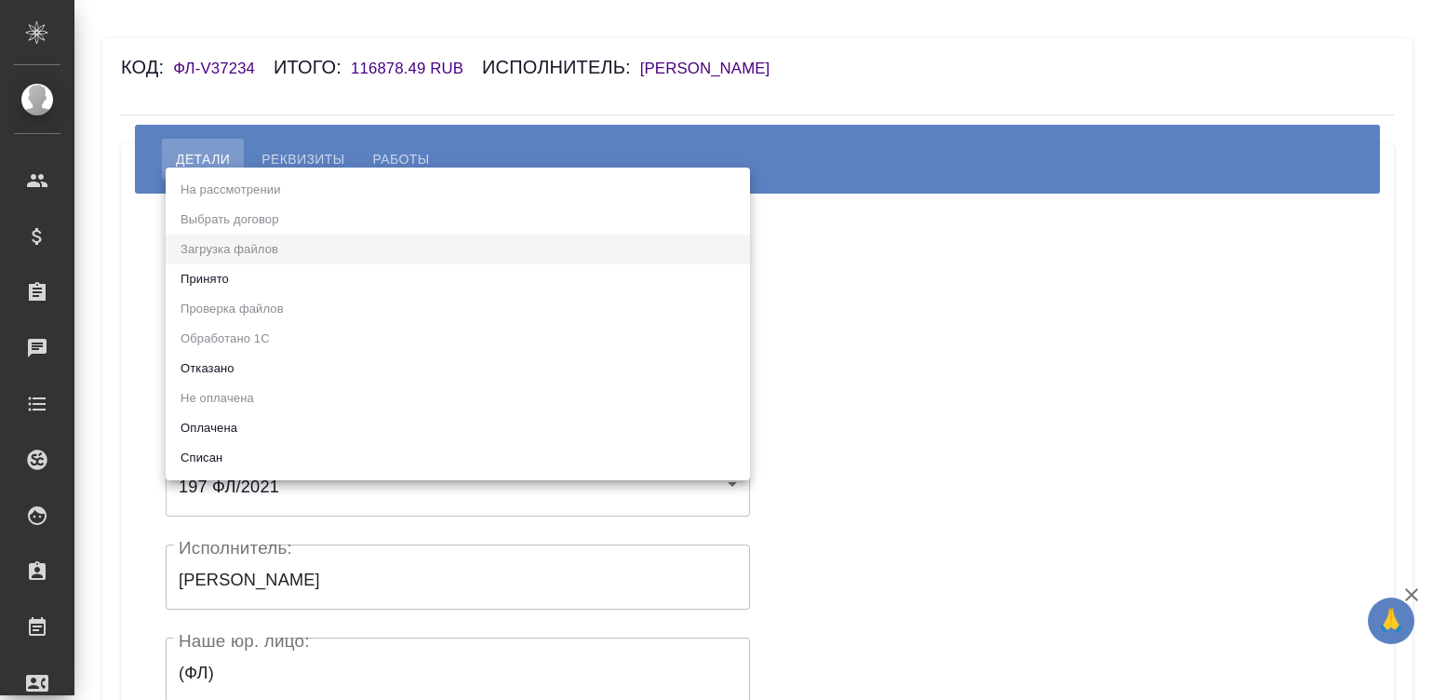
click at [195, 261] on ul "На рассмотрении Выбрать договор Загрузка файлов Принято Проверка файлов Обработ…" at bounding box center [458, 324] width 584 height 313
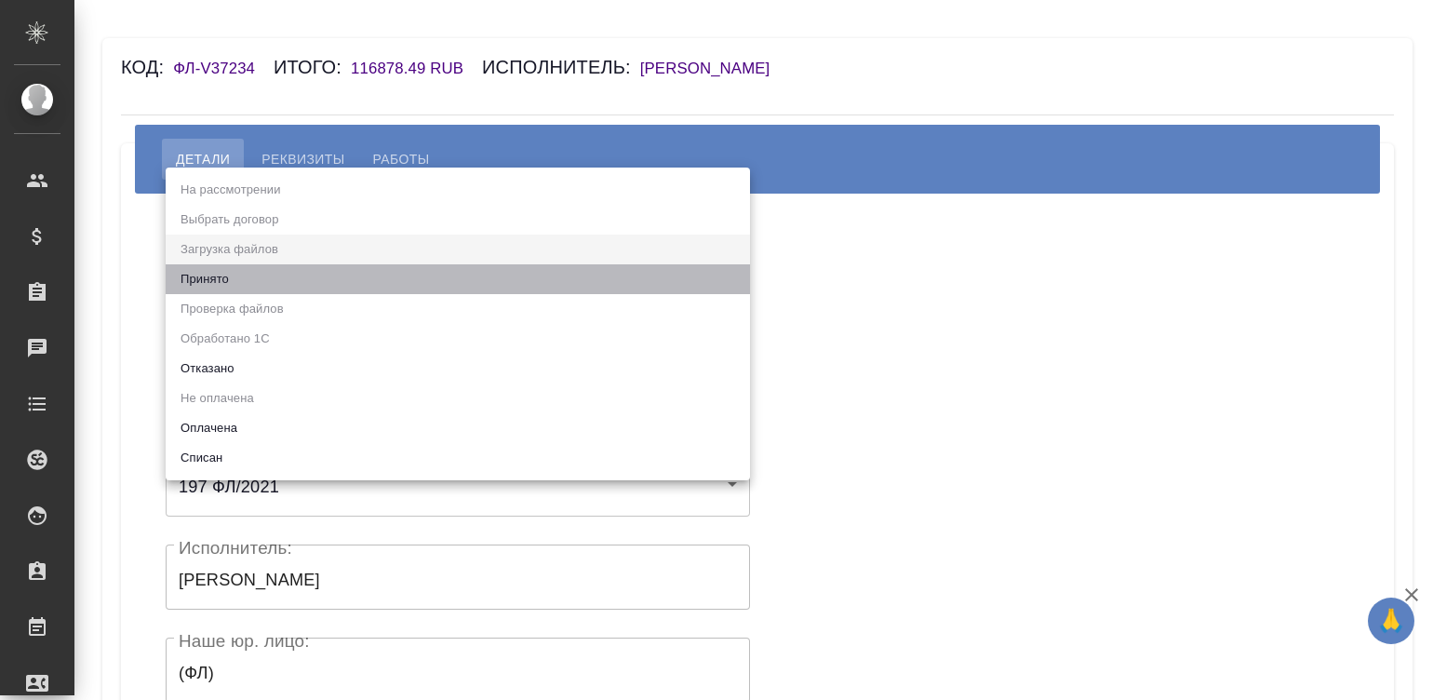
click at [219, 274] on li "Принято" at bounding box center [458, 279] width 584 height 30
type input "accepted"
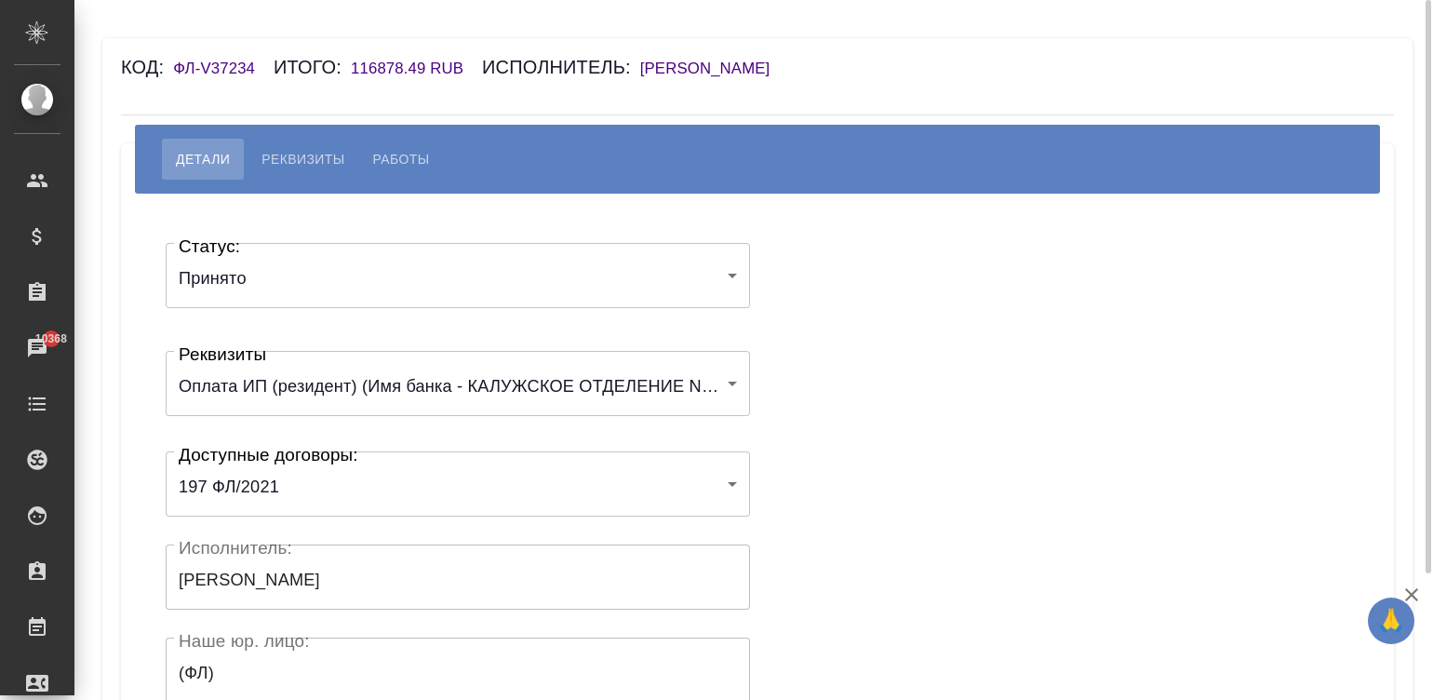
click at [963, 261] on div "Статус: Принято accepted Статус: Реквизиты Оплата ИП (резидент) (Имя банка - КА…" at bounding box center [757, 558] width 1199 height 673
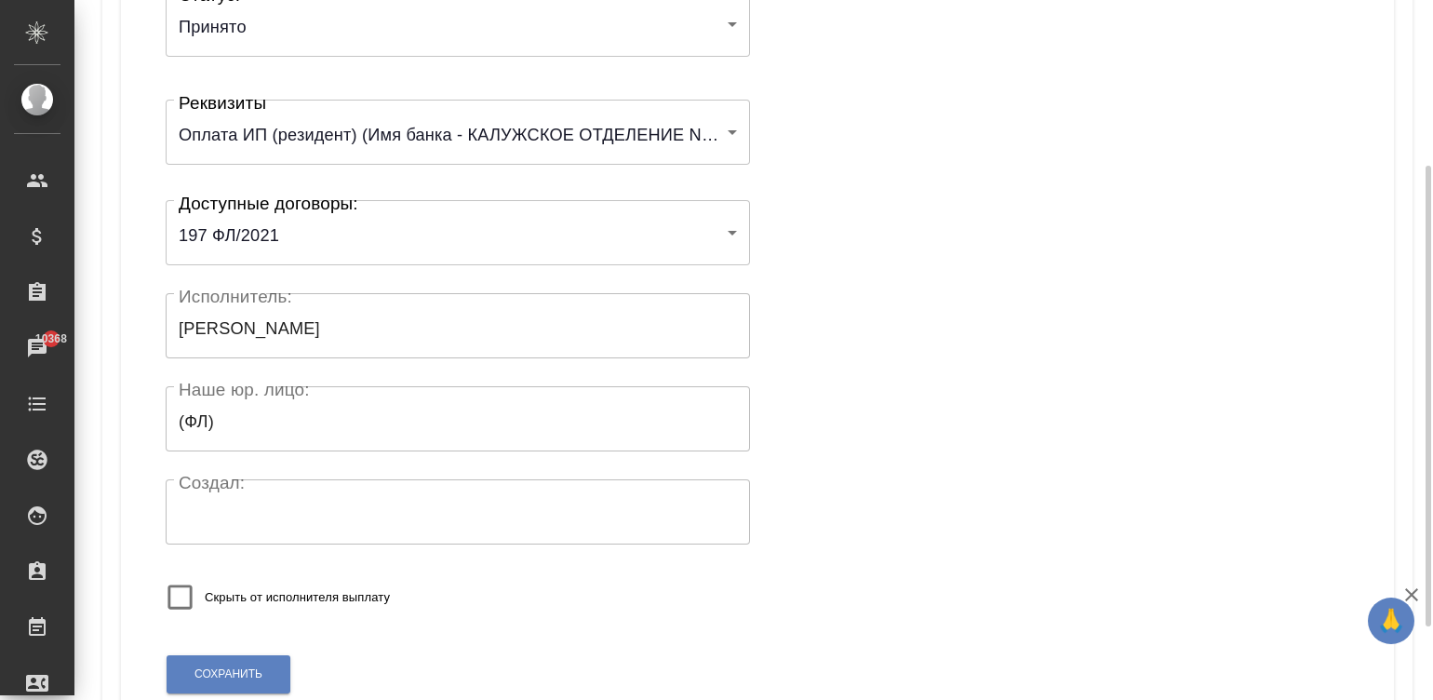
scroll to position [364, 0]
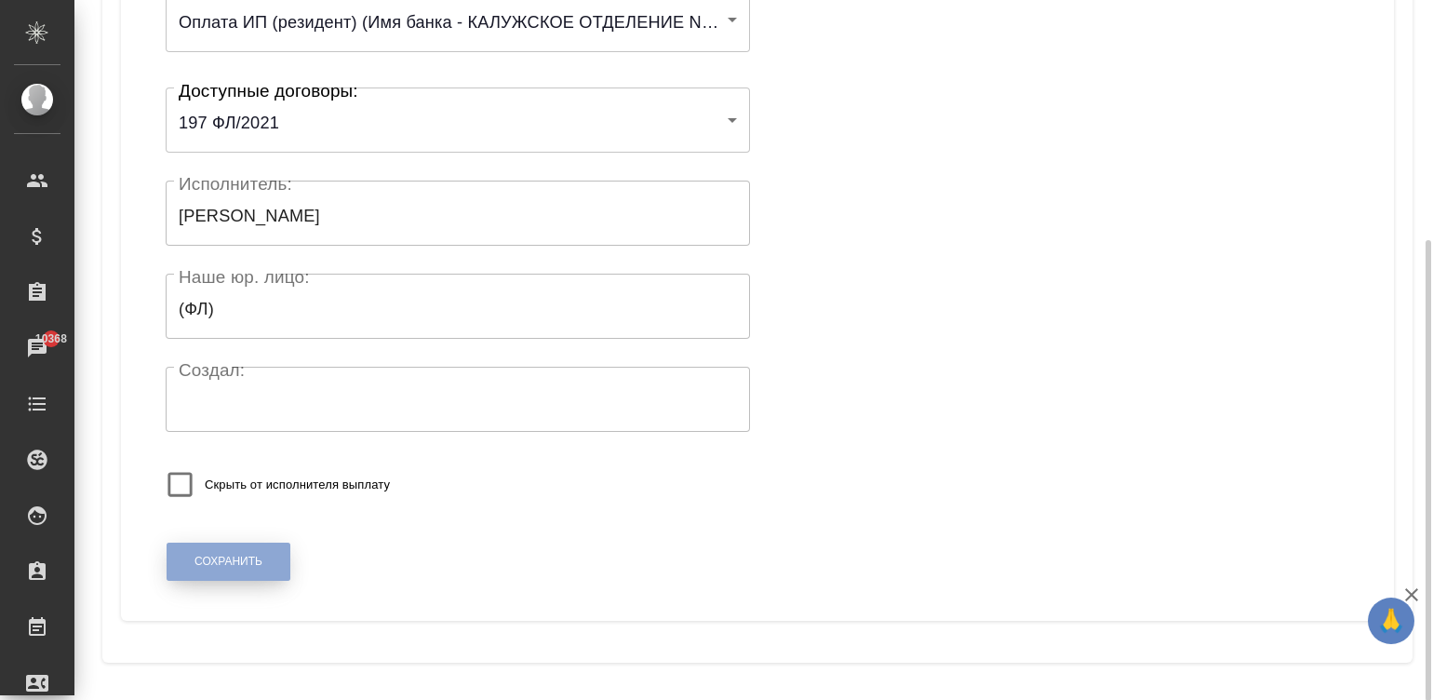
click at [218, 563] on span "Сохранить" at bounding box center [229, 562] width 68 height 16
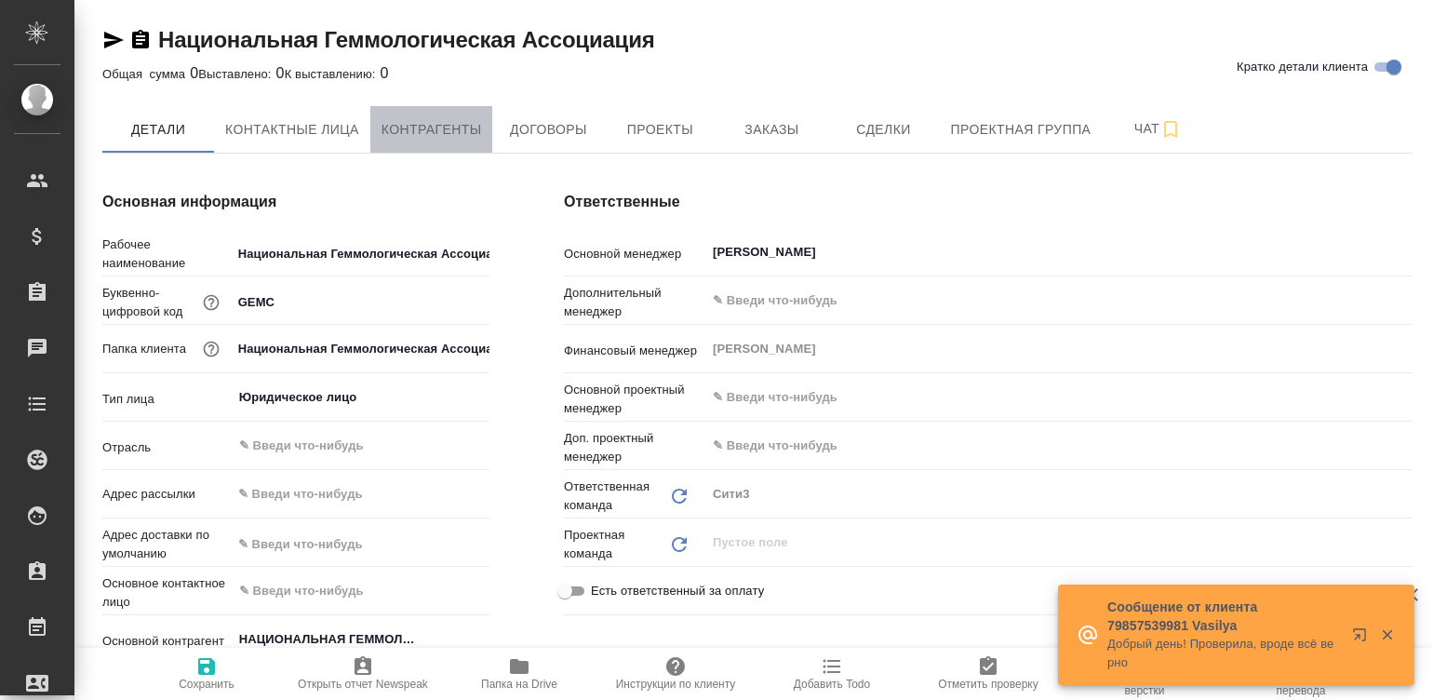
click at [422, 127] on span "Контрагенты" at bounding box center [432, 129] width 101 height 23
type textarea "x"
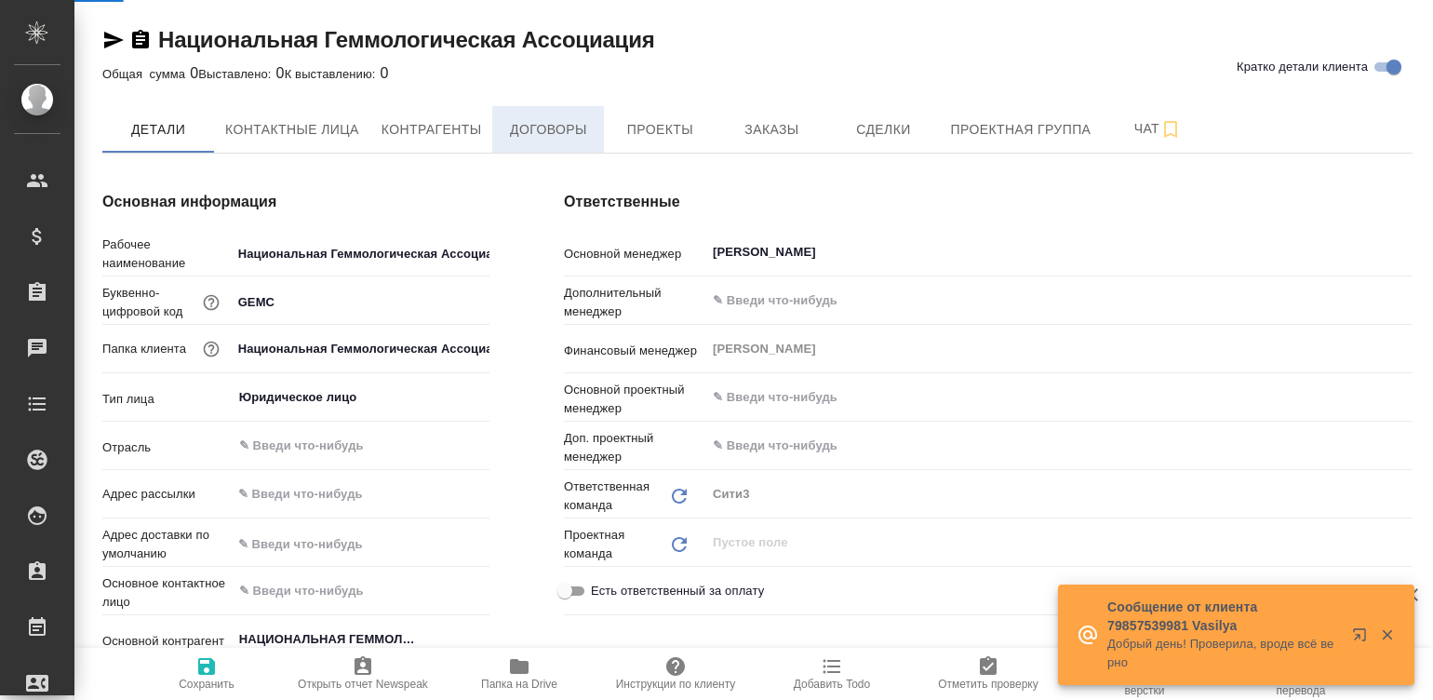
type textarea "x"
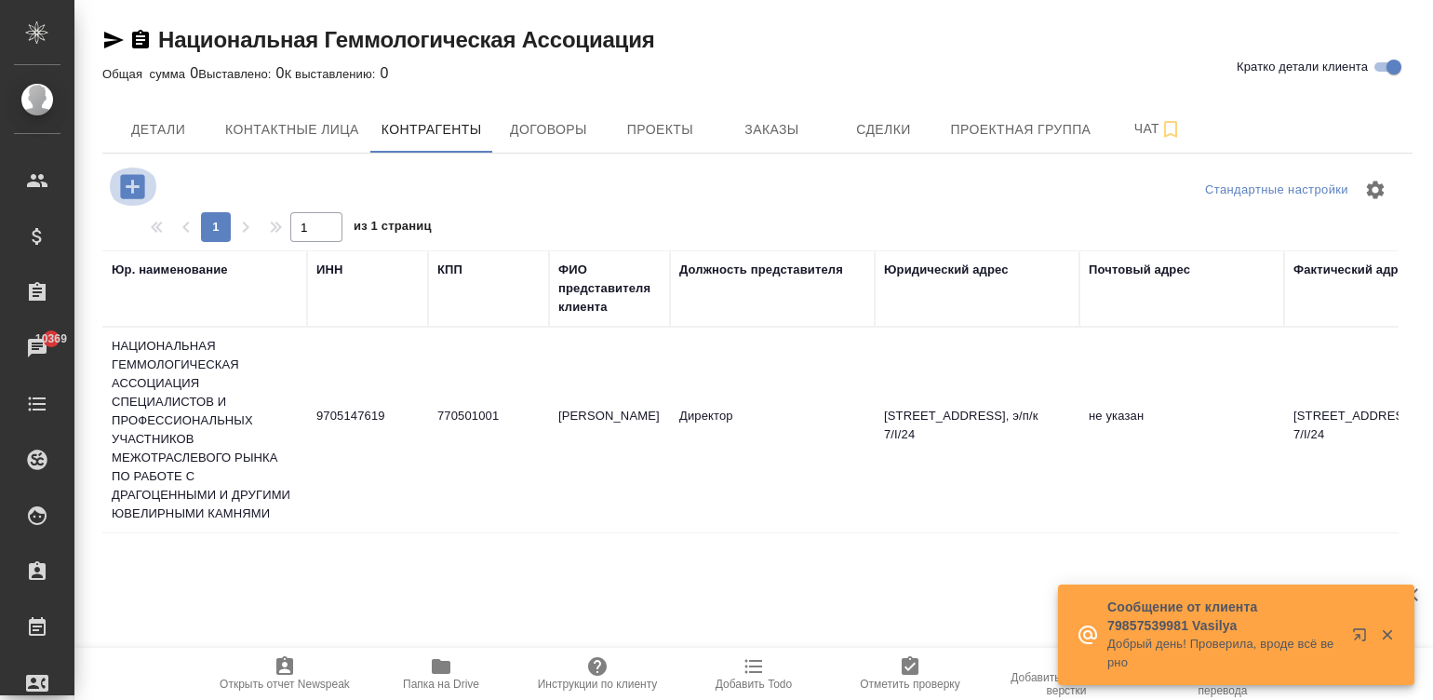
click at [127, 179] on icon "button" at bounding box center [132, 186] width 24 height 24
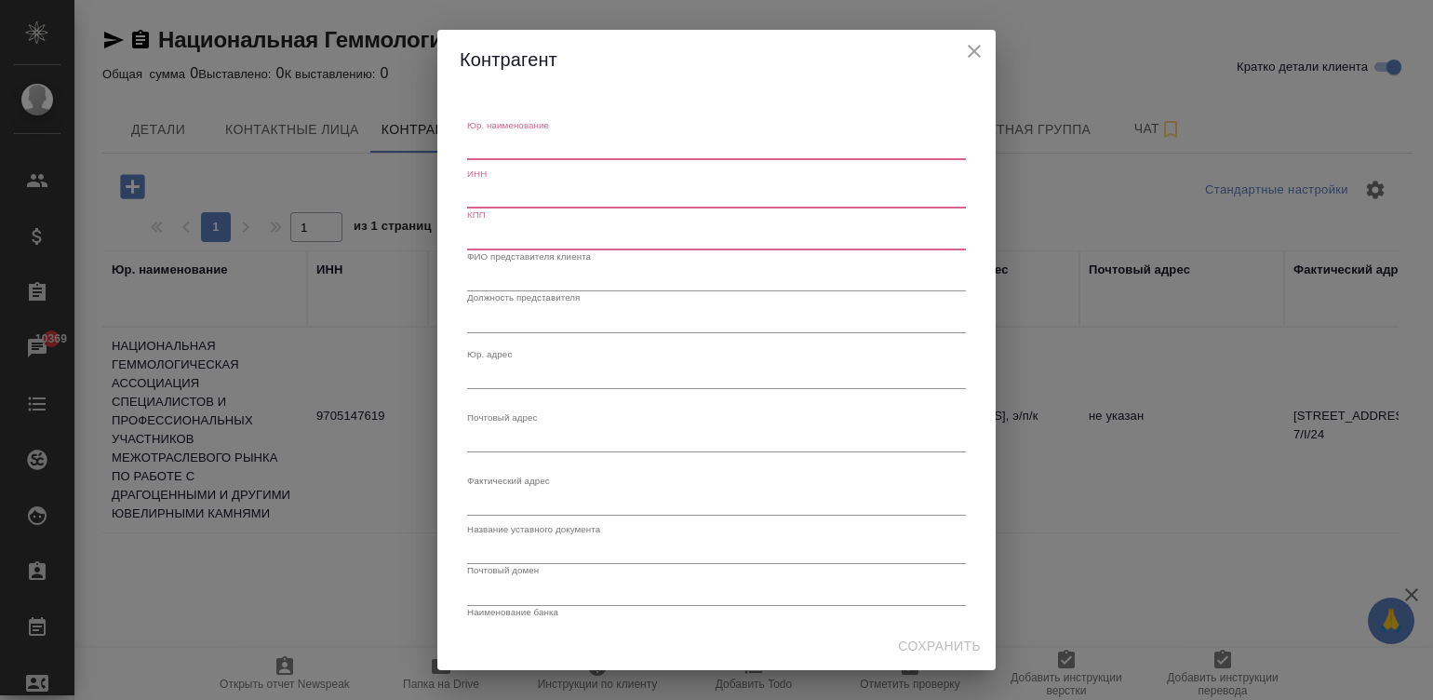
click at [501, 140] on textarea "Юр. наименование" at bounding box center [716, 147] width 499 height 14
paste textarea "Общество с ограниченной ответственностью "Центр сертификации драгоценных камней""
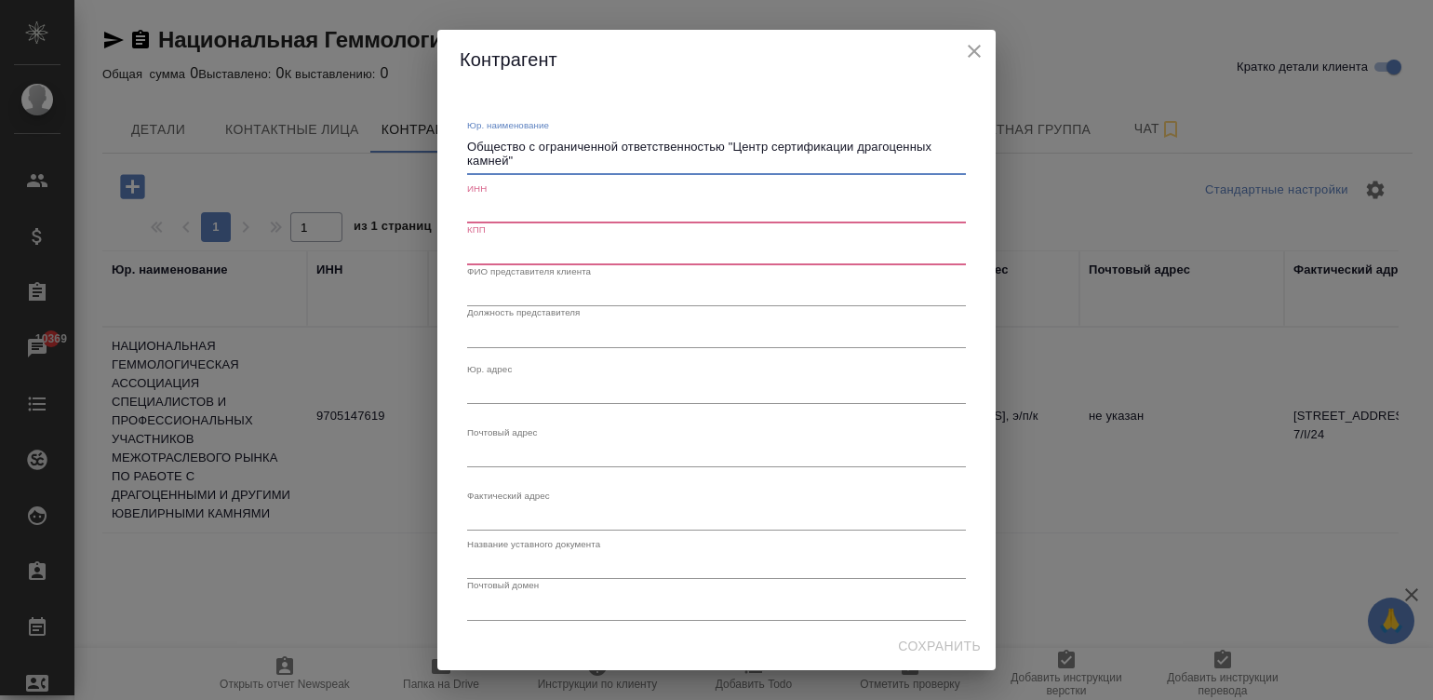
type textarea "Общество с ограниченной ответственностью "Центр сертификации драгоценных камней""
click at [510, 209] on input "text" at bounding box center [716, 210] width 499 height 26
paste input "7743628359"
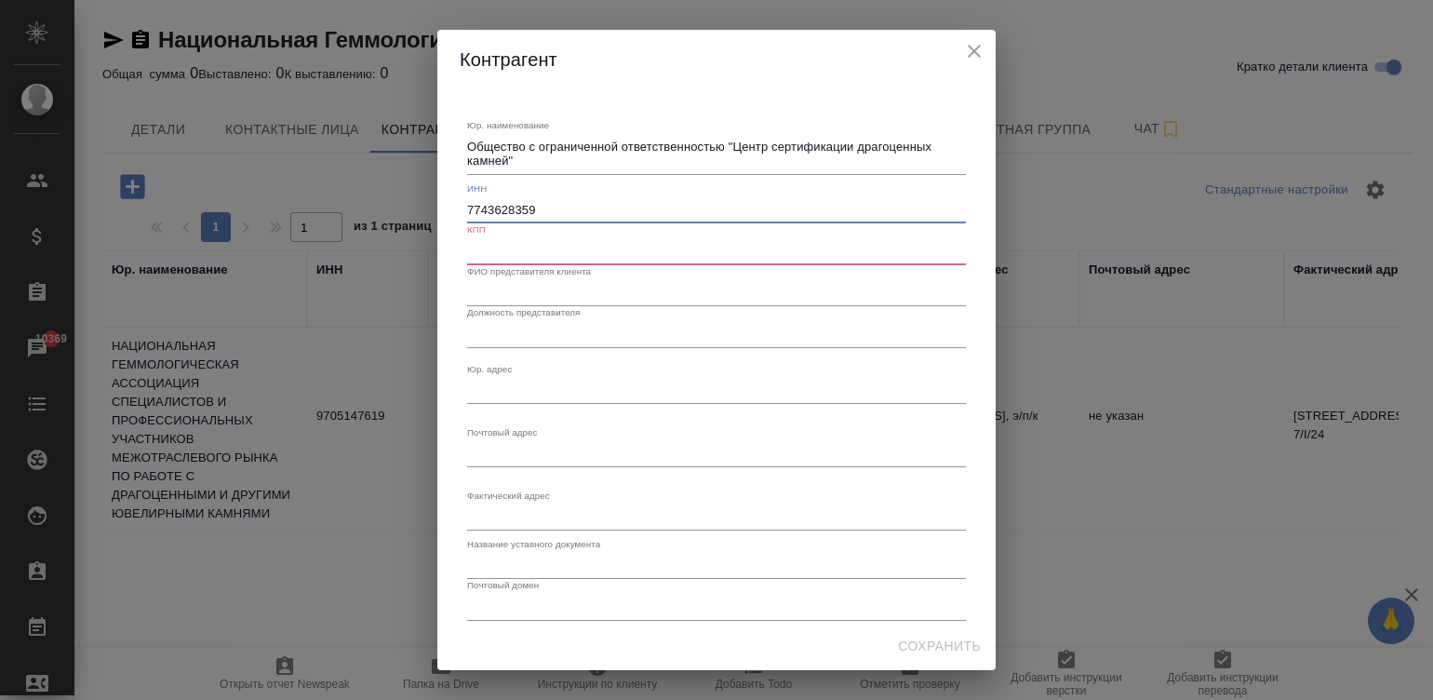
type input "7743628359"
click at [518, 241] on input "text" at bounding box center [716, 251] width 499 height 26
paste input "770501001"
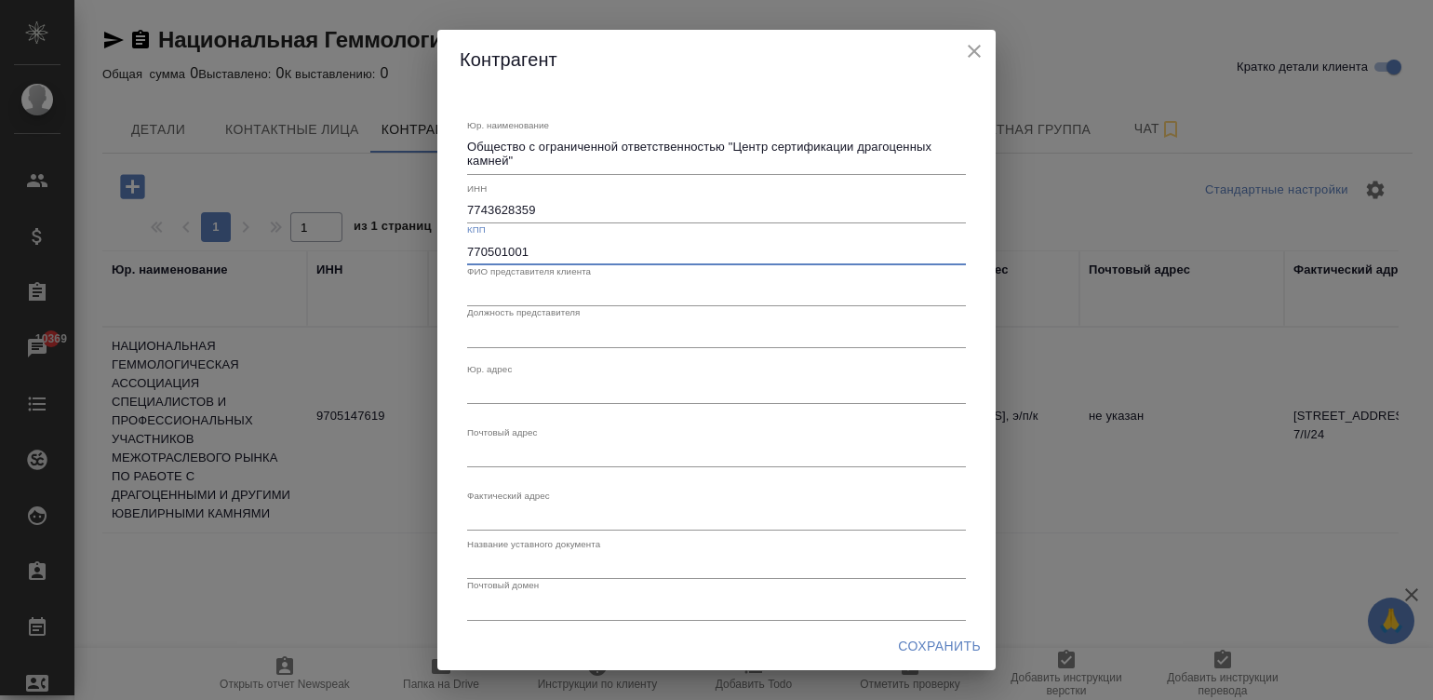
type input "770501001"
click at [492, 293] on input "text" at bounding box center [716, 293] width 499 height 26
paste input "Столяревич Александр Викторович"
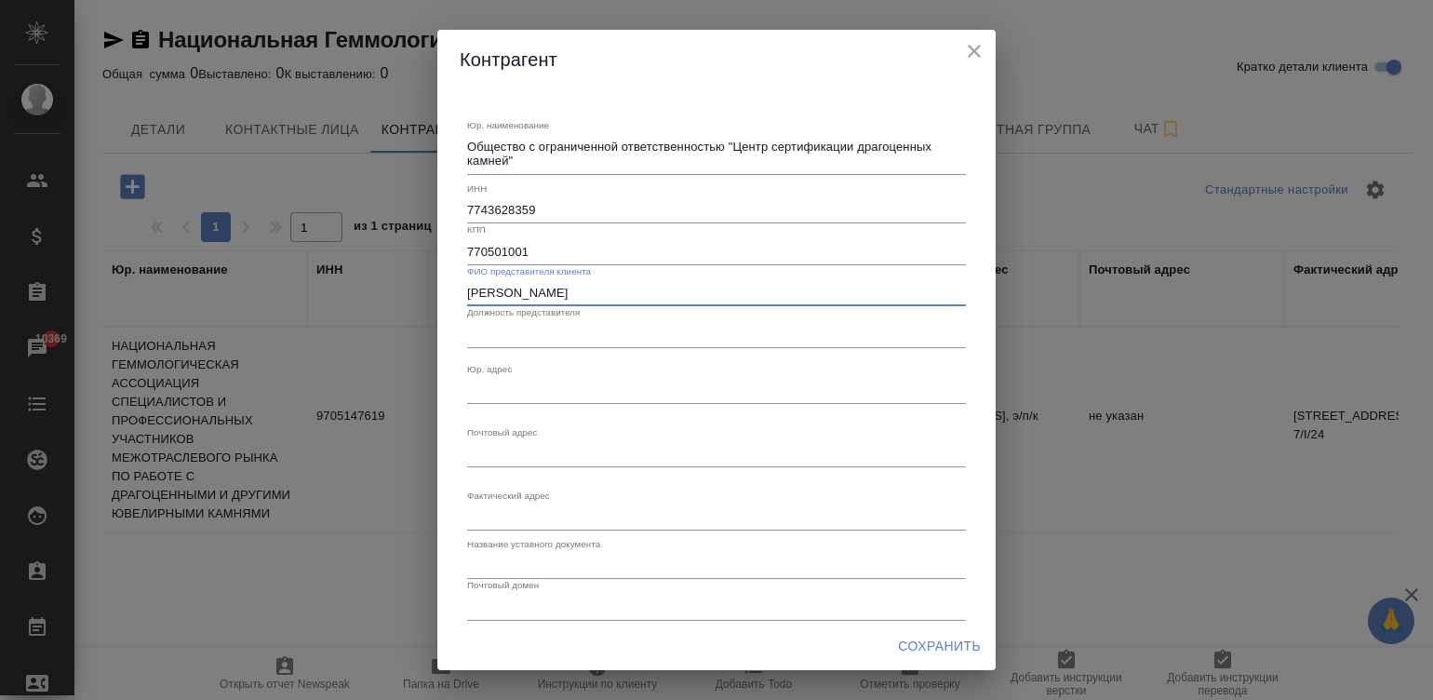
type input "Столяревич Александр Викторович"
click at [569, 335] on input "text" at bounding box center [716, 334] width 499 height 26
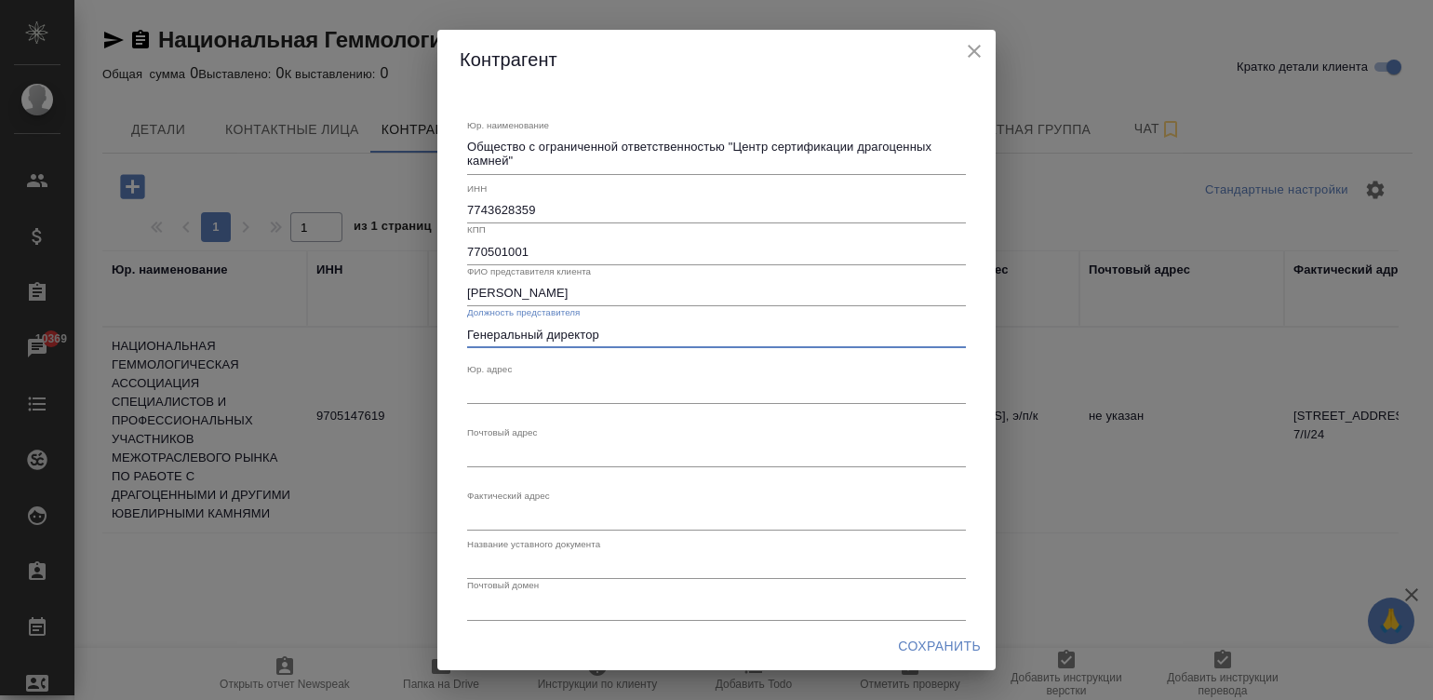
type input "Генеральный директор"
click at [477, 249] on input "770501001" at bounding box center [716, 251] width 499 height 26
paste input "115093, Г.МОСКВА, ВН.ТЕР.Г. МУНИЦИПАЛЬНЫЙ ОКРУГ ЗАМОСКВОРЕЧЬЕ, УЛ ЩИПОК, Д. 18,…"
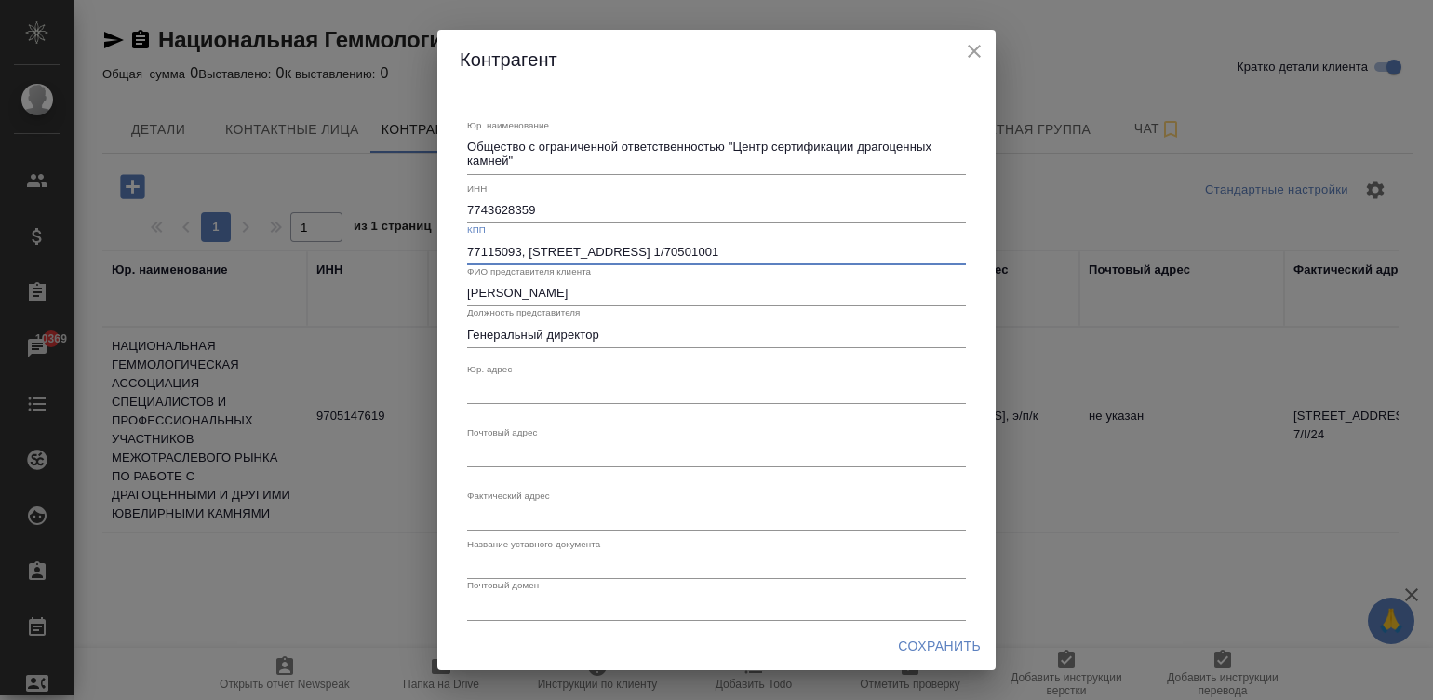
scroll to position [0, 163]
type input "77115093, Г.МОСКВА, ВН.ТЕР.Г. МУНИЦИПАЛЬНЫЙ ОКРУГ ЗАМОСКВОРЕЧЬЕ, УЛ ЩИПОК, Д. 1…"
click at [478, 383] on textarea "Юр. наименование" at bounding box center [716, 390] width 499 height 14
paste textarea "115093, Г.МОСКВА, ВН.ТЕР.Г. МУНИЦИПАЛЬНЫЙ ОКРУГ ЗАМОСКВОРЕЧЬЕ, УЛ ЩИПОК, Д. 18,…"
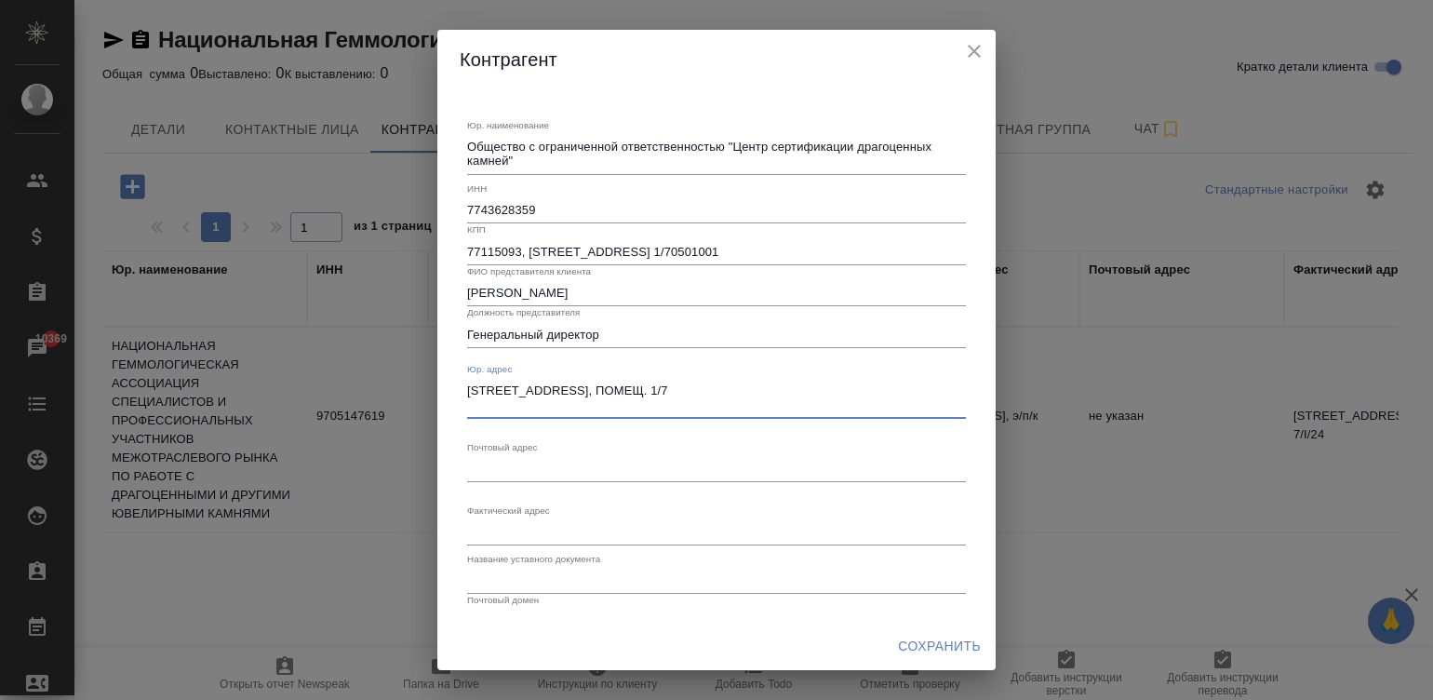
type textarea "115093, Г.МОСКВА, ВН.ТЕР.Г. МУНИЦИПАЛЬНЫЙ ОКРУГ ЗАМОСКВОРЕЧЬЕ, УЛ ЩИПОК, Д. 18,…"
click at [558, 466] on textarea "Юр. наименование" at bounding box center [716, 469] width 499 height 14
paste textarea "115093, Г.МОСКВА, ВН.ТЕР.Г. МУНИЦИПАЛЬНЫЙ ОКРУГ ЗАМОСКВОРЕЧЬЕ, УЛ ЩИПОК, Д. 18,…"
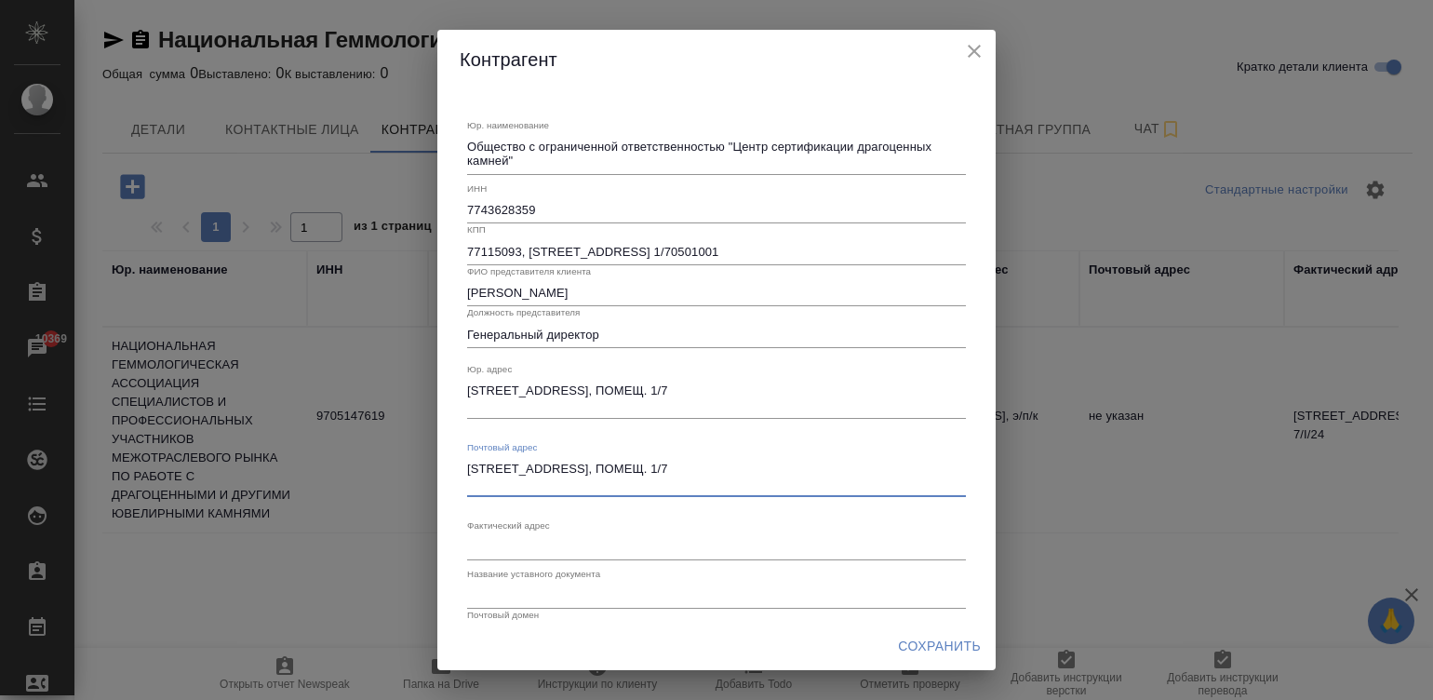
type textarea "115093, Г.МОСКВА, ВН.ТЕР.Г. МУНИЦИПАЛЬНЫЙ ОКРУГ ЗАМОСКВОРЕЧЬЕ, УЛ ЩИПОК, Д. 18,…"
click at [631, 554] on div "x" at bounding box center [716, 547] width 499 height 26
paste textarea "115093, Г.МОСКВА, ВН.ТЕР.Г. МУНИЦИПАЛЬНЫЙ ОКРУГ ЗАМОСКВОРЕЧЬЕ, УЛ ЩИПОК, Д. 18,…"
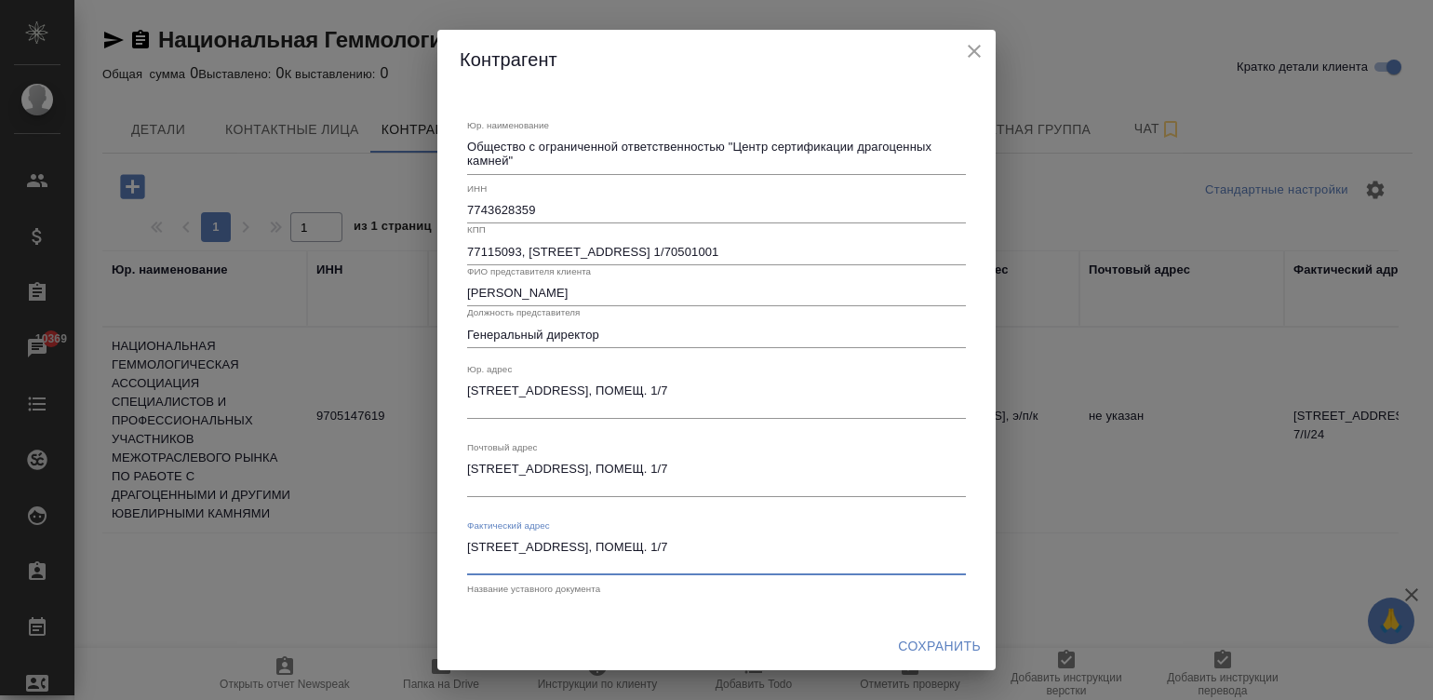
type textarea "115093, Г.МОСКВА, ВН.ТЕР.Г. МУНИЦИПАЛЬНЫЙ ОКРУГ ЗАМОСКВОРЕЧЬЕ, УЛ ЩИПОК, Д. 18,…"
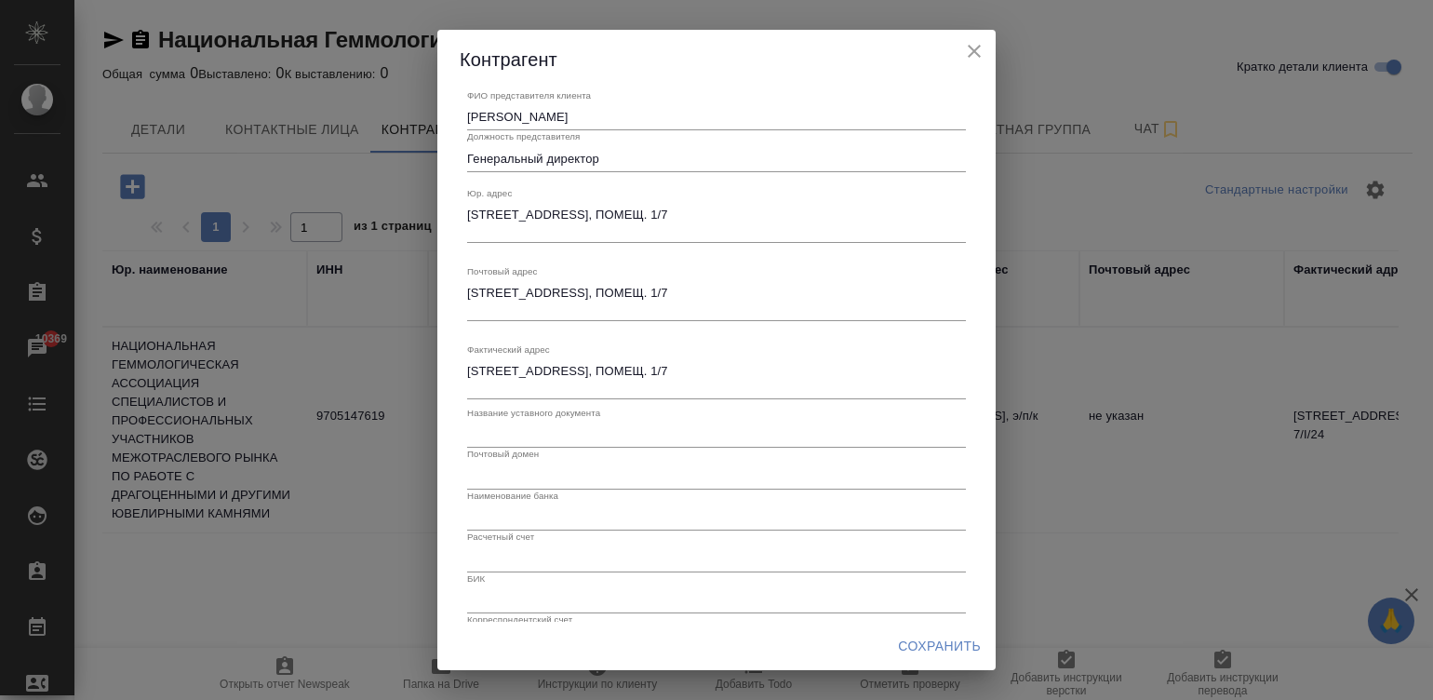
scroll to position [220, 0]
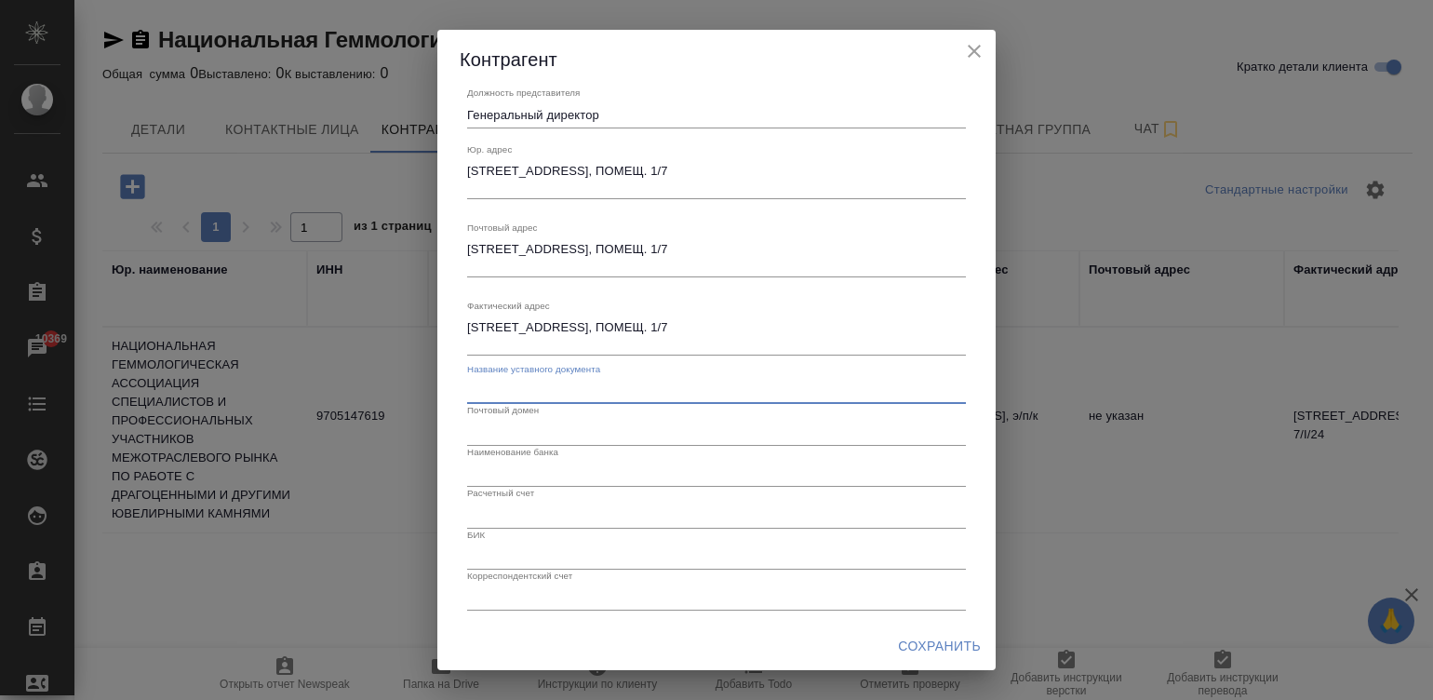
click at [589, 387] on input "text" at bounding box center [716, 391] width 499 height 26
type input "Устав"
click at [518, 421] on input "text" at bounding box center [716, 432] width 499 height 26
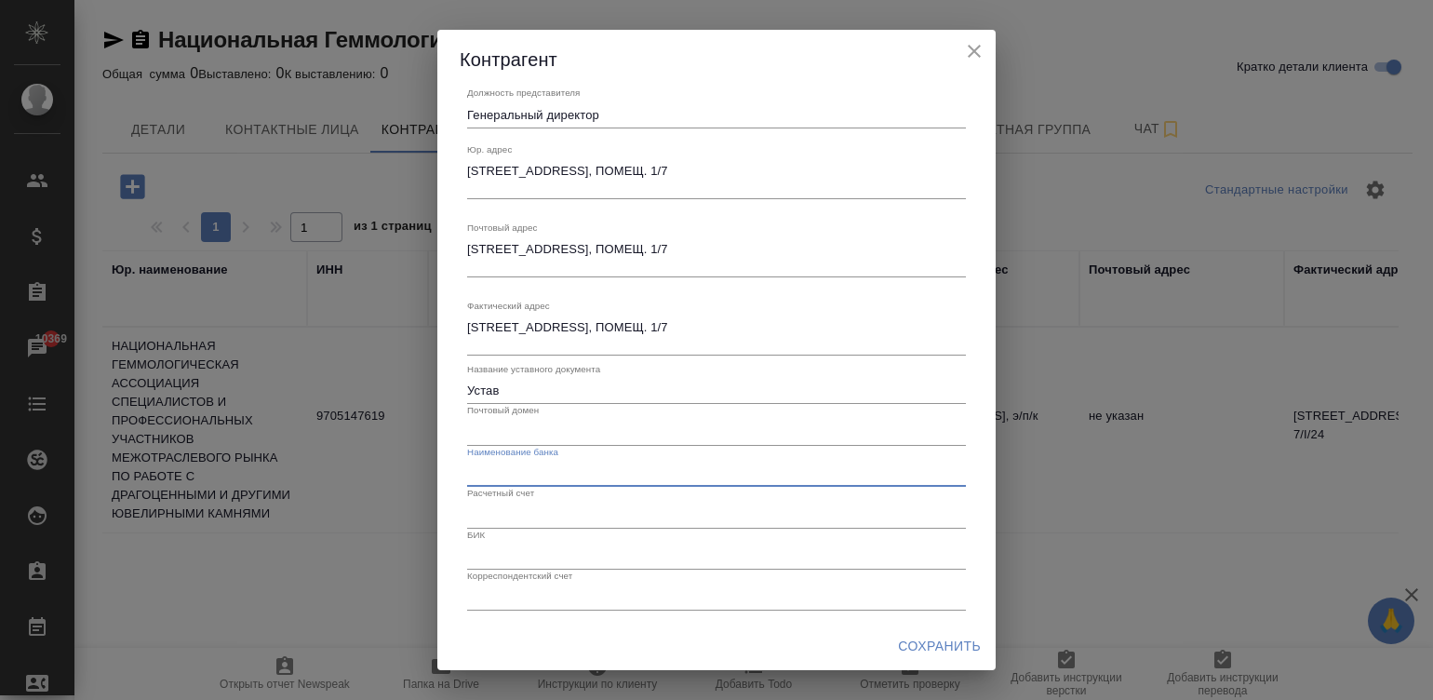
click at [557, 475] on input "text" at bounding box center [716, 474] width 499 height 26
paste input "ПАО Сбербанк"
type input "ПАО Сбербанк в городе Москве"
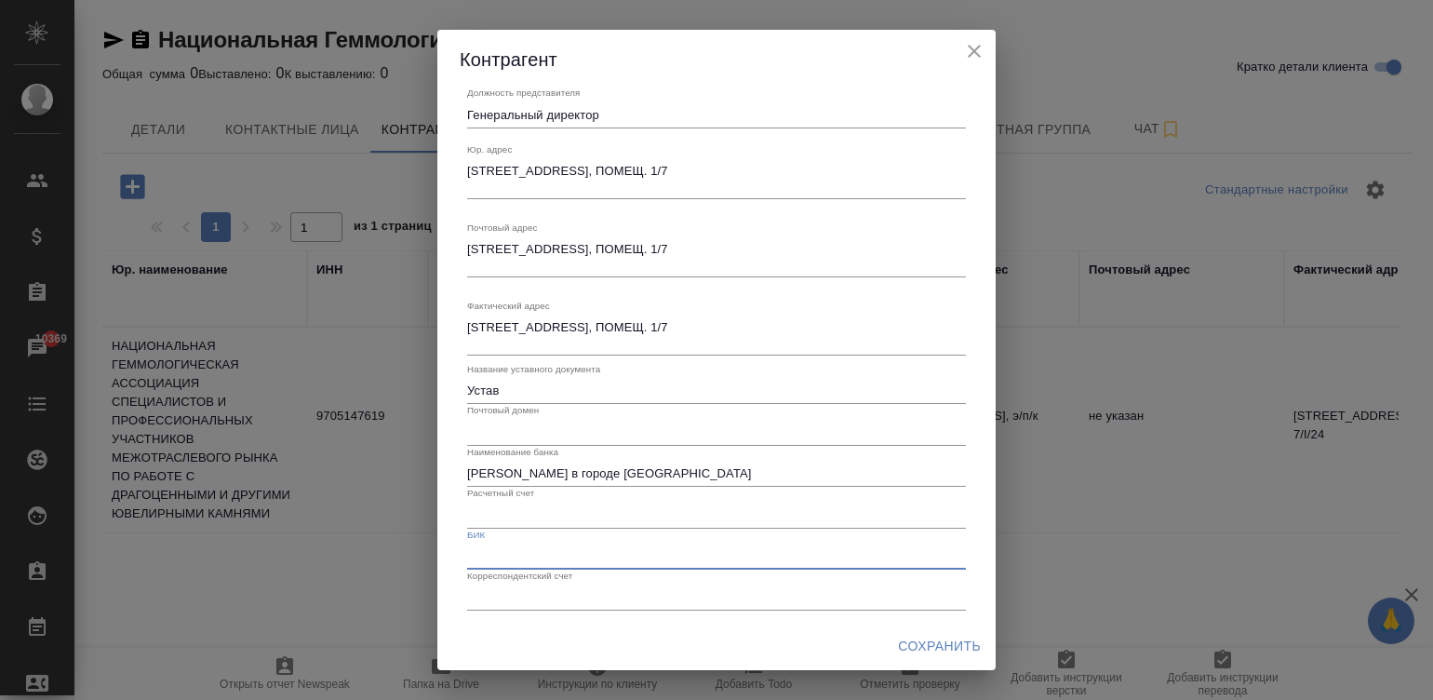
click at [517, 554] on input "text" at bounding box center [716, 557] width 499 height 26
paste input "044525225"
type input "044525225"
click at [479, 514] on input "text" at bounding box center [716, 515] width 499 height 26
paste input "40702810738000054464"
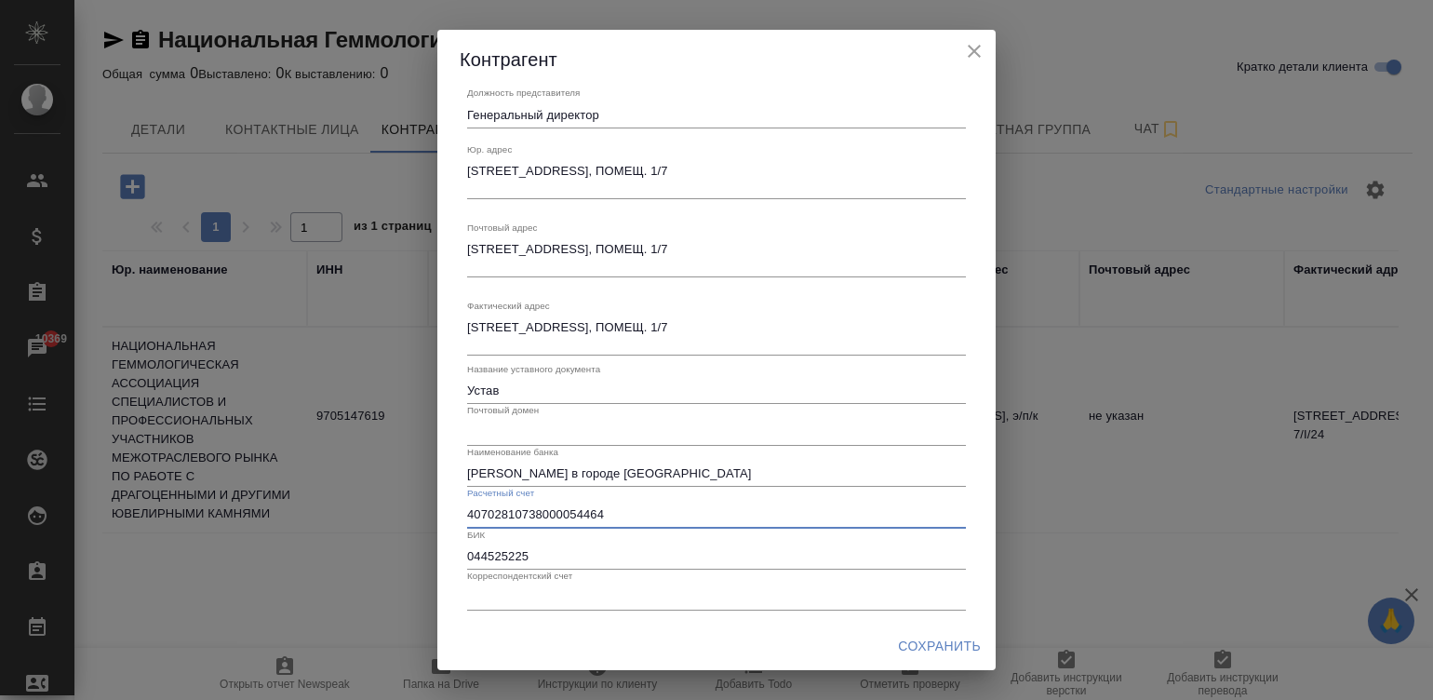
type input "40702810738000054464"
click at [544, 599] on input "text" at bounding box center [716, 597] width 499 height 26
paste input "30101810400000000225"
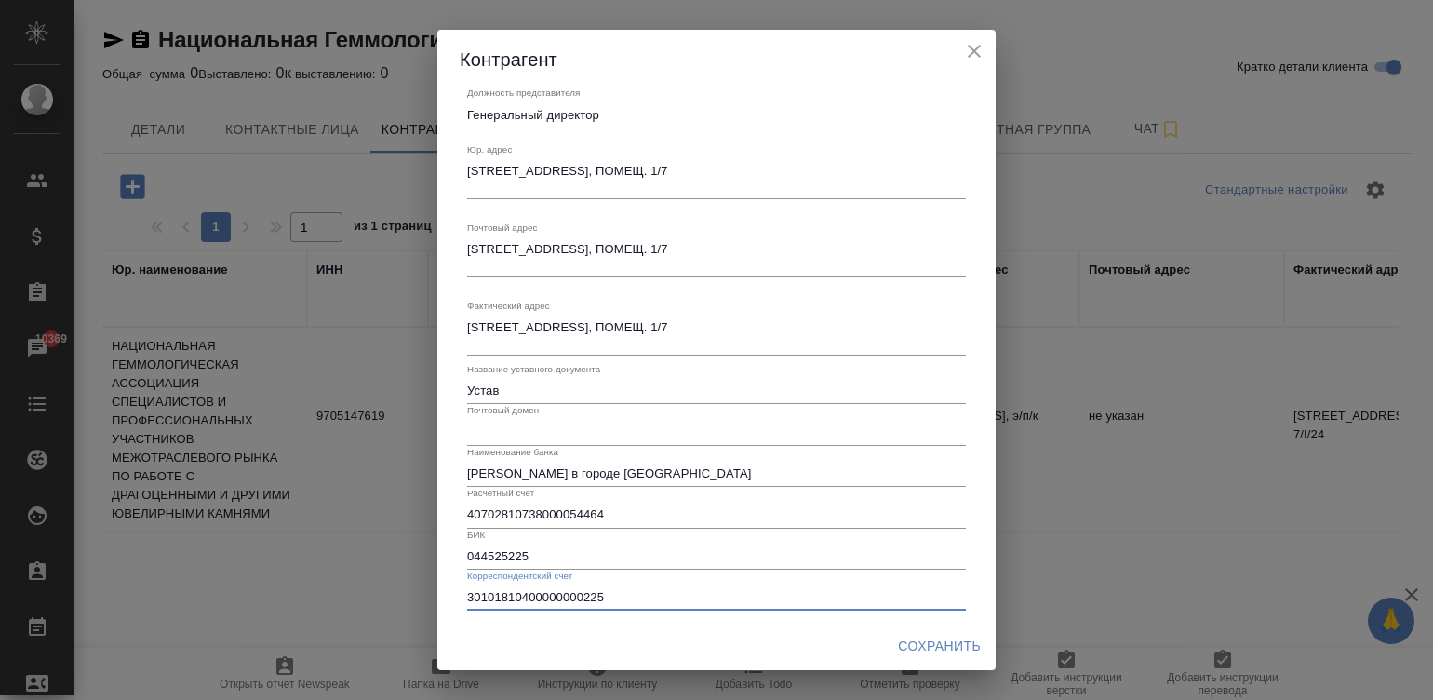
type input "30101810400000000225"
click at [512, 427] on input "text" at bounding box center [716, 432] width 499 height 26
paste input "gem-center.ru"
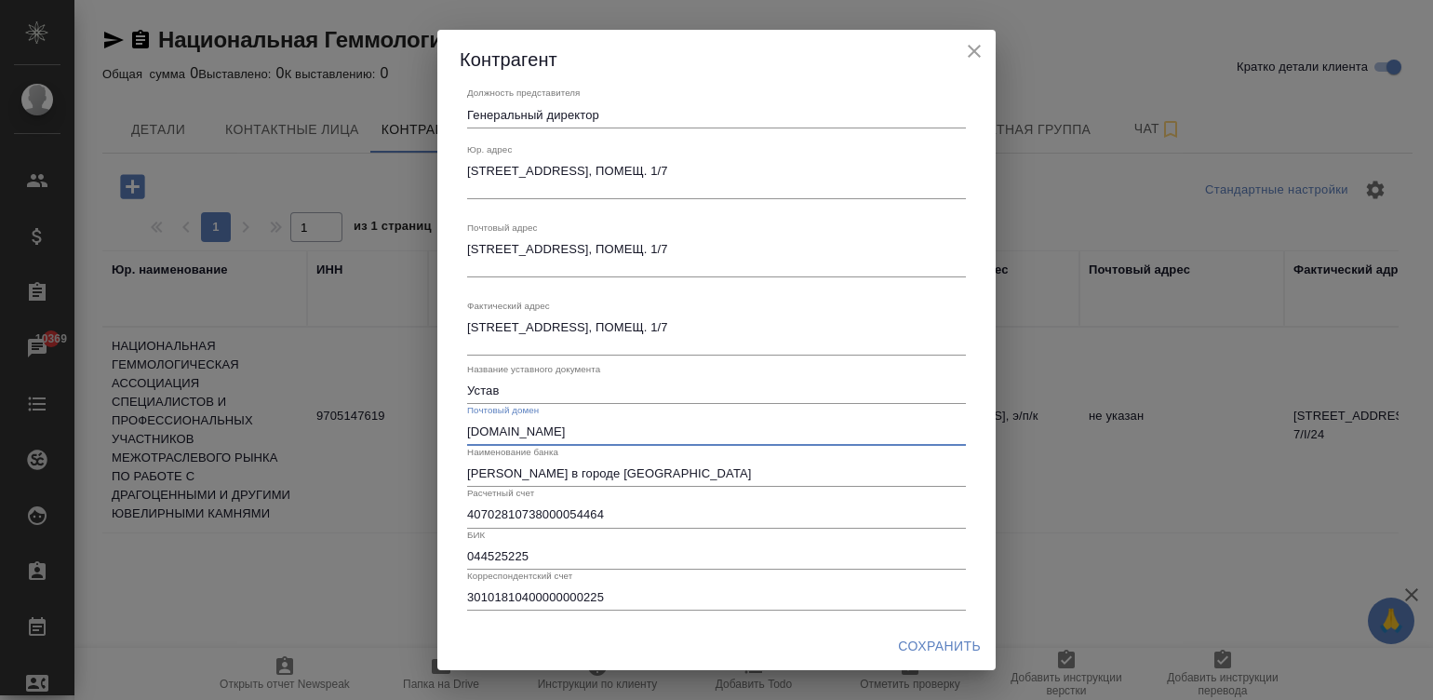
type input "gem-center.ru"
click at [934, 640] on span "Сохранить" at bounding box center [939, 646] width 83 height 23
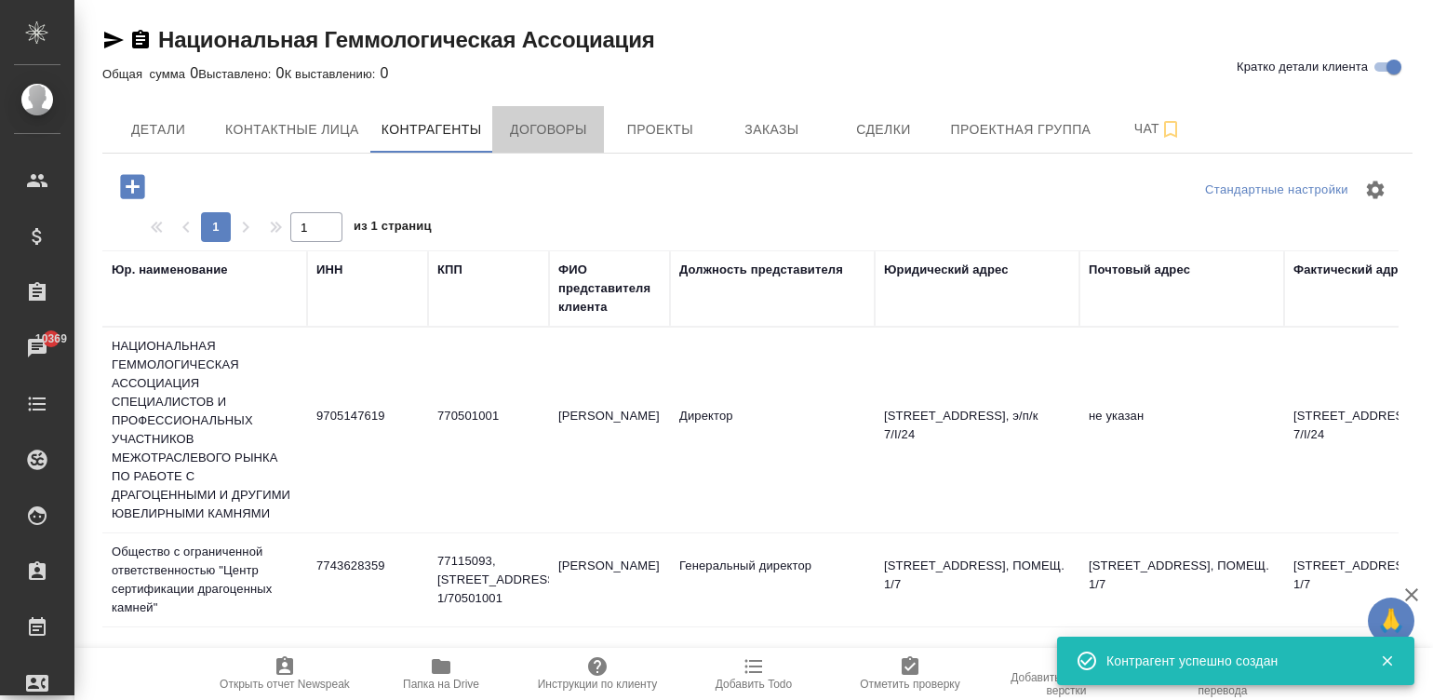
click at [540, 125] on span "Договоры" at bounding box center [548, 129] width 89 height 23
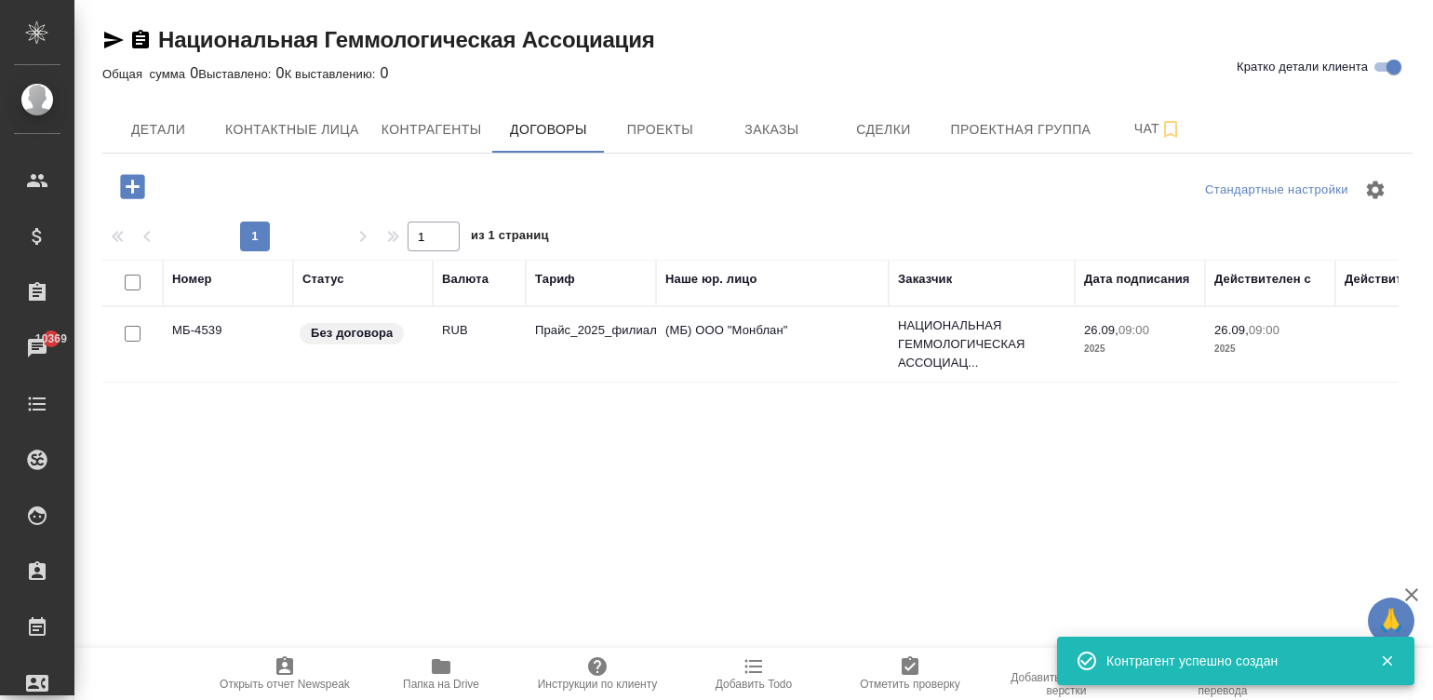
click at [605, 349] on td "Прайс_2025_филиалы" at bounding box center [591, 344] width 130 height 65
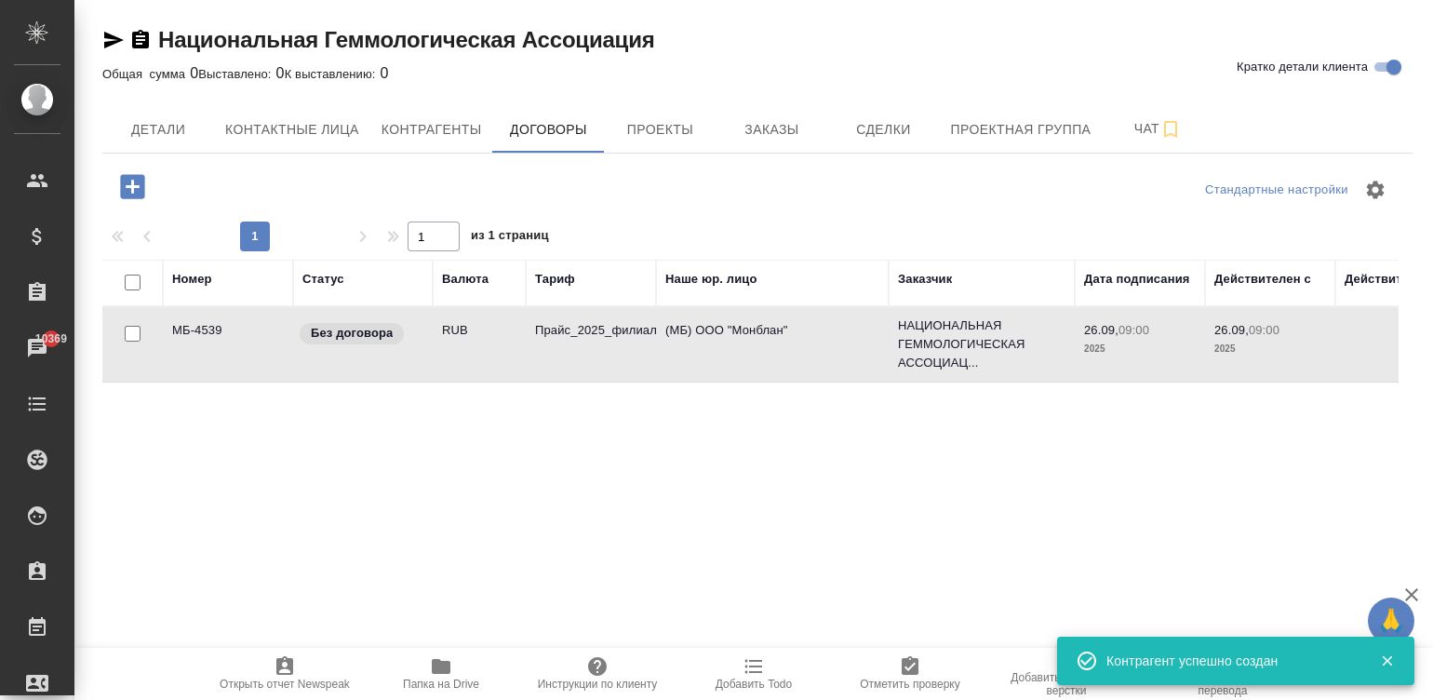
click at [605, 349] on td "Прайс_2025_филиалы" at bounding box center [591, 344] width 130 height 65
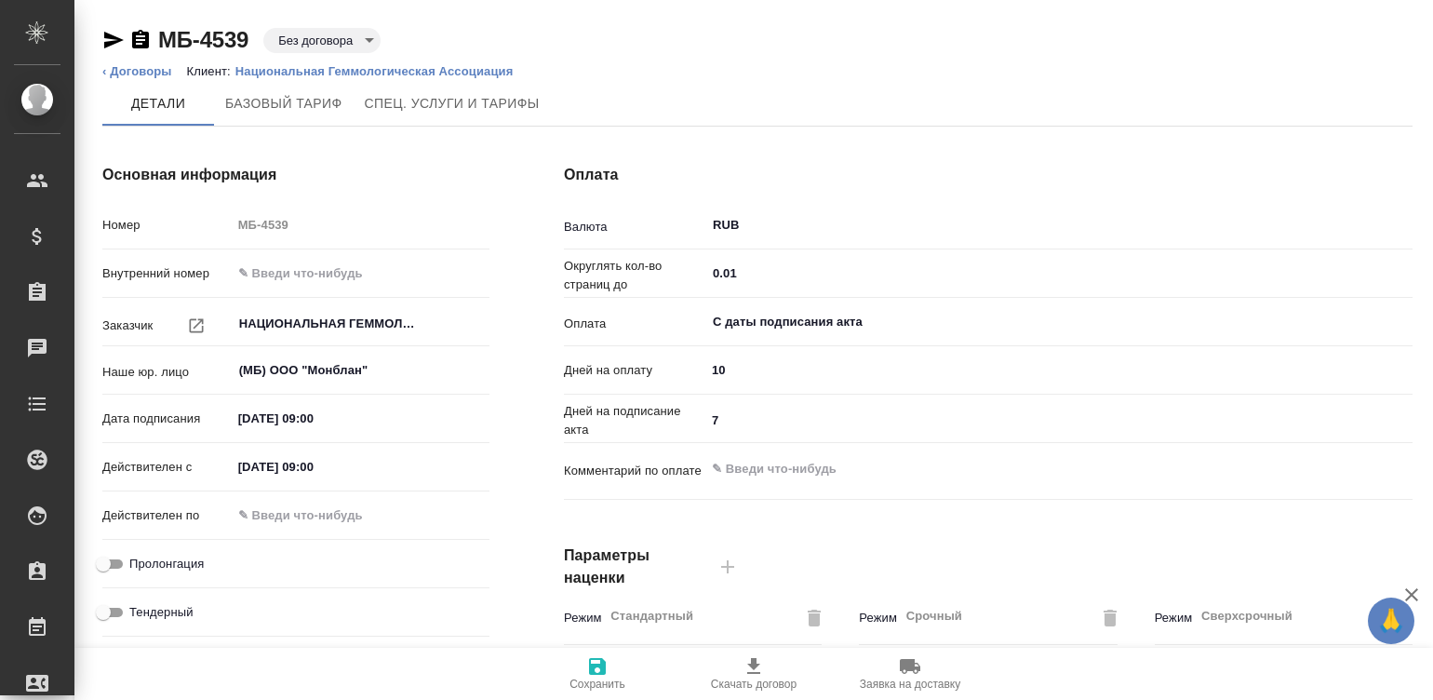
type input "Прайс_2025_филиалы"
click at [333, 309] on div "НАЦИОНАЛЬНАЯ ГЕММОЛОГИЧЕСКАЯ АССОЦИАЦИЯ СПЕЦИАЛИСТОВ И ПРОФЕССИОНАЛЬНЫХ УЧАСТНИ…" at bounding box center [361, 324] width 258 height 34
type textarea "x"
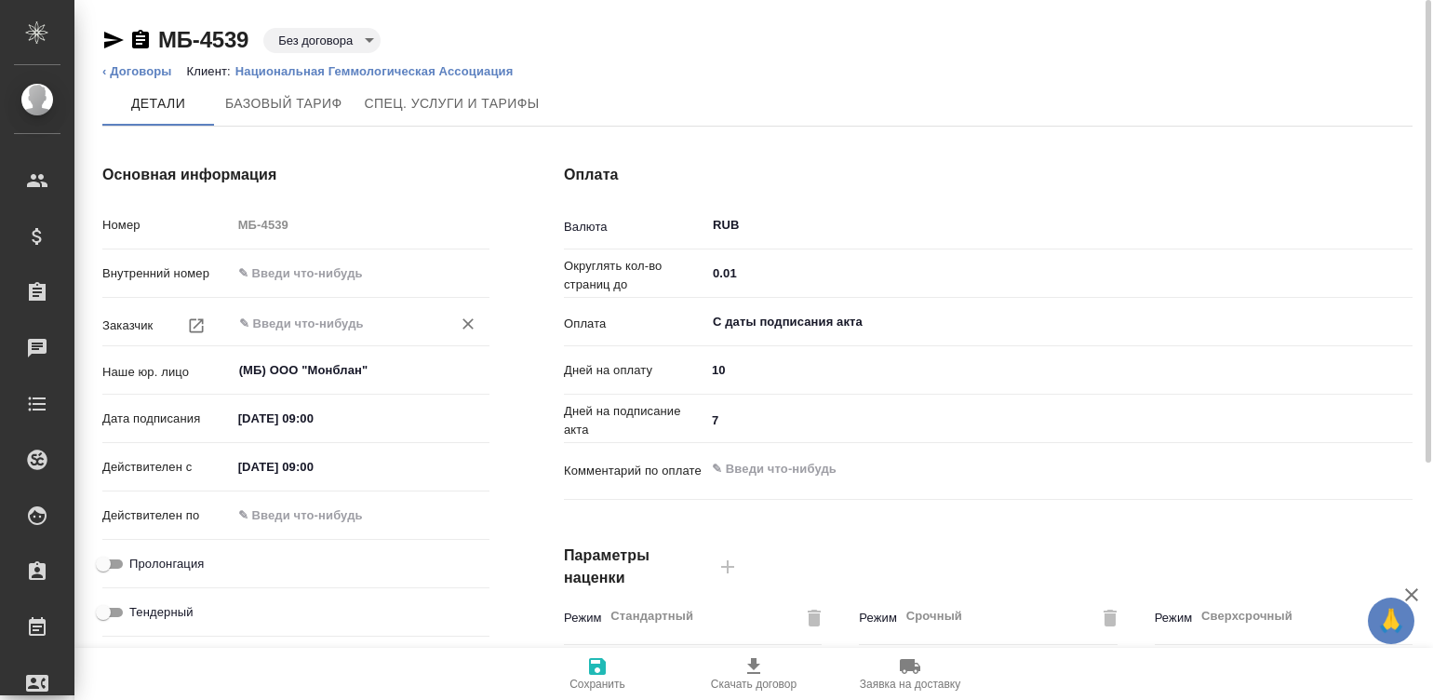
click at [425, 319] on div "​" at bounding box center [361, 324] width 258 height 34
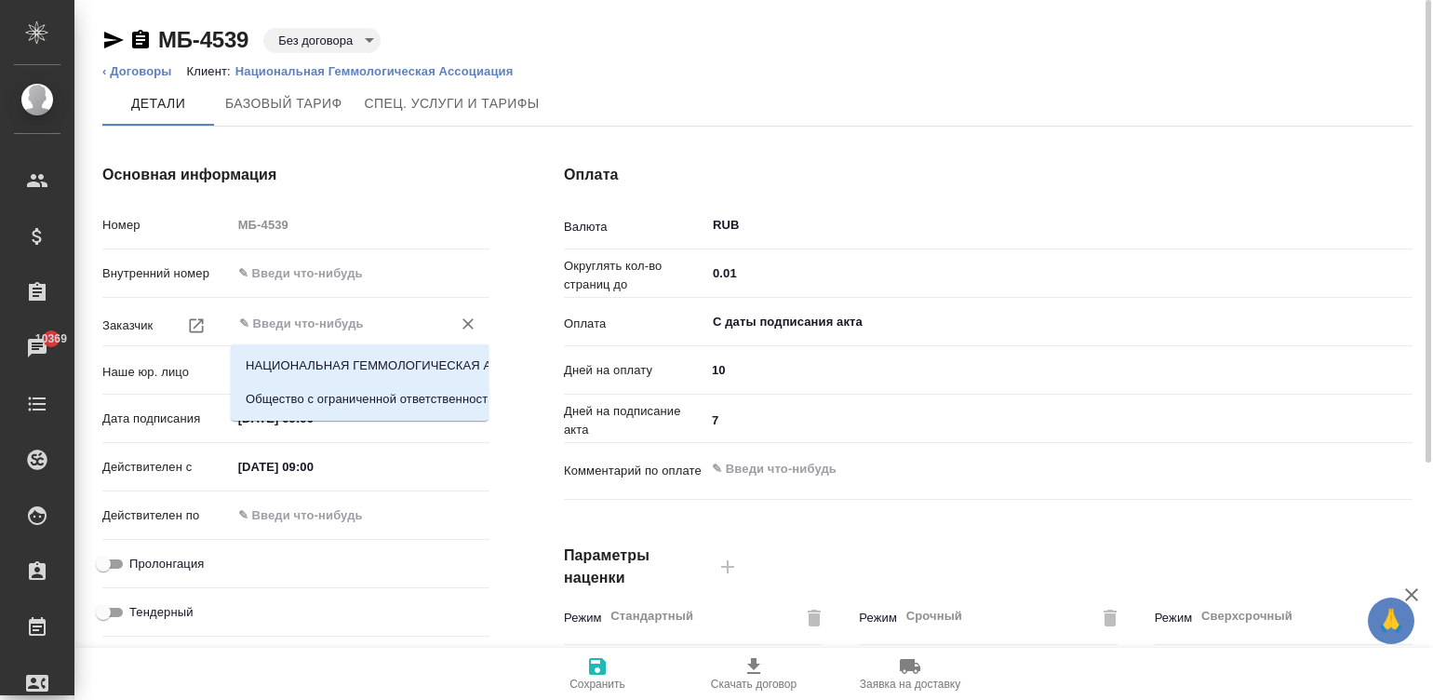
click at [329, 322] on input "text" at bounding box center [329, 324] width 184 height 22
click at [413, 396] on li "Общество с ограниченной ответственностью "Центр сертификации драгоценных камней"" at bounding box center [360, 400] width 258 height 34
type input "Общество с ограниченной ответственностью "Центр сертификации драгоценных камней""
type textarea "x"
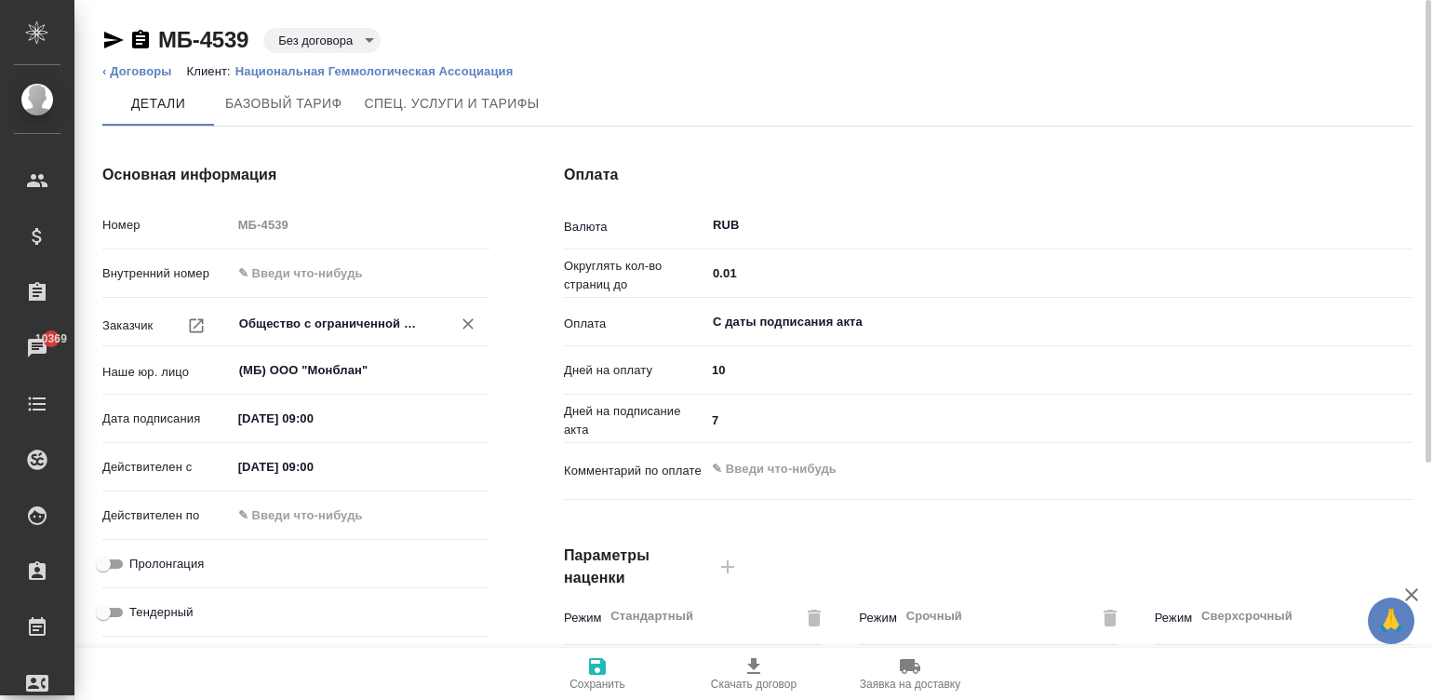
type input "Общество с ограниченной ответственностью "Центр сертификации драгоценных камней""
click at [596, 668] on icon "button" at bounding box center [597, 666] width 22 height 22
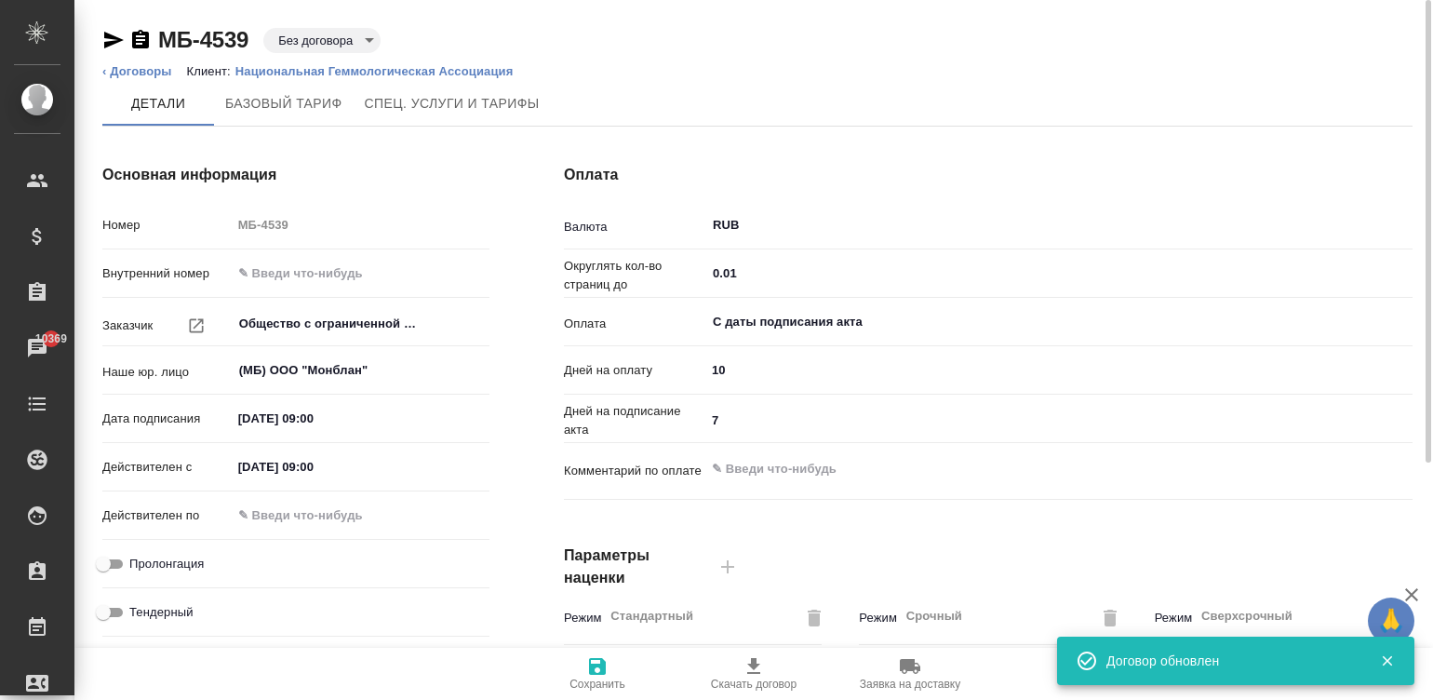
type input "Прайс_2025_филиалы"
click at [613, 670] on span "Сохранить" at bounding box center [598, 672] width 134 height 35
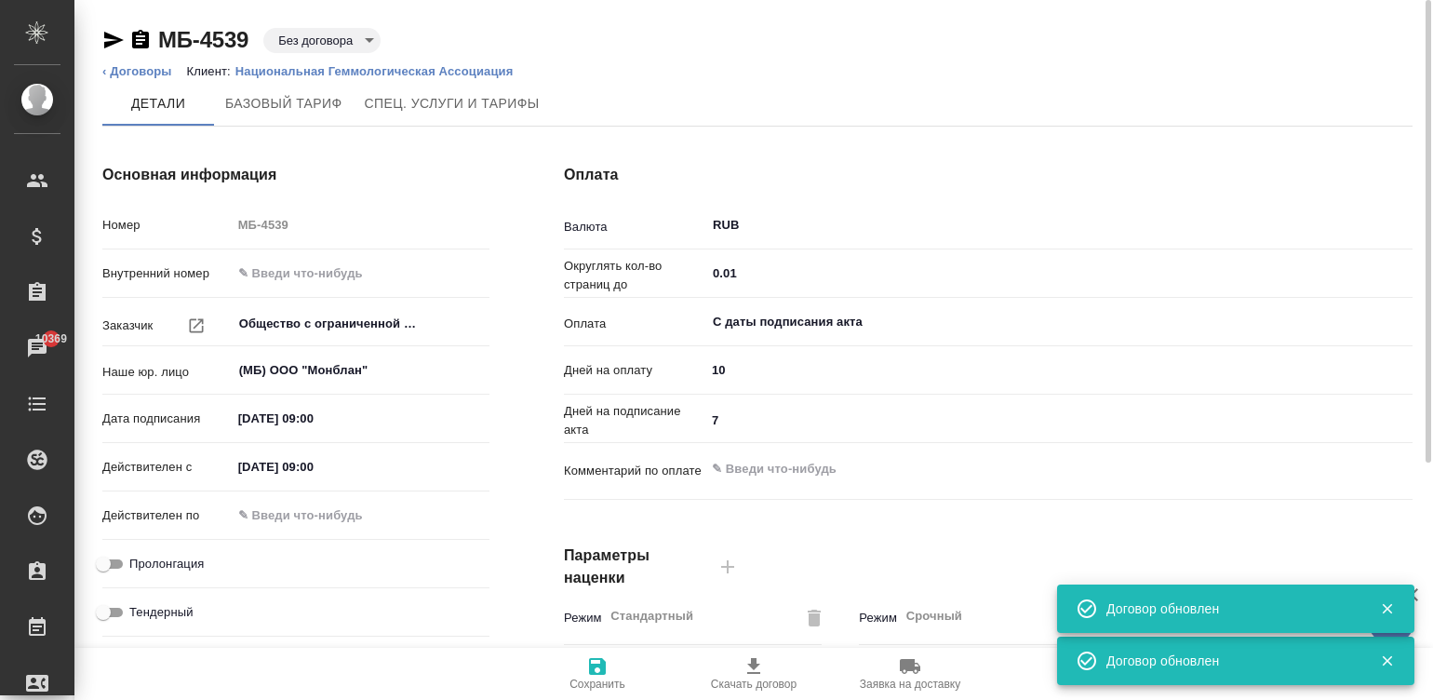
type input "Прайс_2025_филиалы"
